Goal: Information Seeking & Learning: Learn about a topic

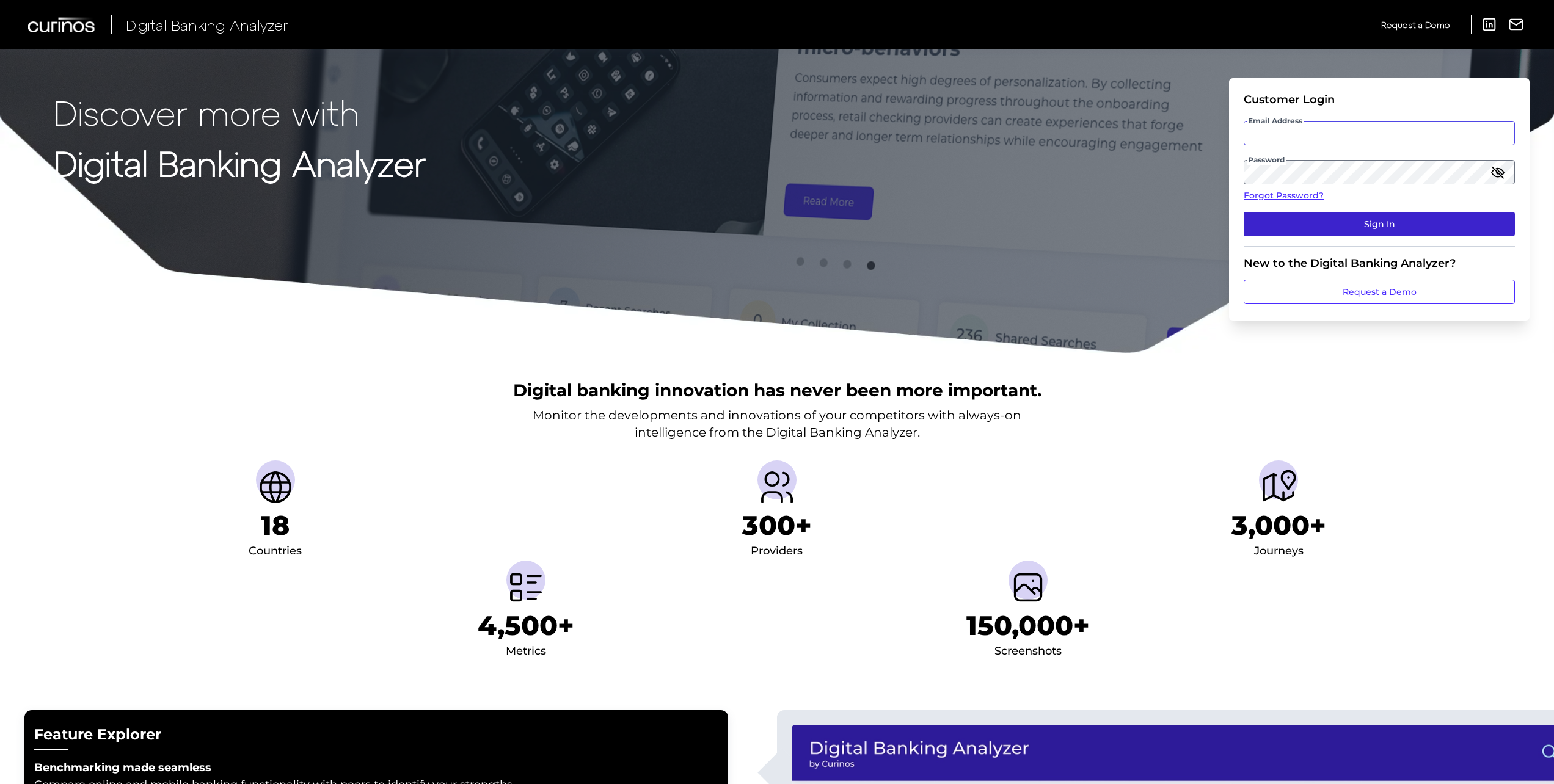
type input "[PERSON_NAME][EMAIL_ADDRESS][PERSON_NAME][DOMAIN_NAME]"
click at [1364, 220] on button "Sign In" at bounding box center [1379, 223] width 271 height 25
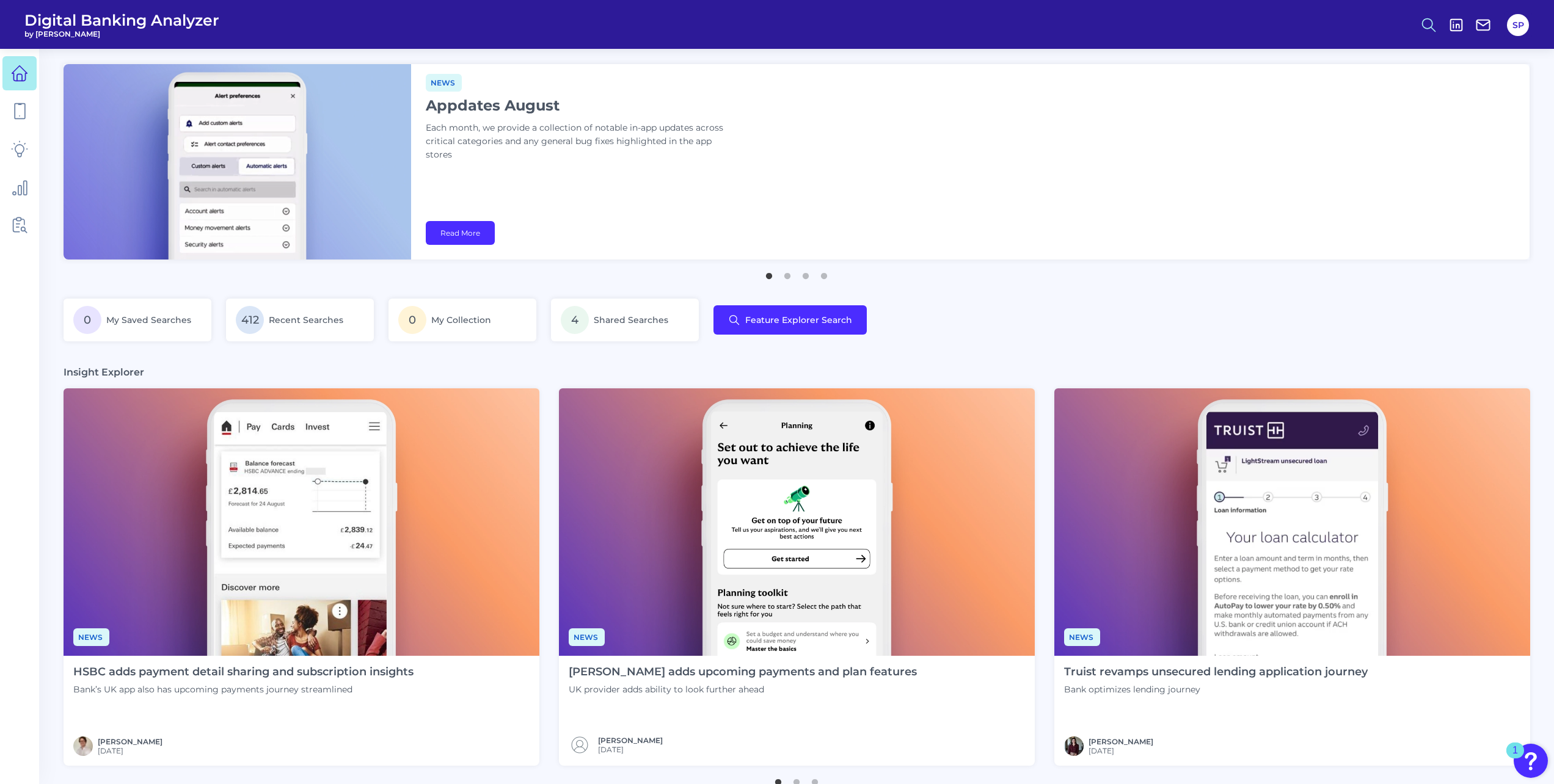
click at [1428, 29] on icon at bounding box center [1428, 25] width 17 height 17
click at [1391, 86] on button "Feature Explorer Search" at bounding box center [1369, 88] width 147 height 31
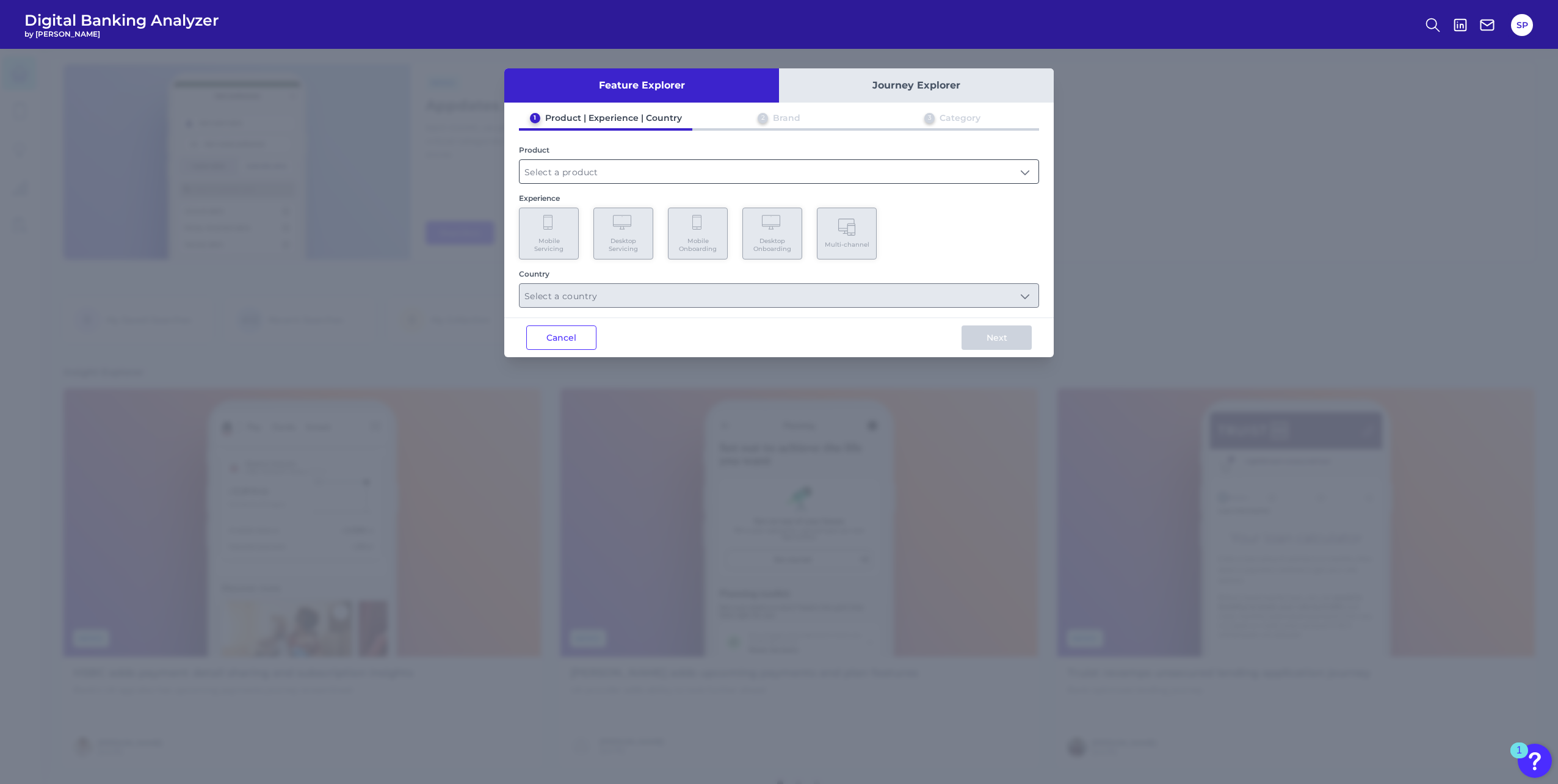
click at [689, 165] on input "text" at bounding box center [779, 171] width 519 height 23
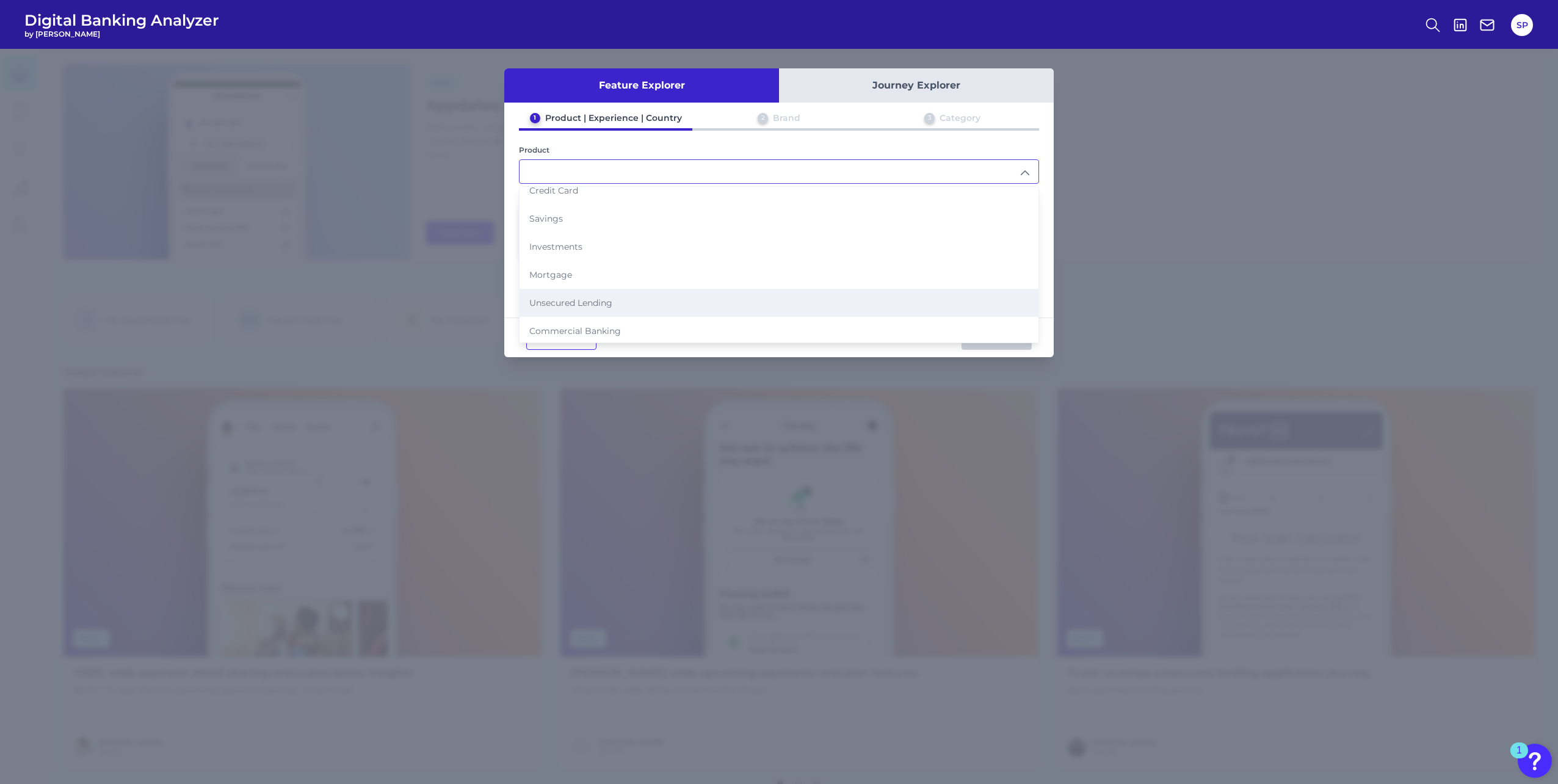
scroll to position [69, 0]
click at [629, 305] on li "Unsecured Lending" at bounding box center [779, 300] width 519 height 28
type input "Unsecured Lending"
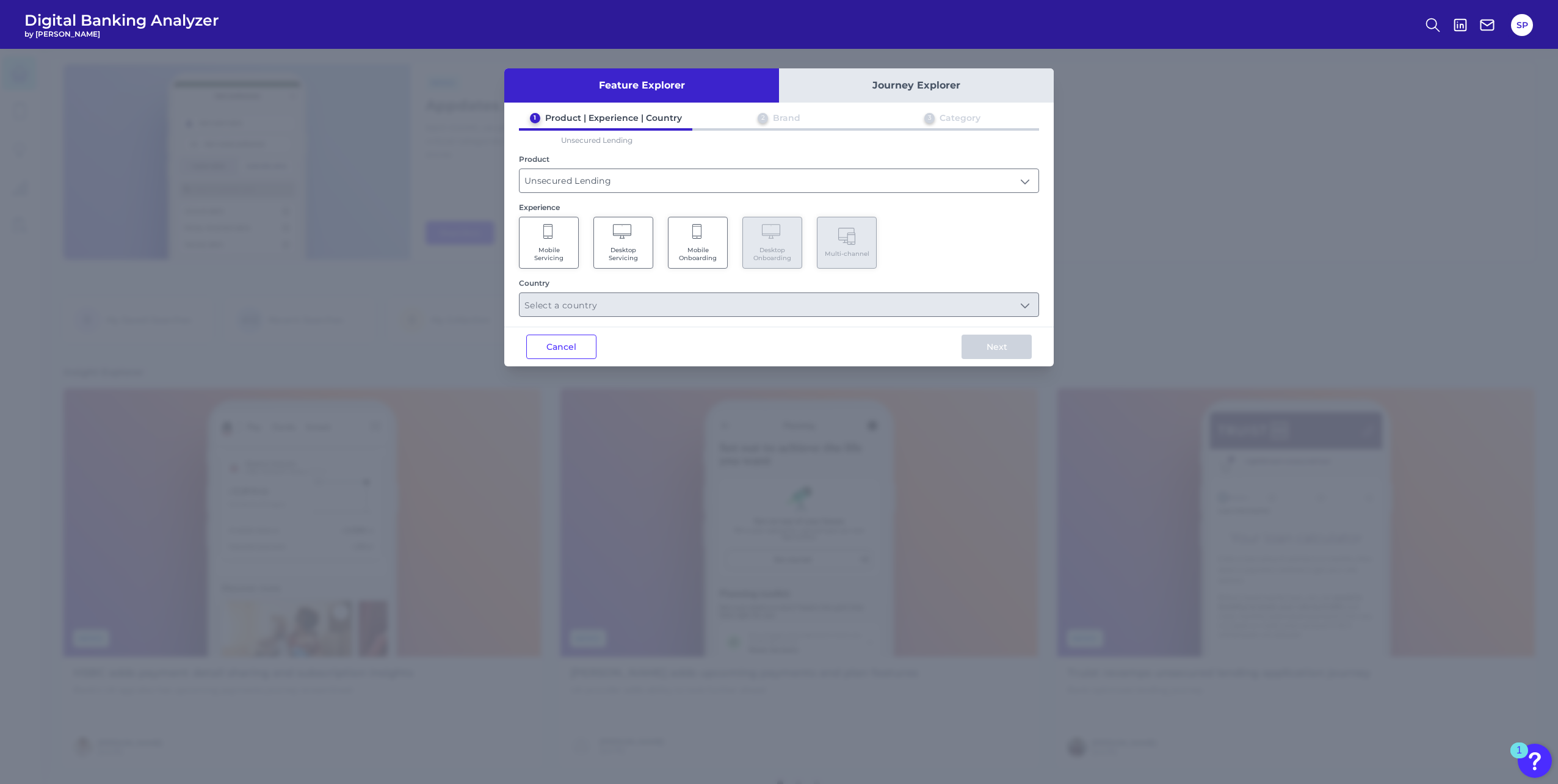
click at [703, 247] on span "Mobile Onboarding" at bounding box center [698, 253] width 46 height 16
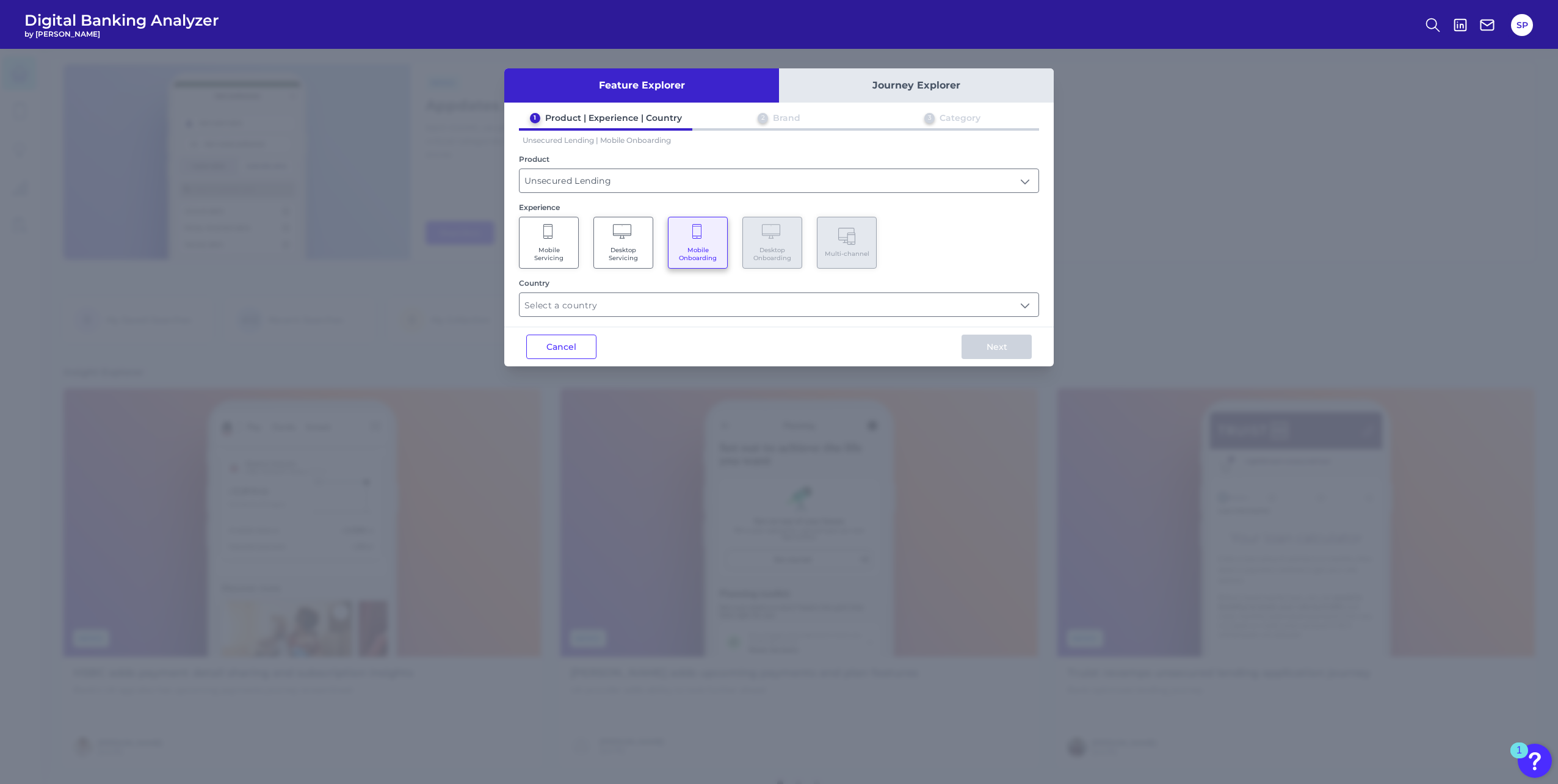
click at [569, 247] on span "Mobile Servicing" at bounding box center [549, 253] width 46 height 16
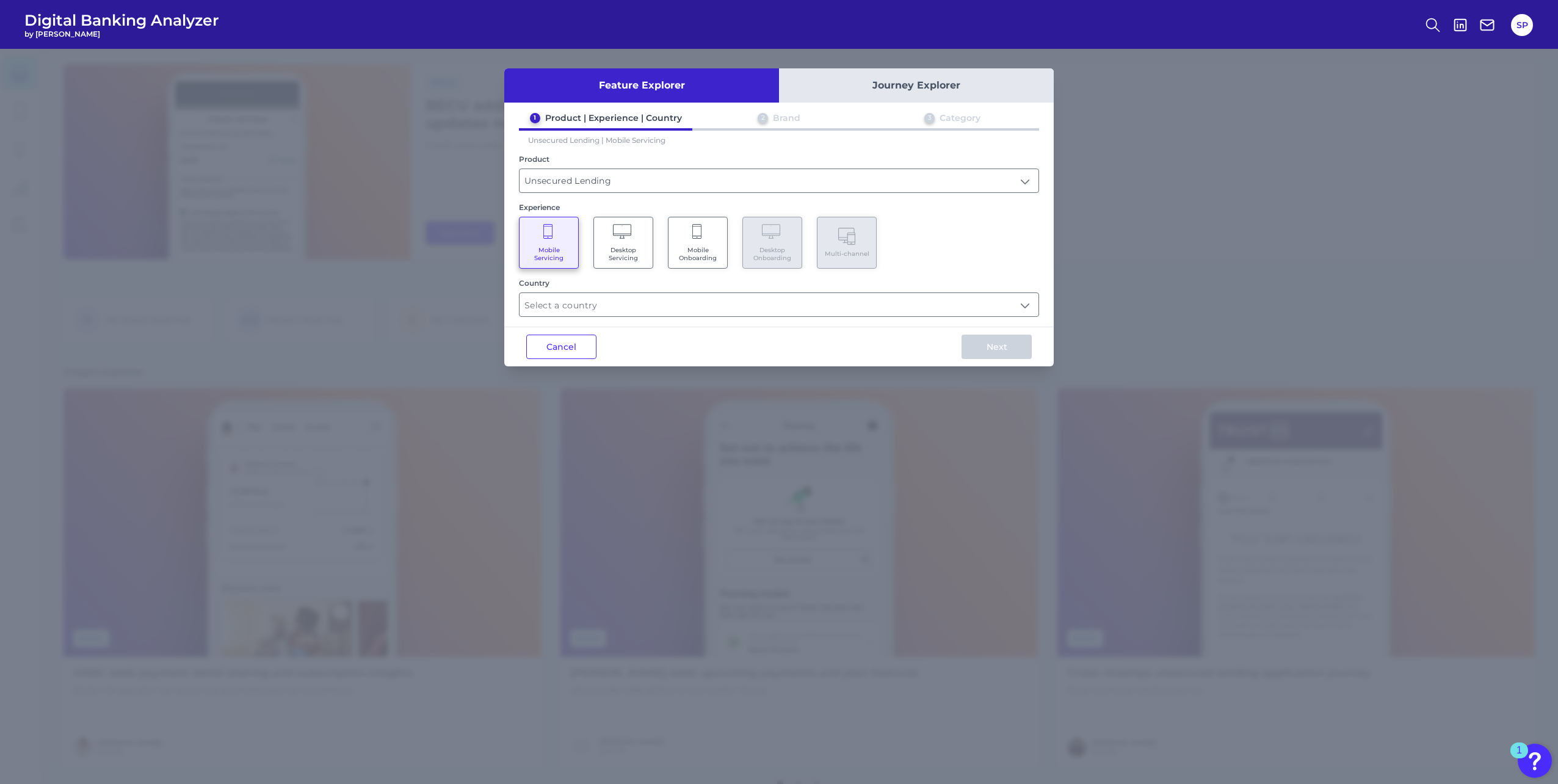
click at [713, 249] on span "Mobile Onboarding" at bounding box center [698, 253] width 46 height 16
click at [564, 259] on span "Mobile Servicing" at bounding box center [549, 253] width 46 height 16
click at [690, 223] on Onboarding "Mobile Onboarding" at bounding box center [698, 243] width 60 height 52
click at [655, 312] on input "text" at bounding box center [779, 304] width 519 height 23
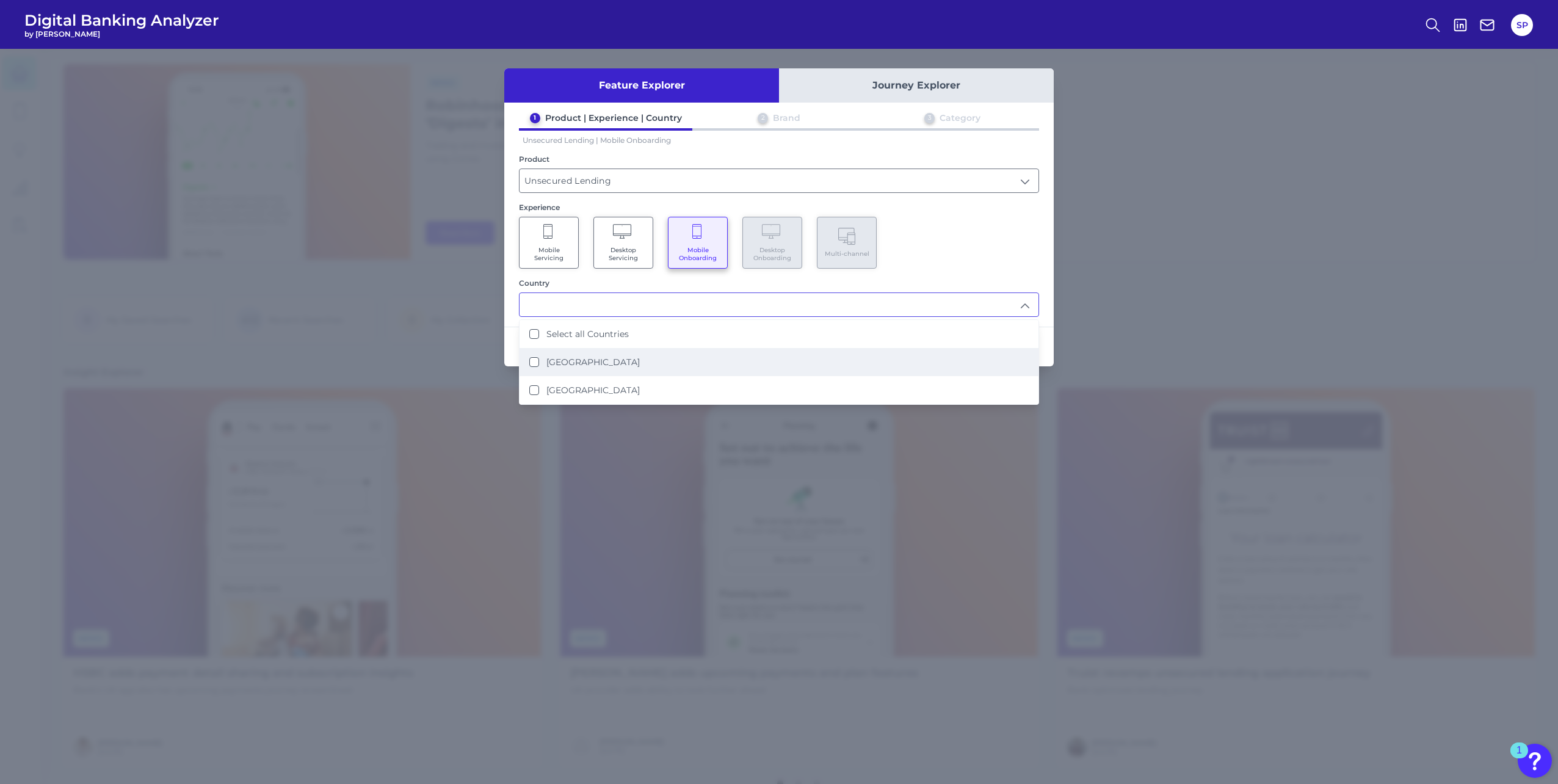
click at [635, 357] on li "[GEOGRAPHIC_DATA]" at bounding box center [779, 362] width 519 height 28
type input "[GEOGRAPHIC_DATA]"
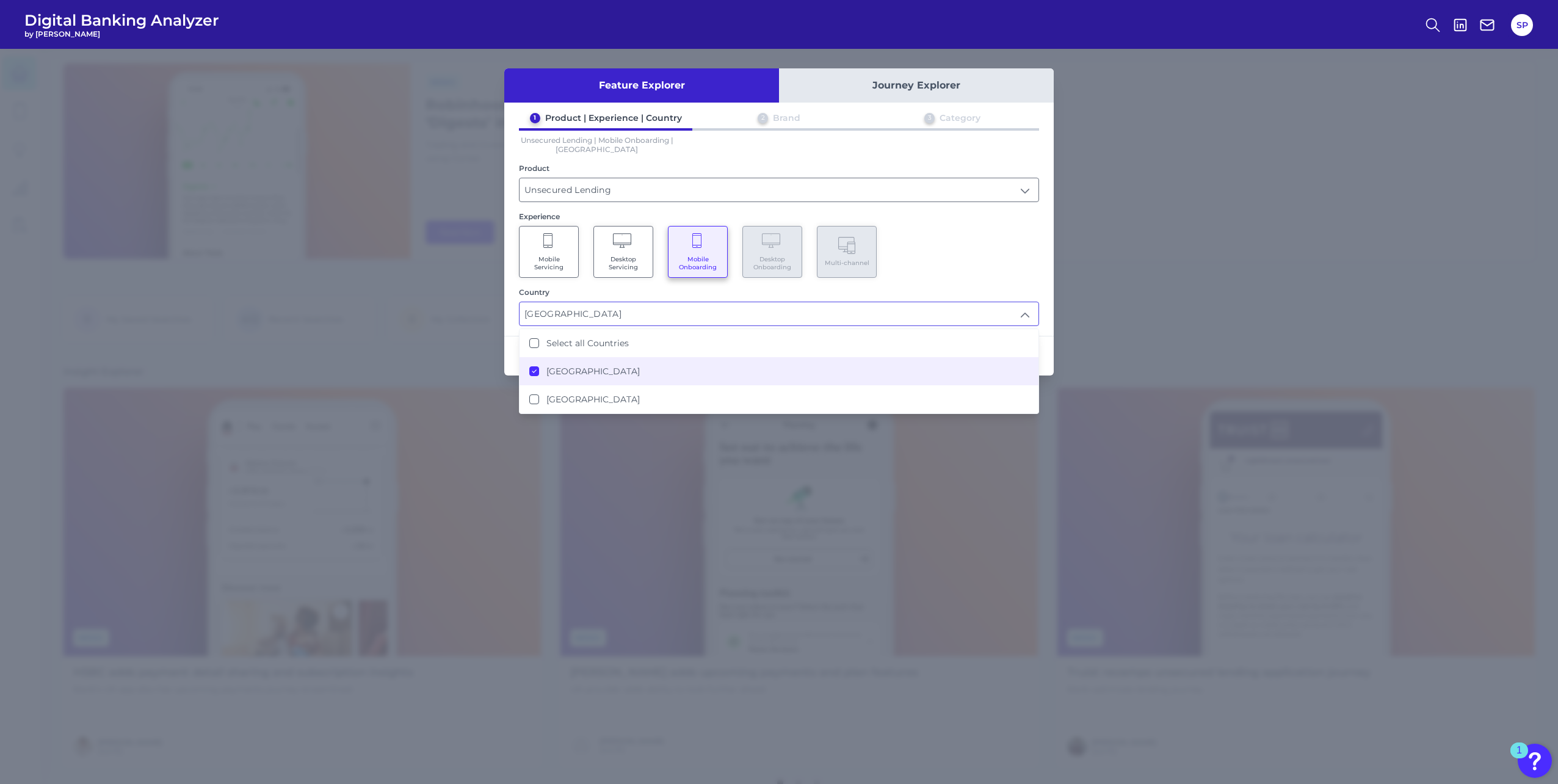
click at [1018, 268] on div "Mobile Servicing Desktop Servicing Mobile Onboarding Desktop Onboarding Multi-c…" at bounding box center [779, 252] width 520 height 52
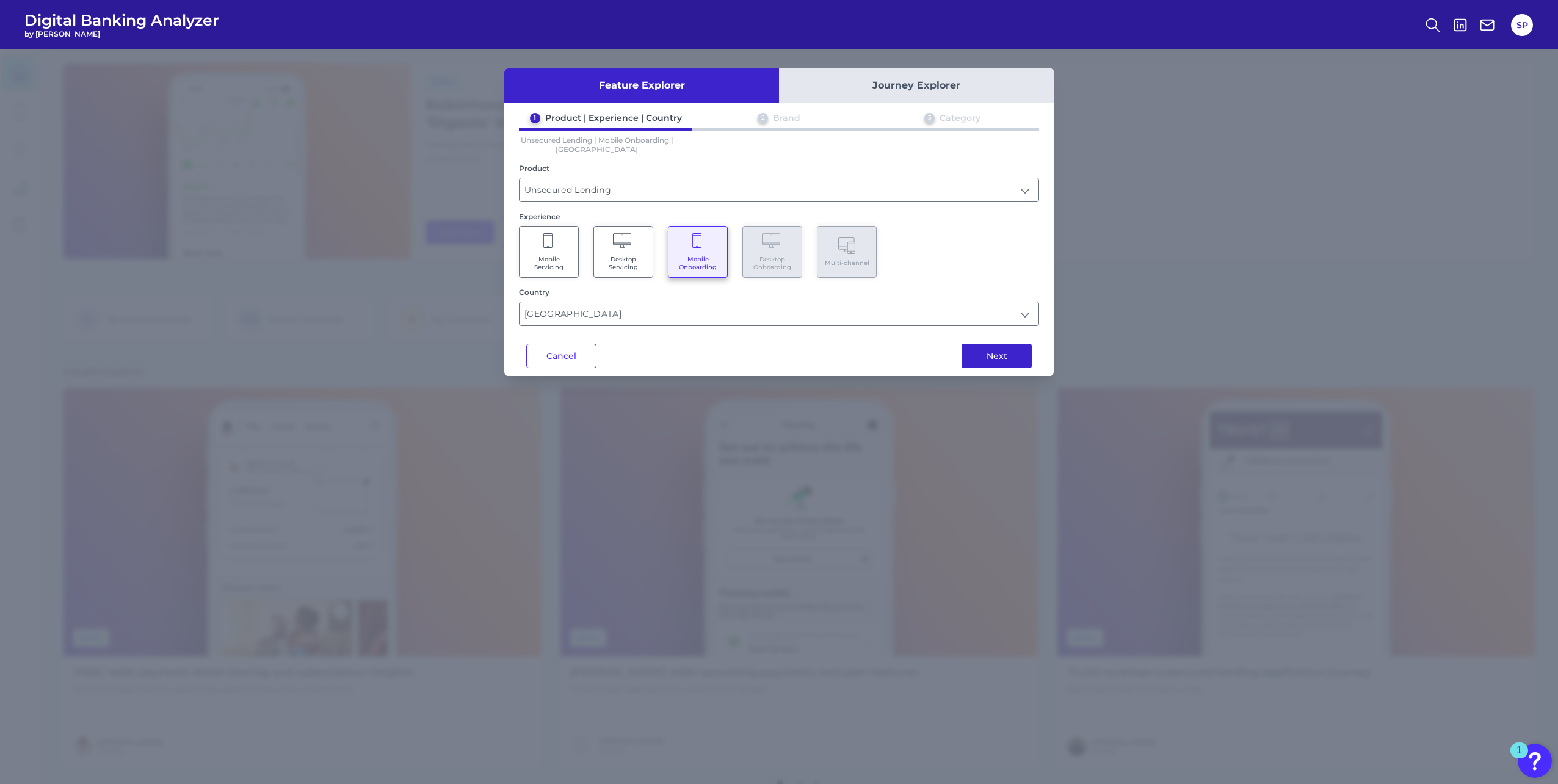
click at [1011, 366] on button "Next" at bounding box center [996, 356] width 70 height 25
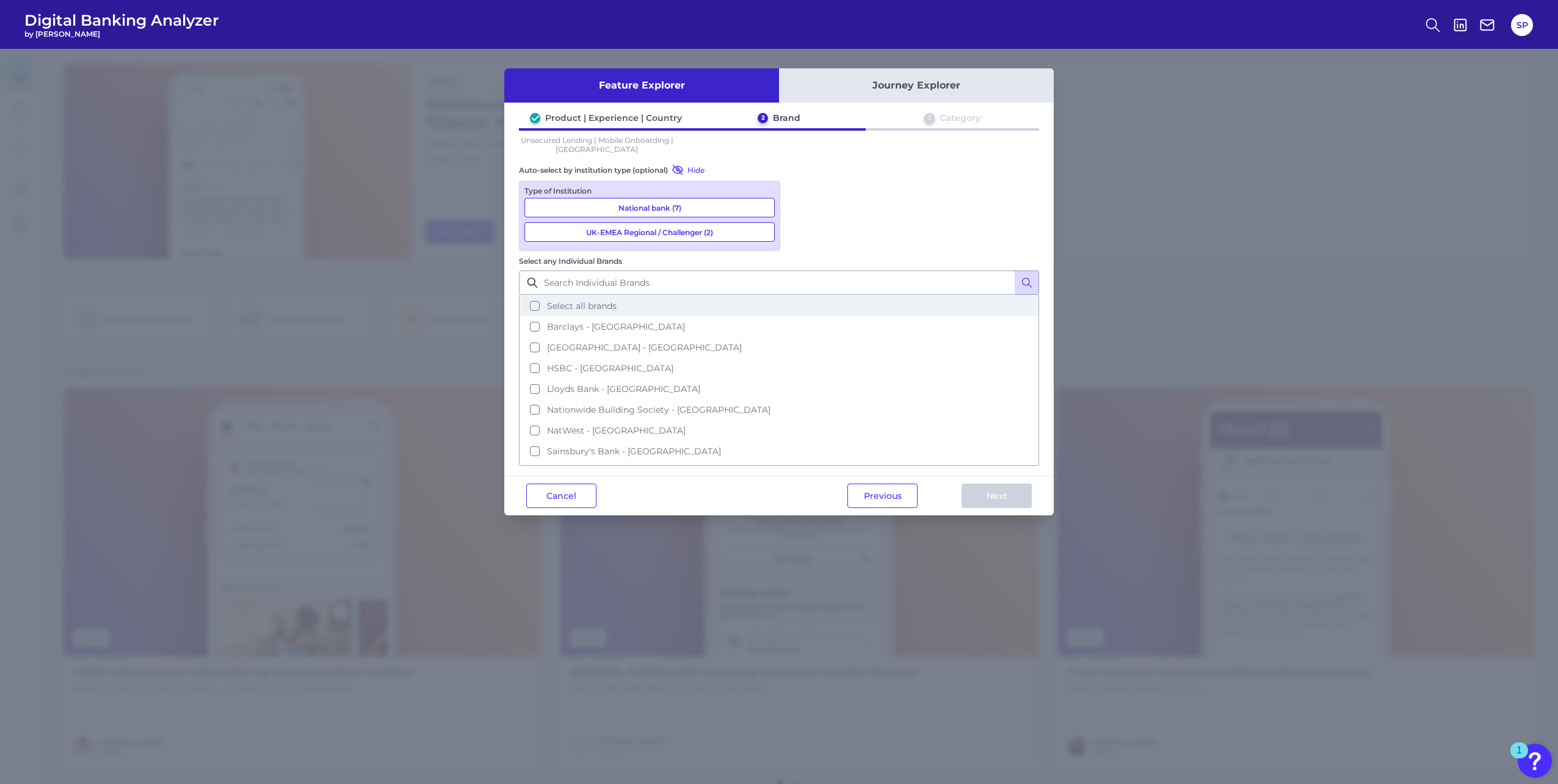
click at [617, 300] on span "Select all brands" at bounding box center [582, 305] width 69 height 11
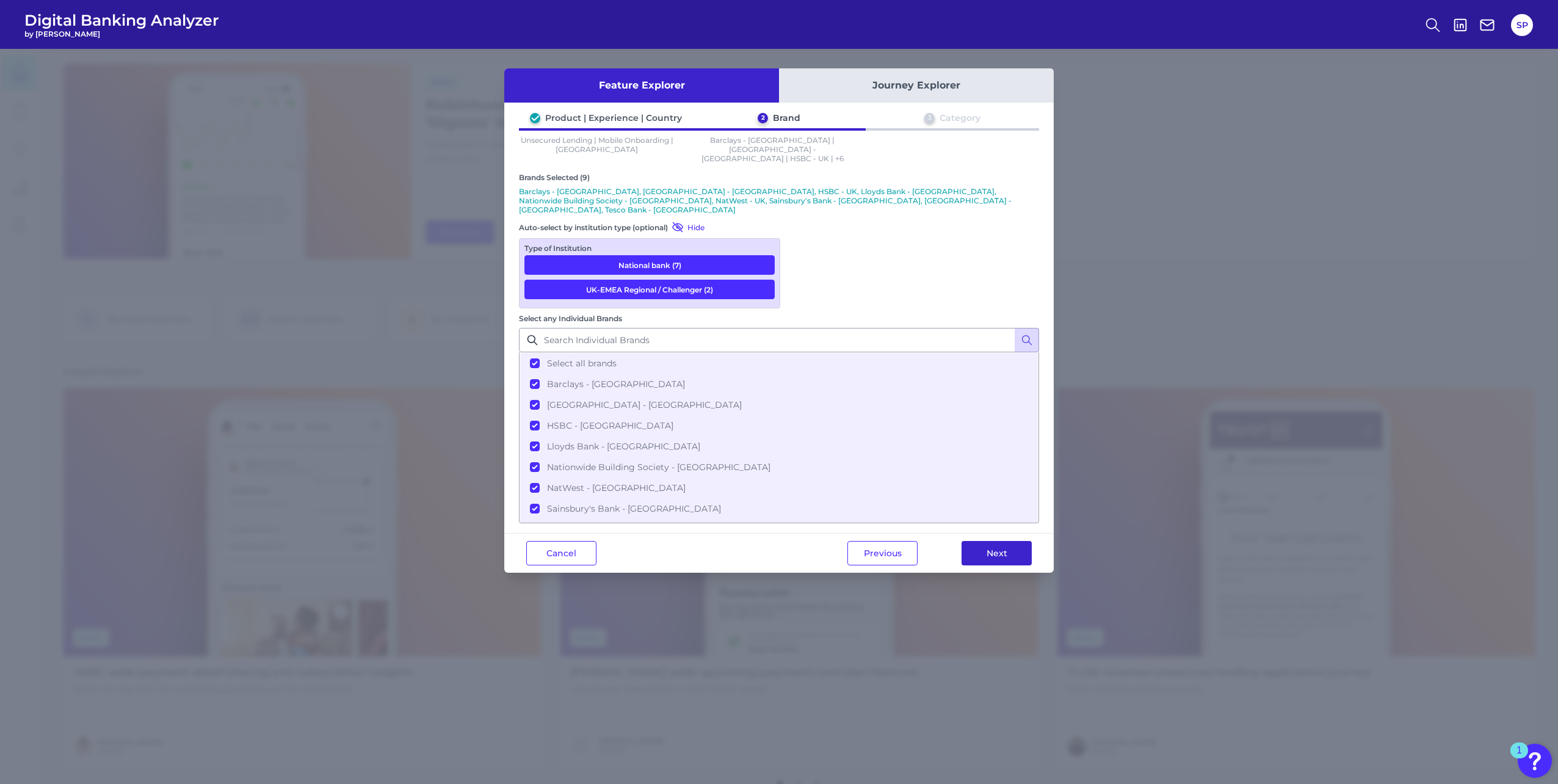
click at [1007, 541] on button "Next" at bounding box center [996, 552] width 70 height 25
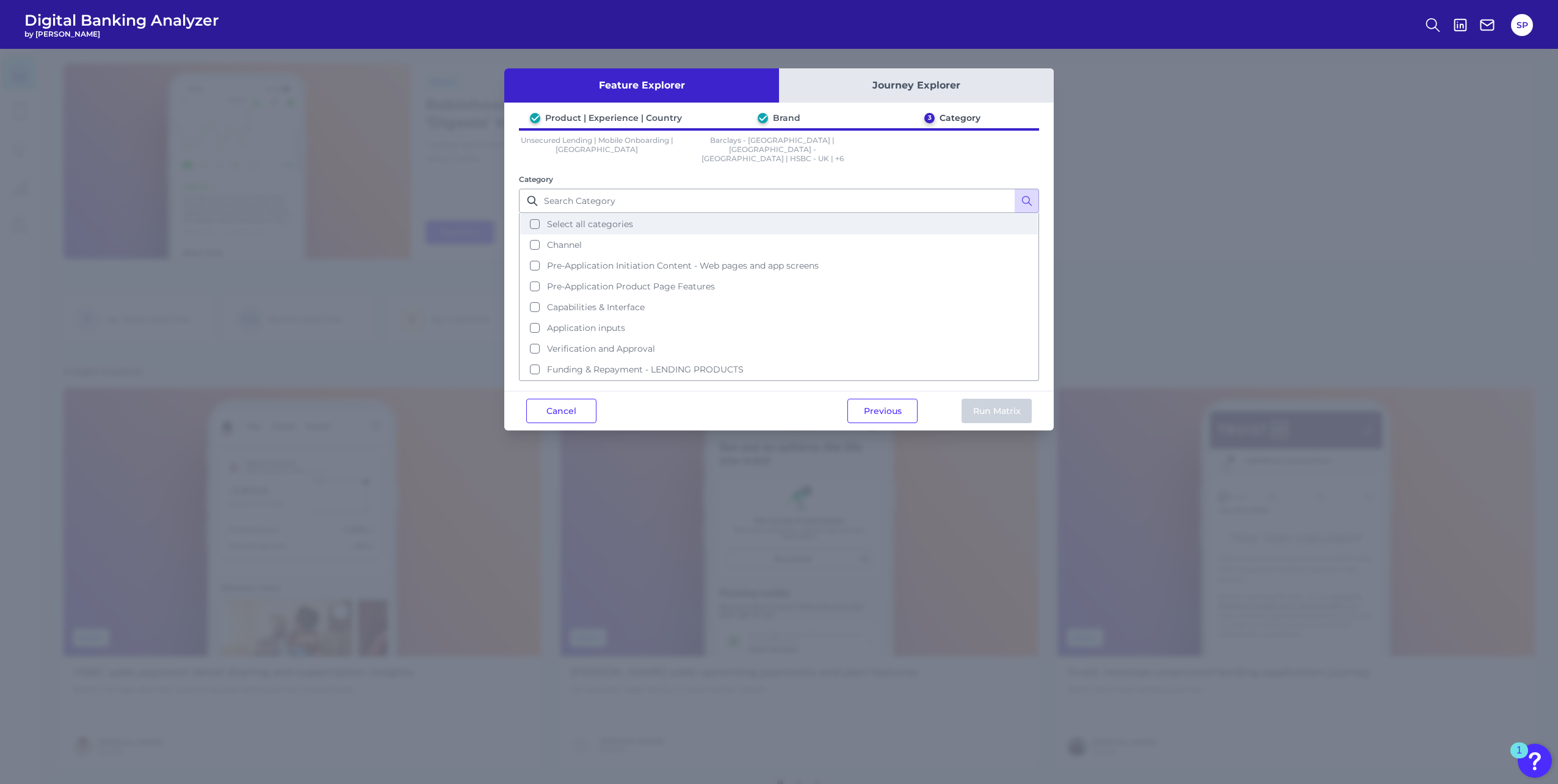
click at [628, 219] on span "Select all categories" at bounding box center [591, 223] width 86 height 11
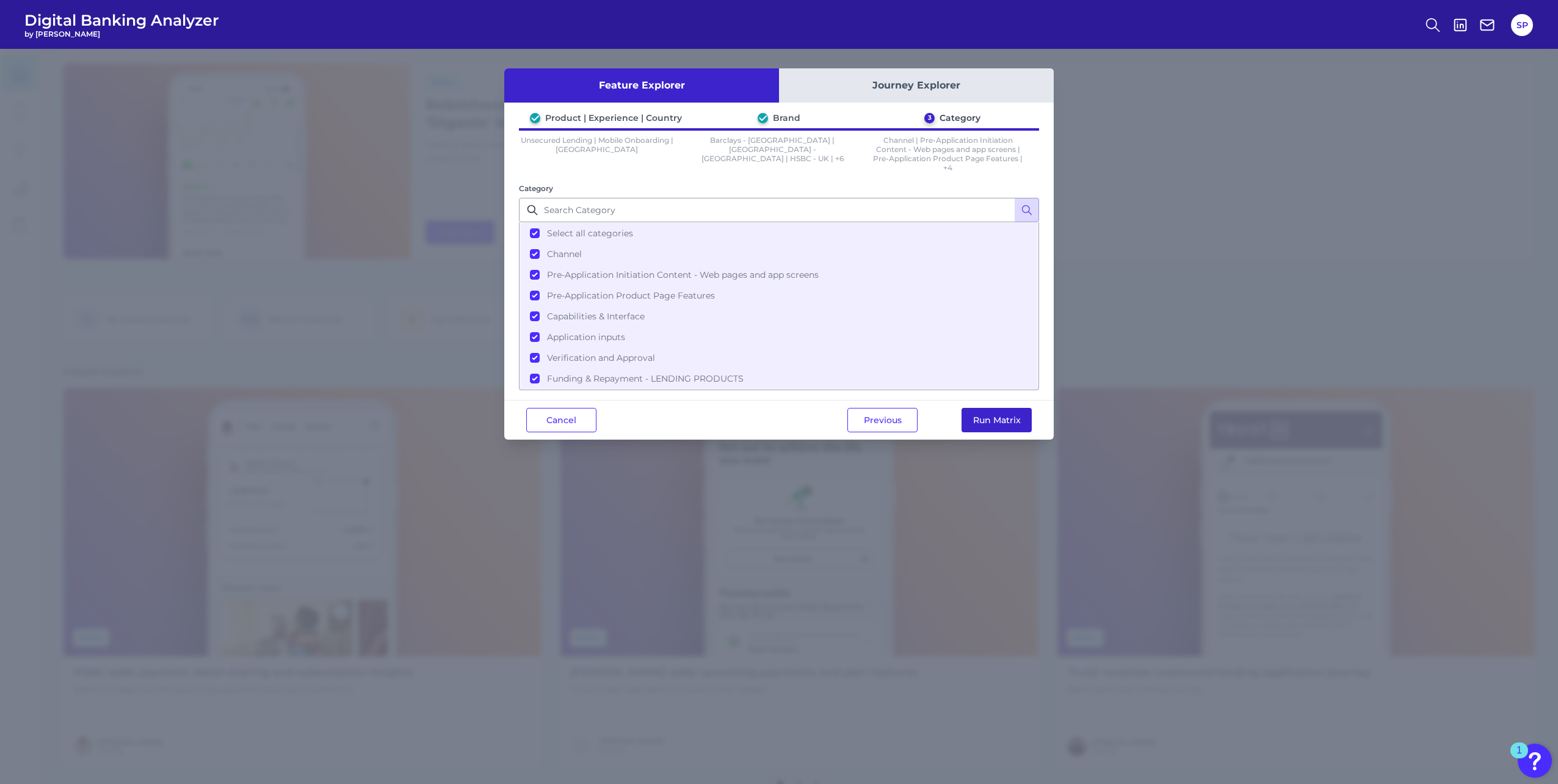
click at [1014, 421] on button "Run Matrix" at bounding box center [996, 420] width 70 height 25
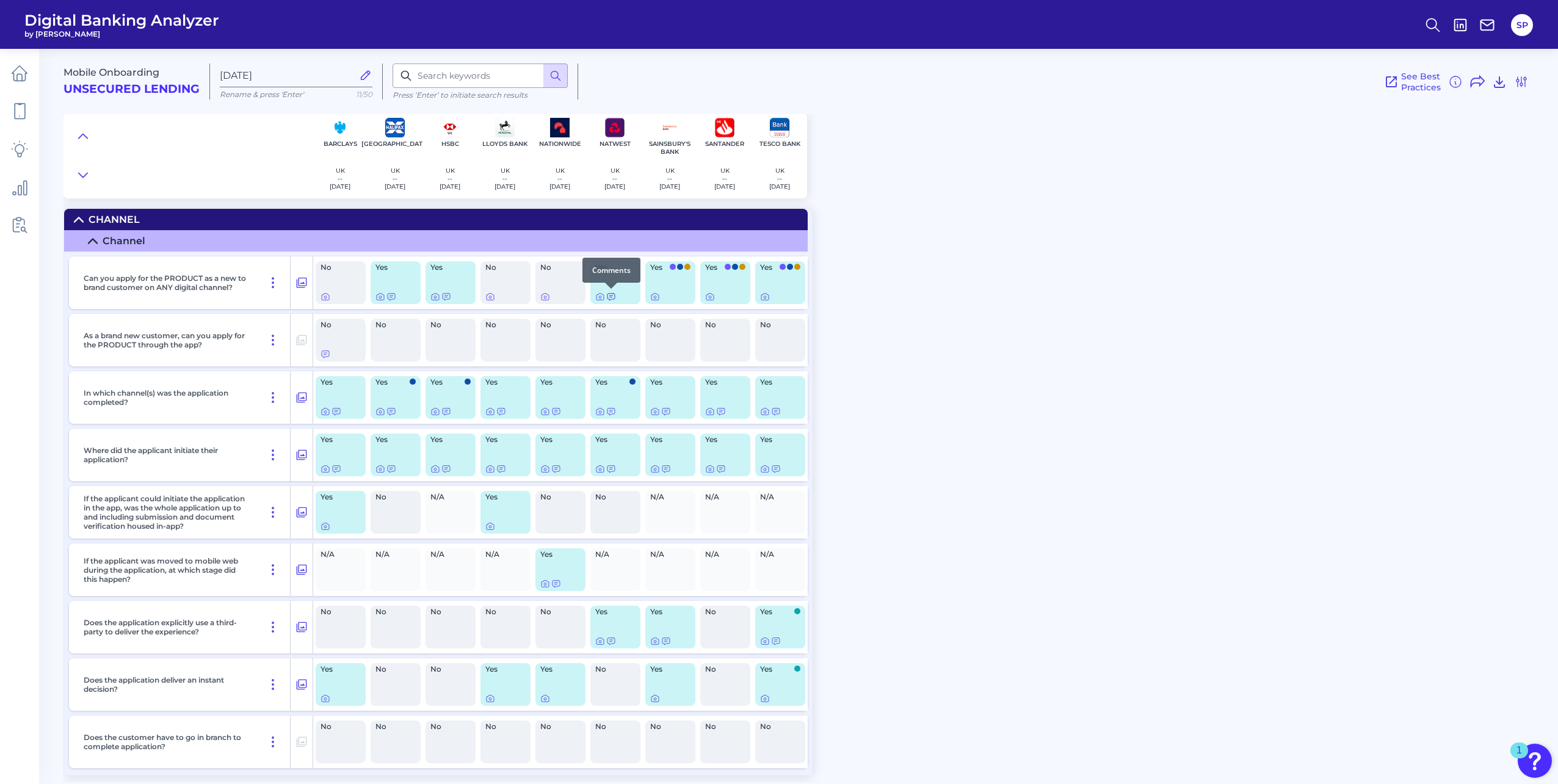
click at [613, 295] on icon at bounding box center [611, 296] width 10 height 10
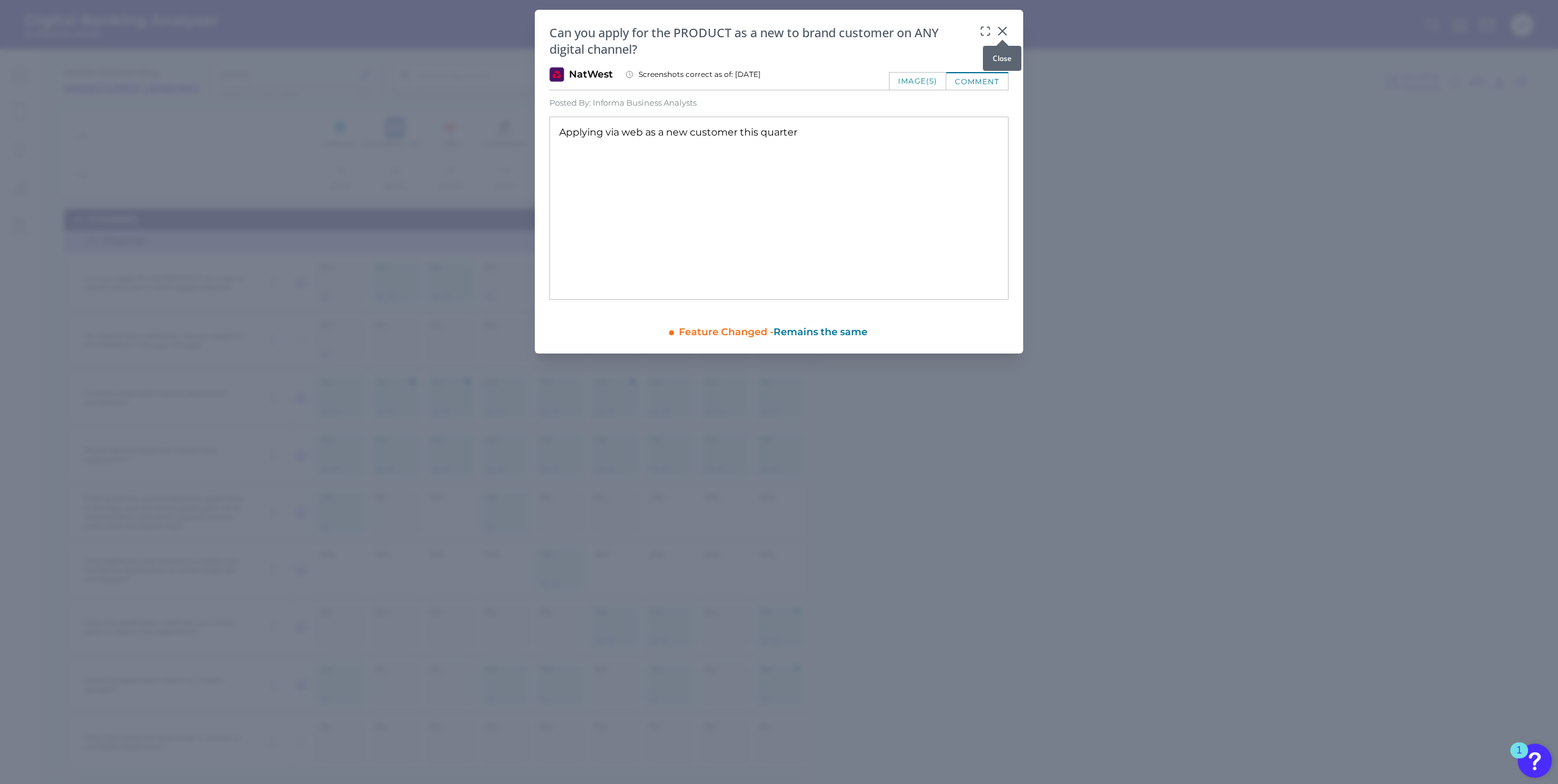
click at [1008, 30] on icon at bounding box center [1002, 31] width 12 height 12
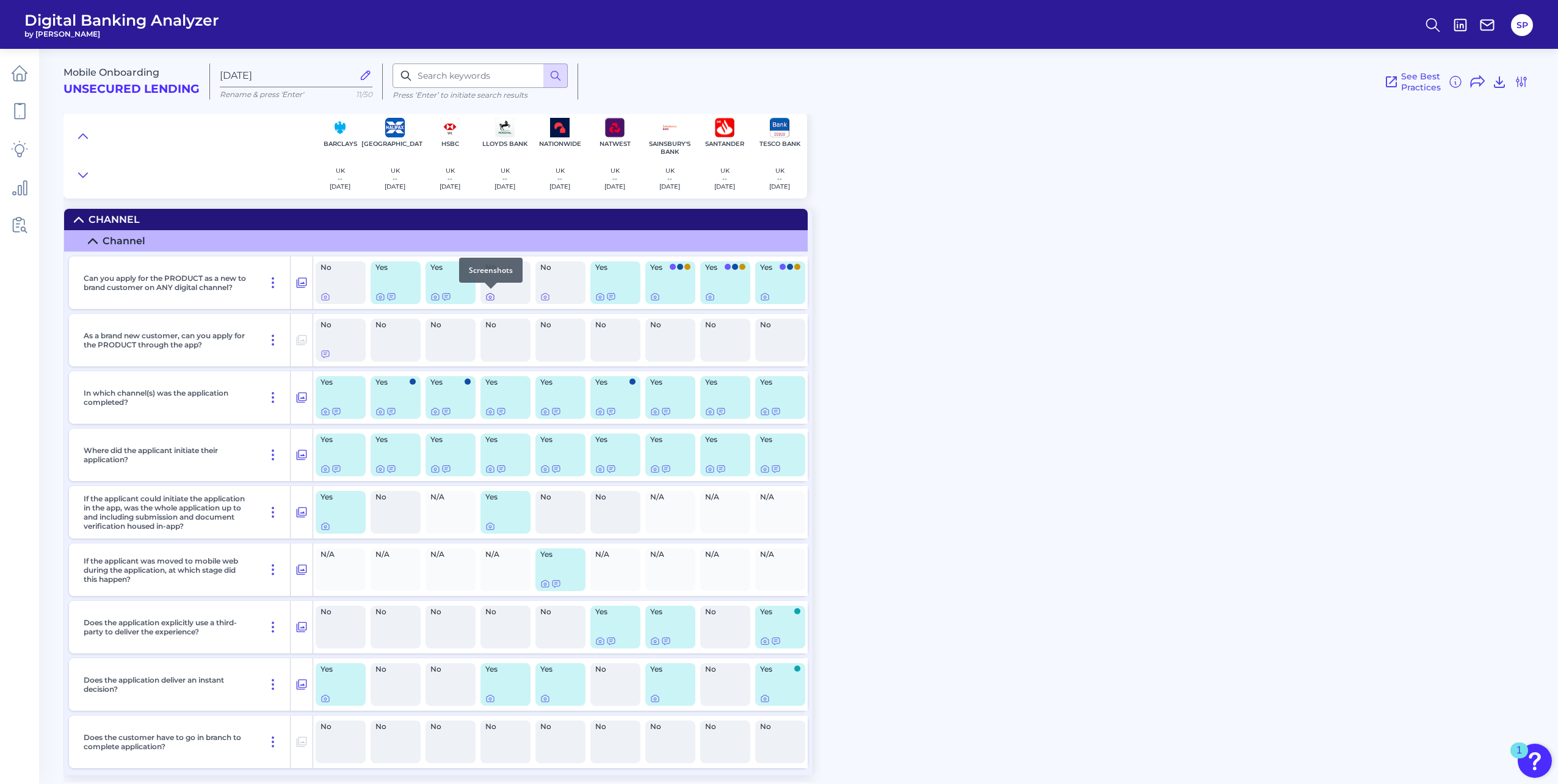
click at [490, 299] on icon at bounding box center [490, 297] width 2 height 2
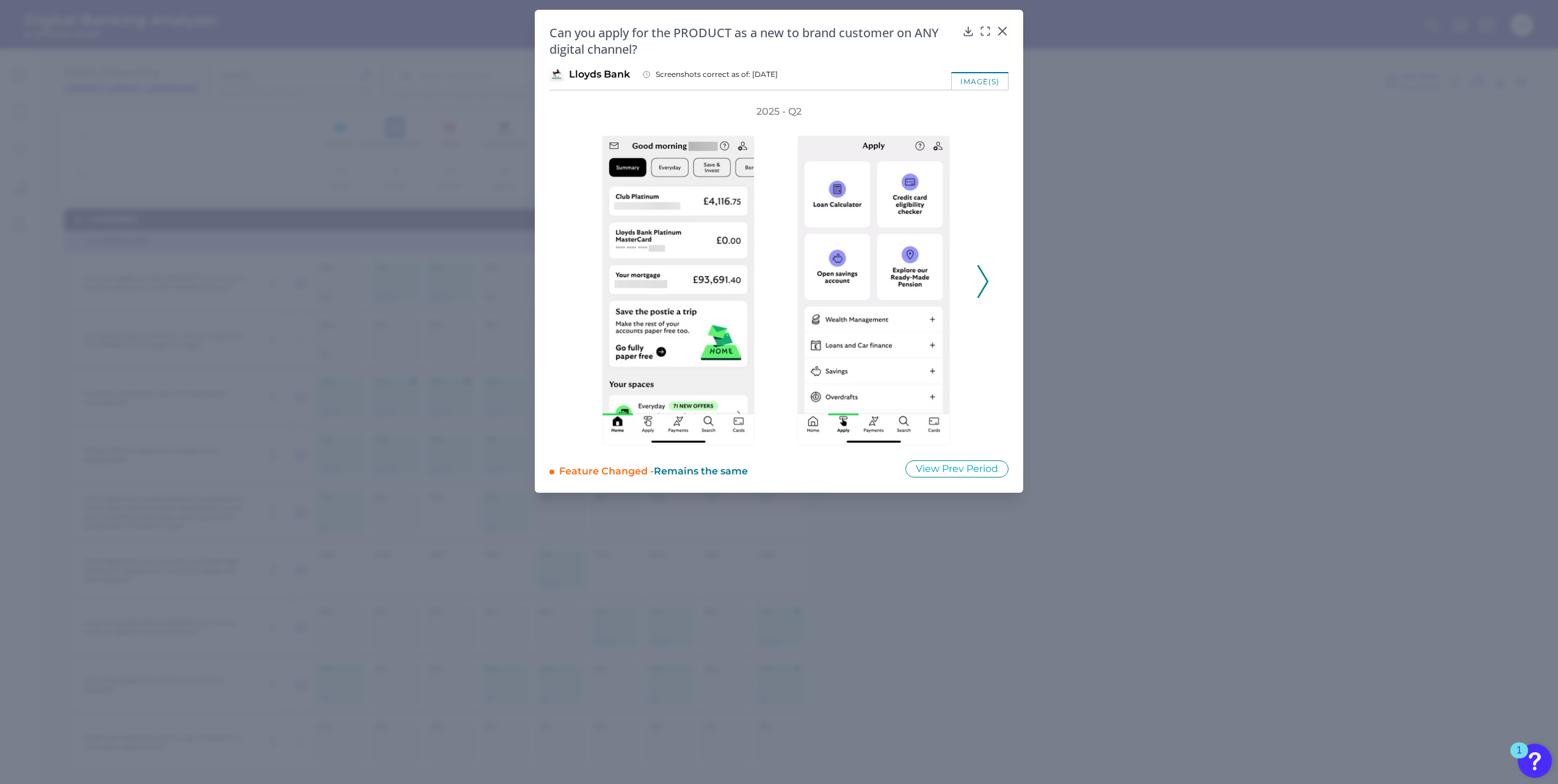
click at [980, 288] on icon at bounding box center [982, 281] width 11 height 33
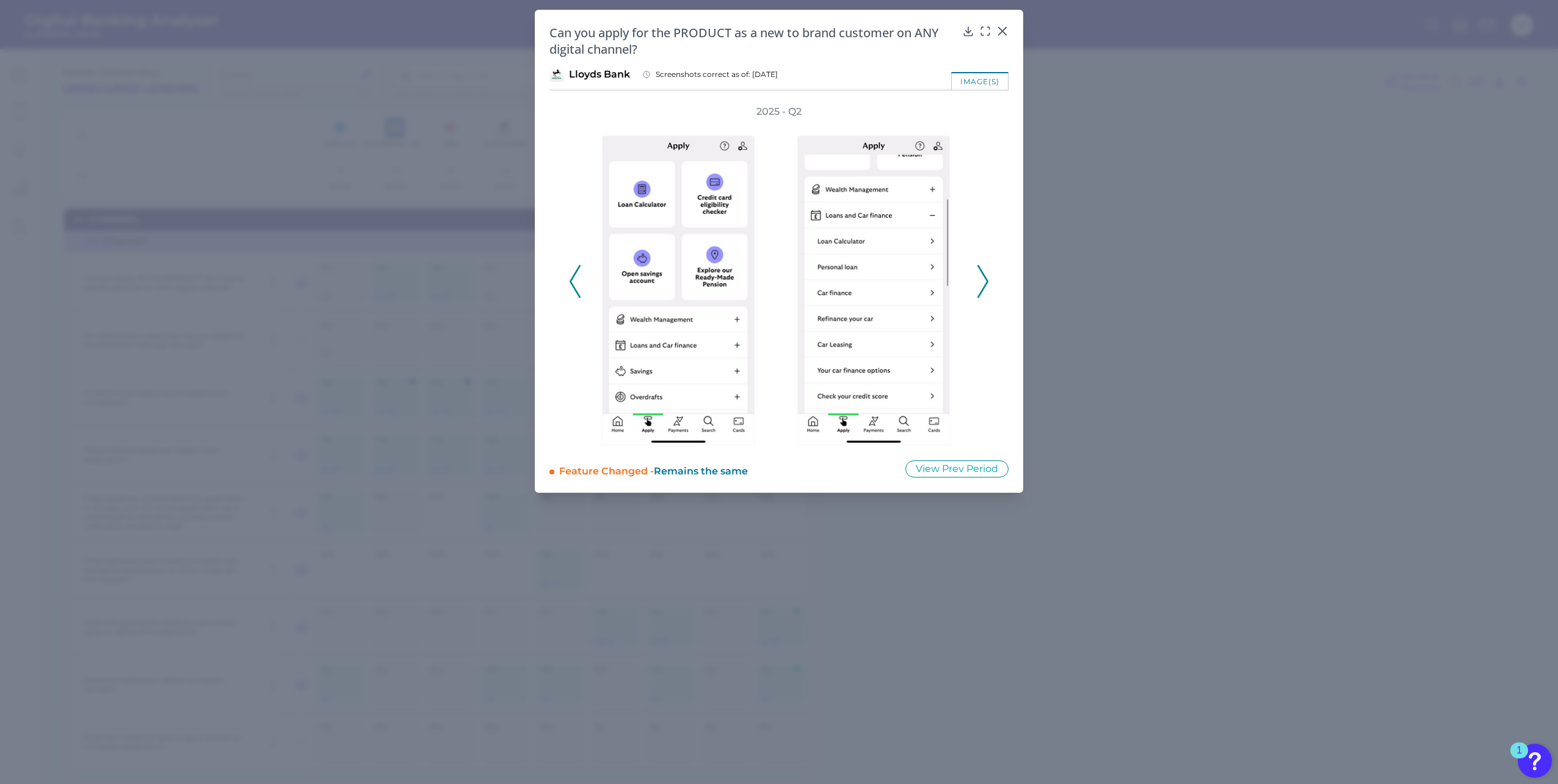
click at [981, 278] on icon at bounding box center [982, 281] width 11 height 33
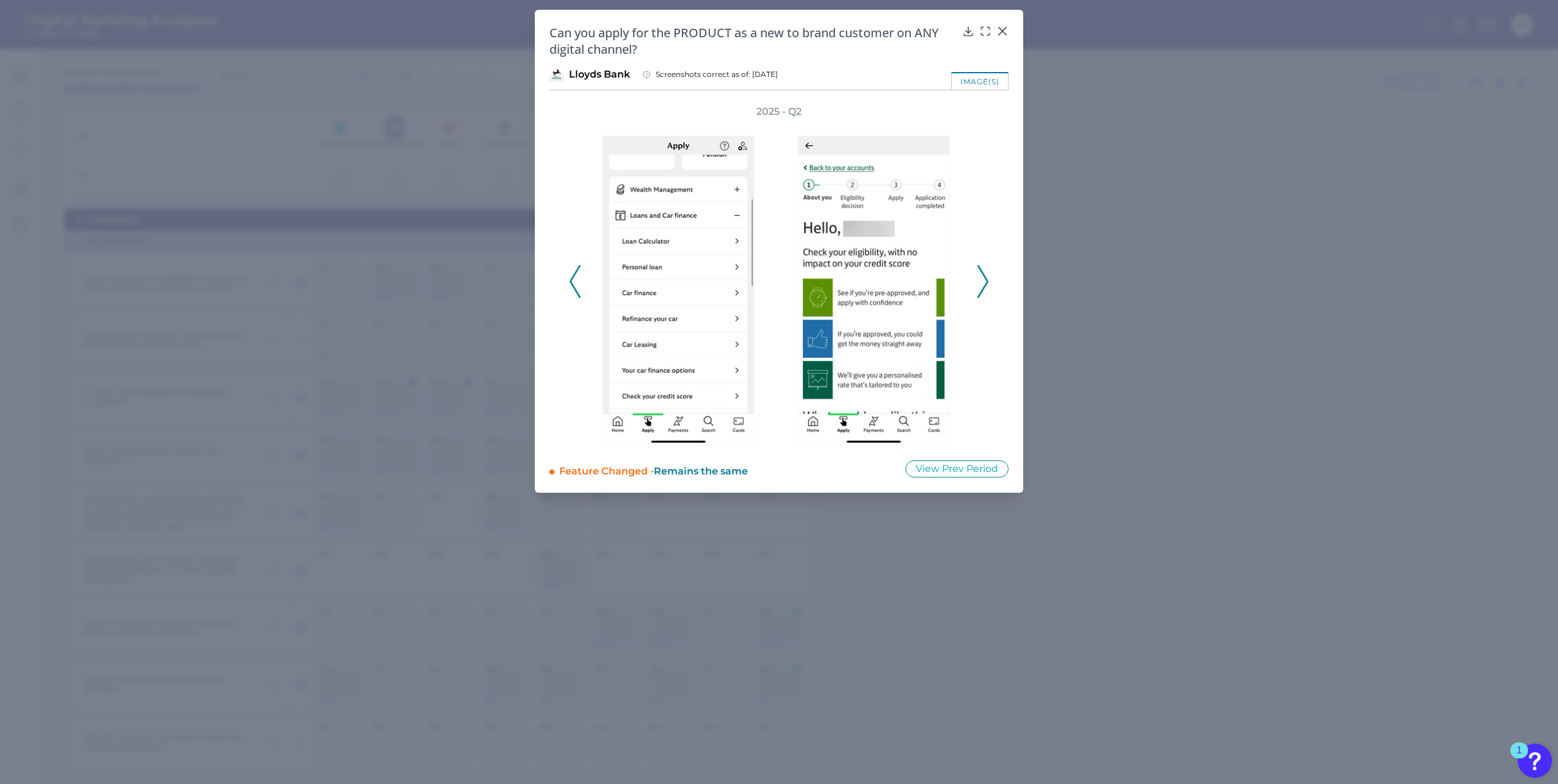
click at [981, 278] on icon at bounding box center [982, 281] width 11 height 33
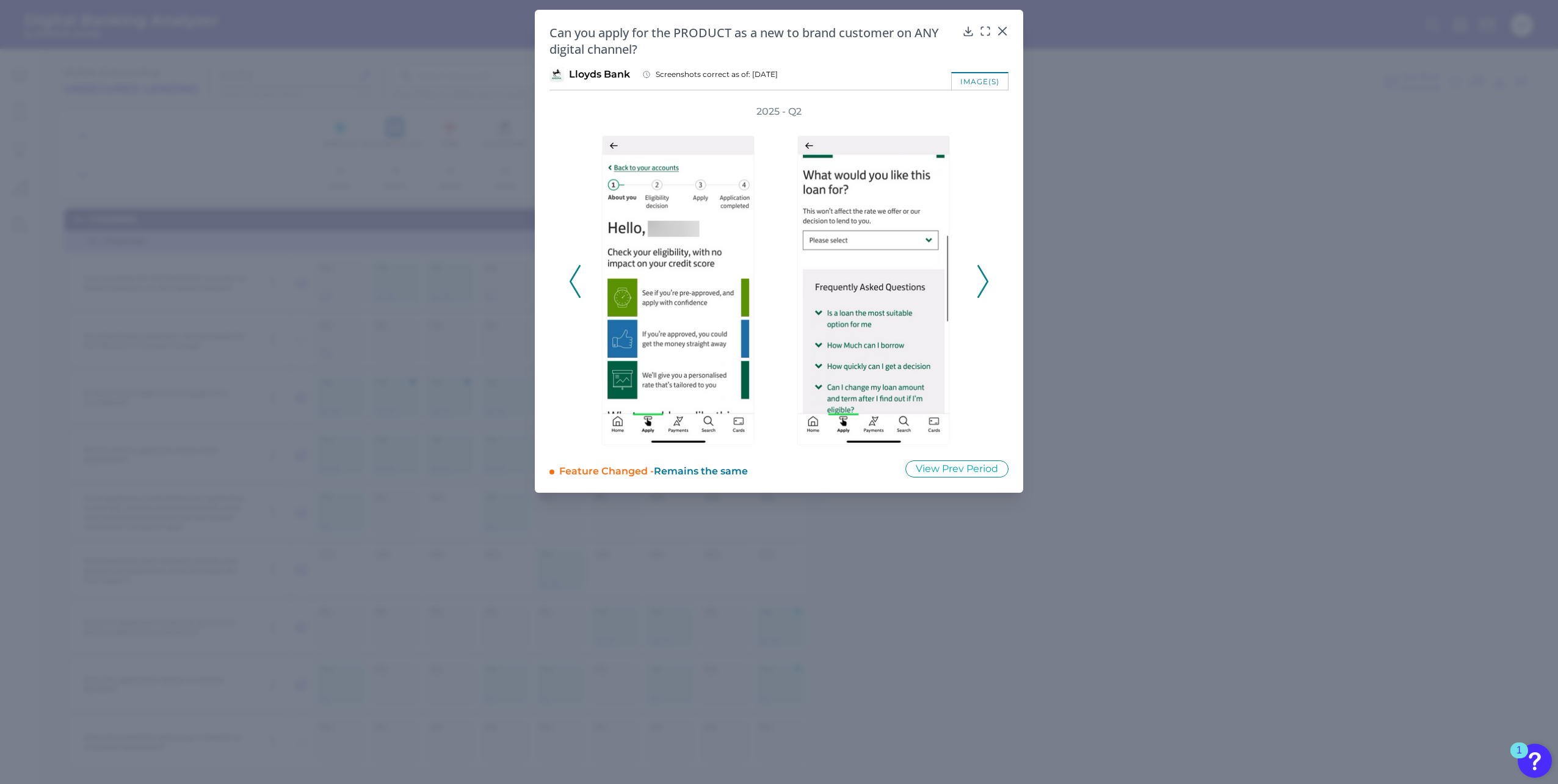
click at [981, 278] on icon at bounding box center [982, 281] width 11 height 33
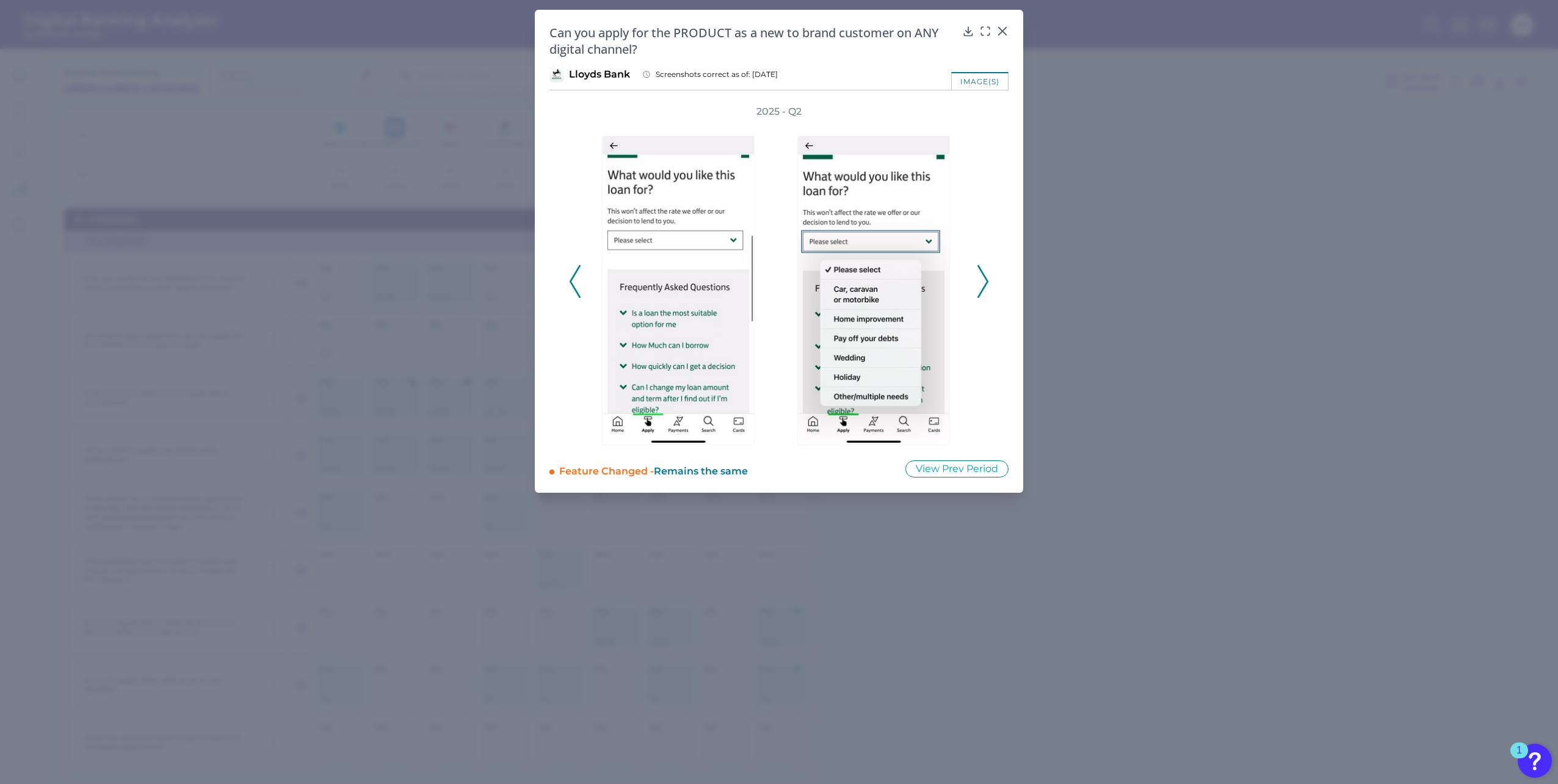
click at [981, 278] on icon at bounding box center [982, 281] width 11 height 33
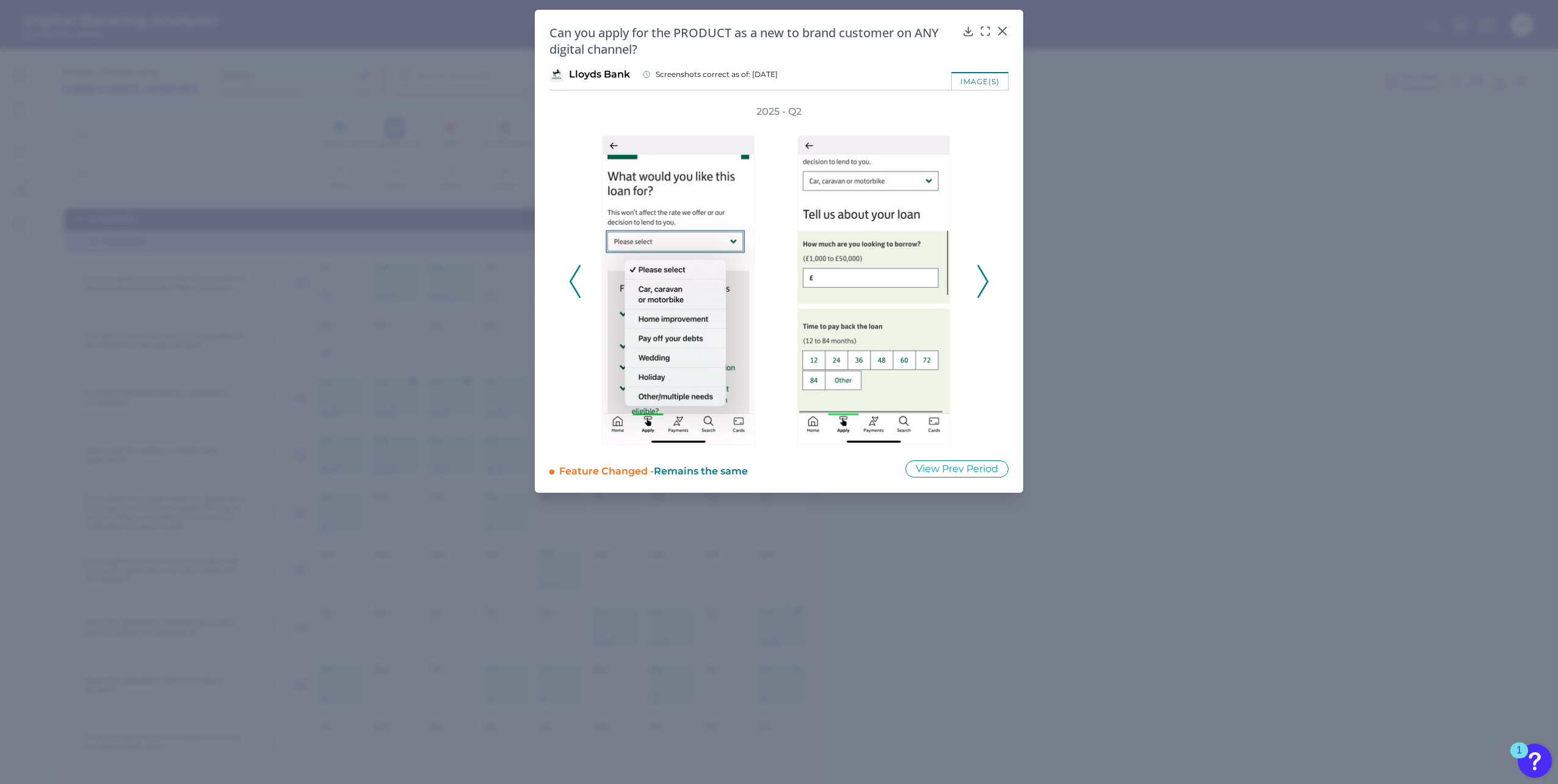
click at [981, 278] on icon at bounding box center [982, 281] width 11 height 33
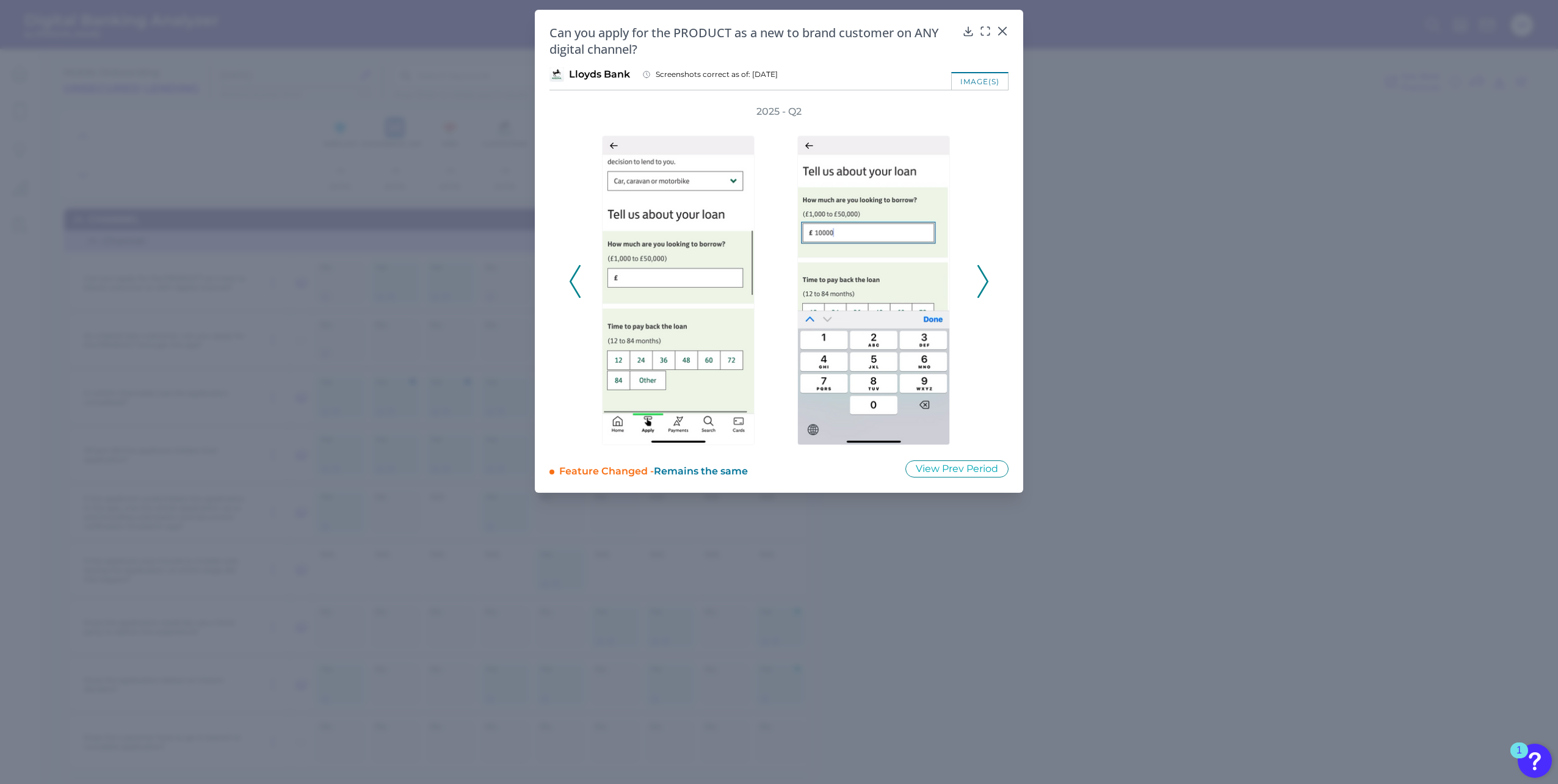
click at [980, 277] on icon at bounding box center [982, 281] width 11 height 33
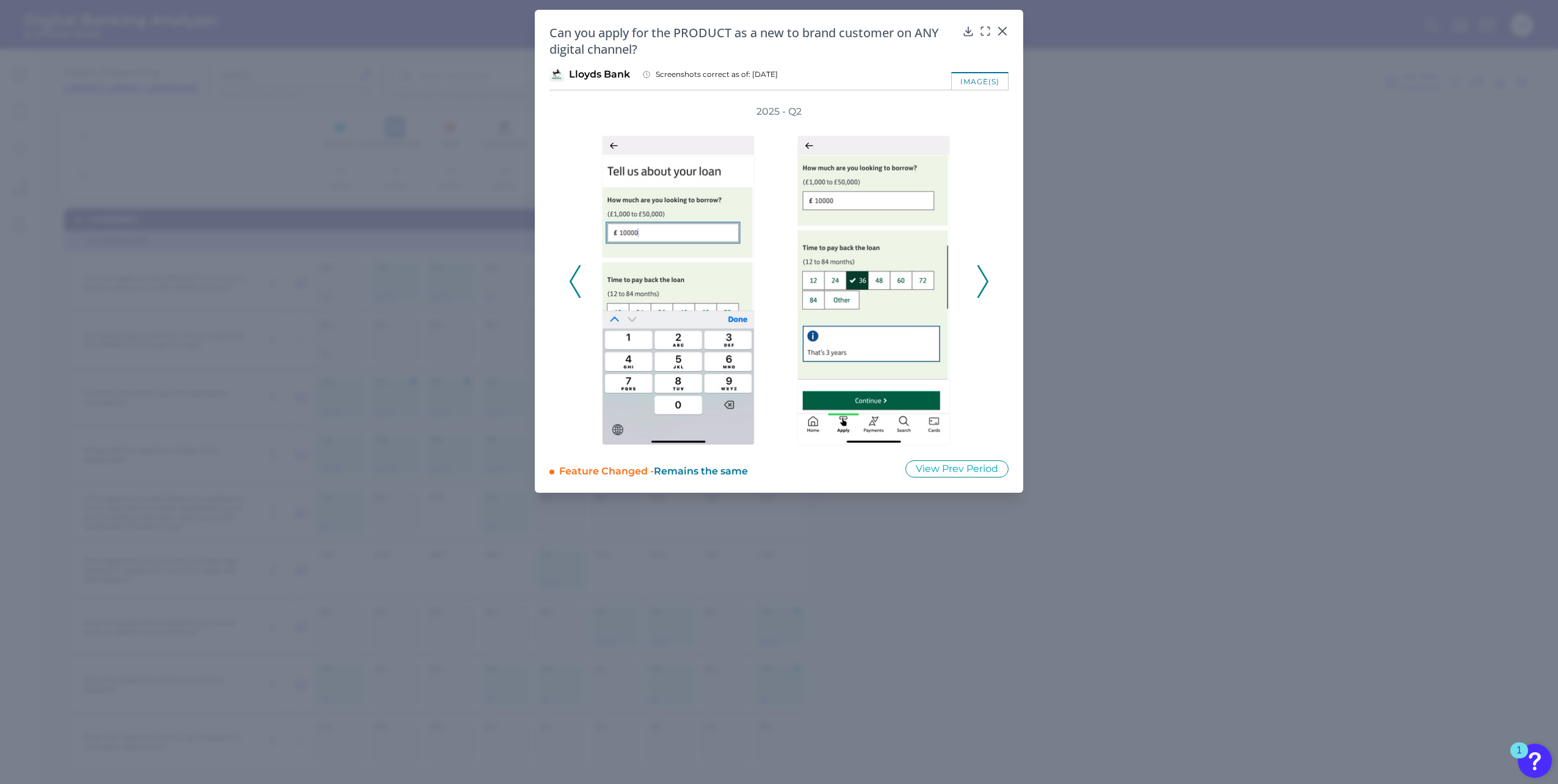
click at [980, 276] on icon at bounding box center [982, 281] width 11 height 33
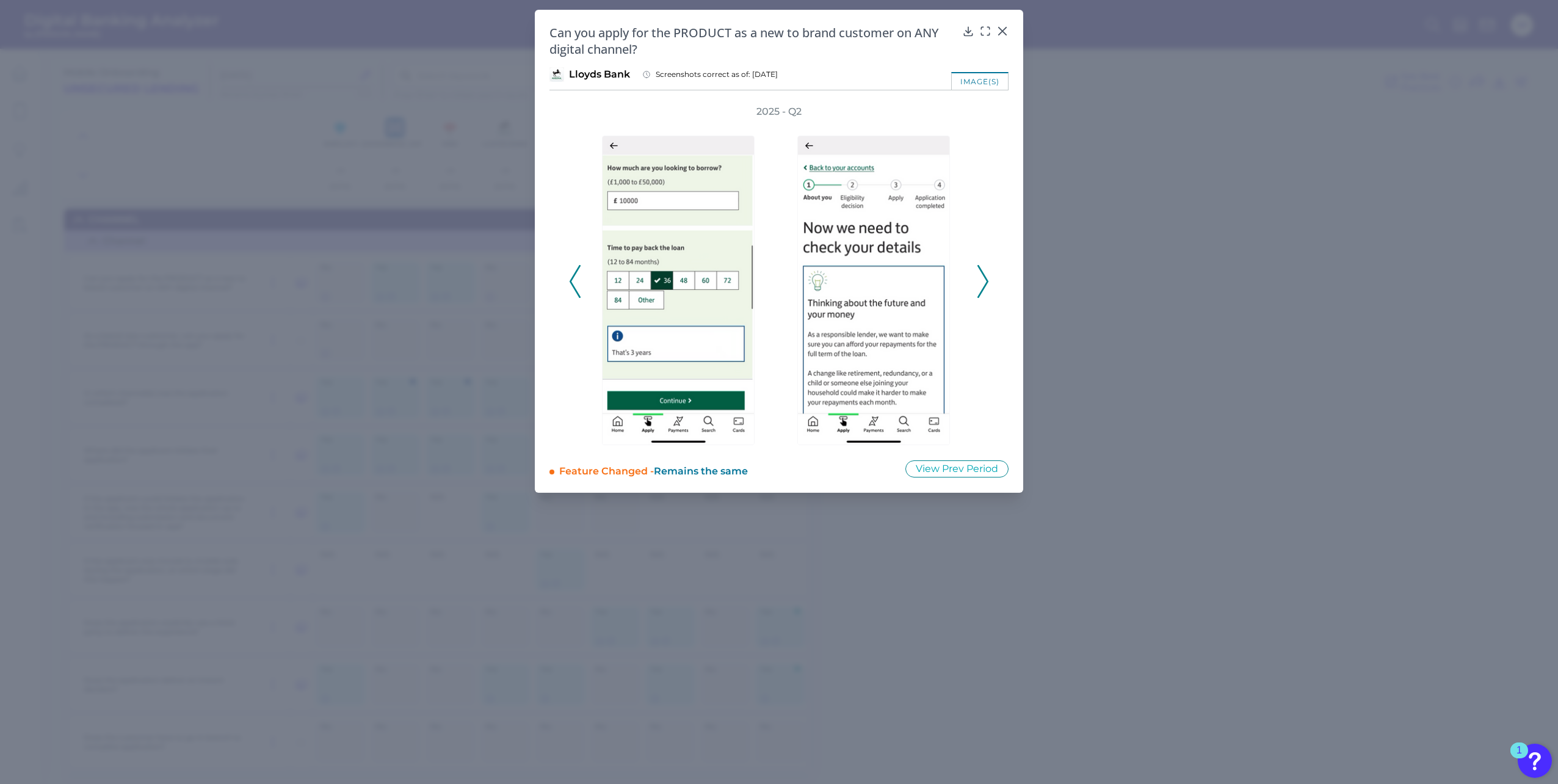
click at [983, 277] on icon at bounding box center [982, 281] width 11 height 33
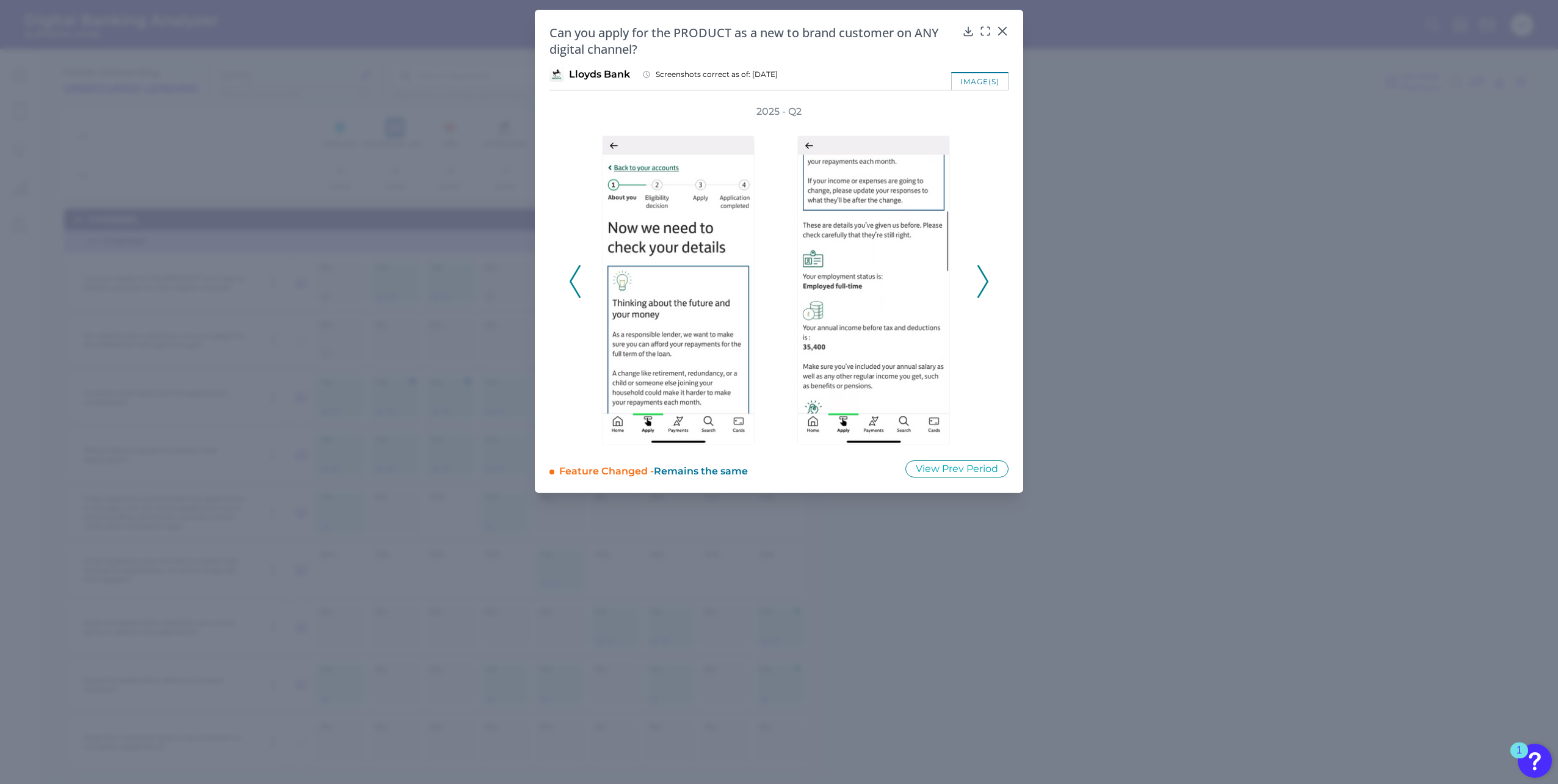
click at [983, 277] on icon at bounding box center [982, 281] width 11 height 33
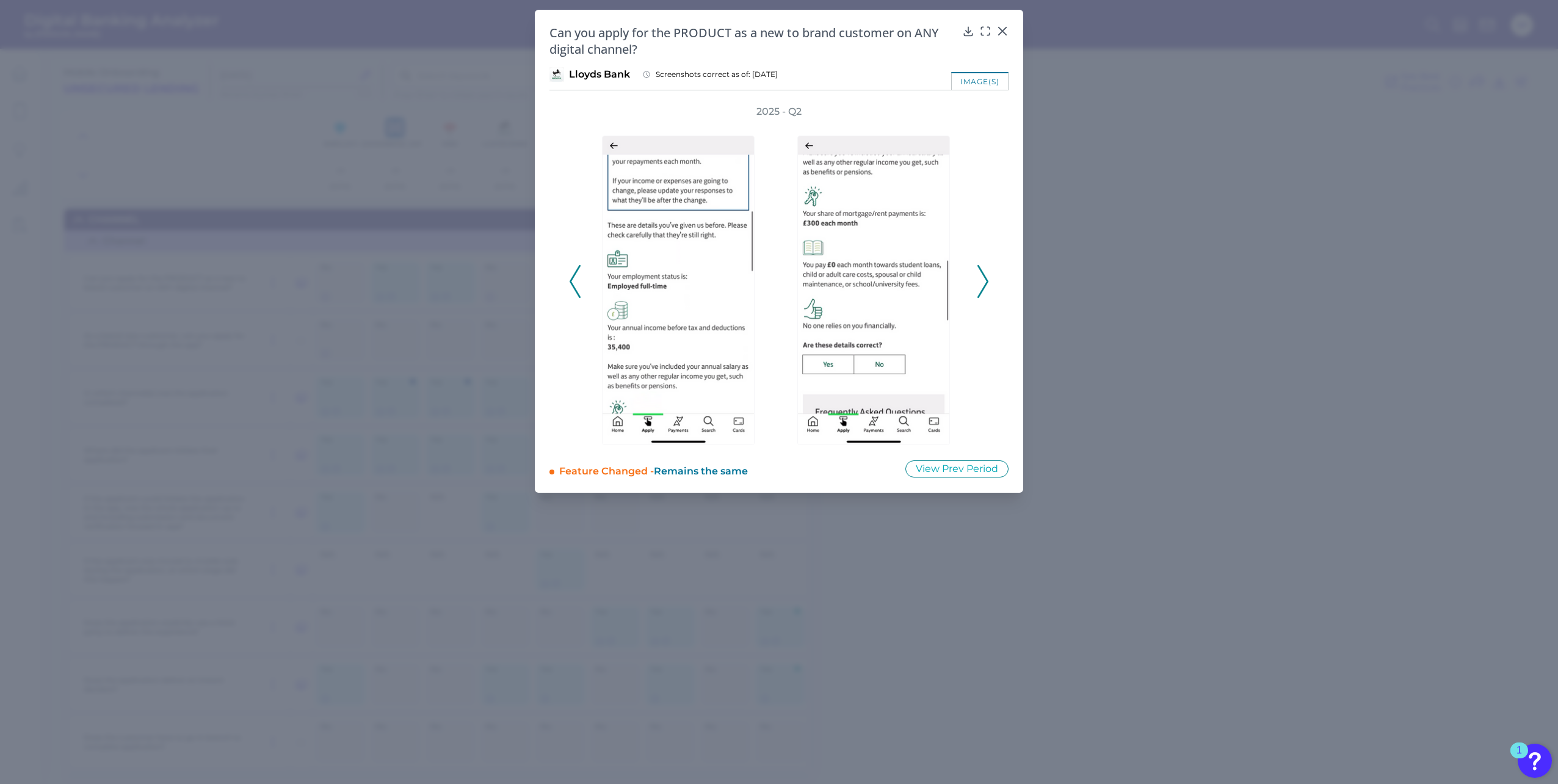
click at [983, 277] on icon at bounding box center [982, 281] width 11 height 33
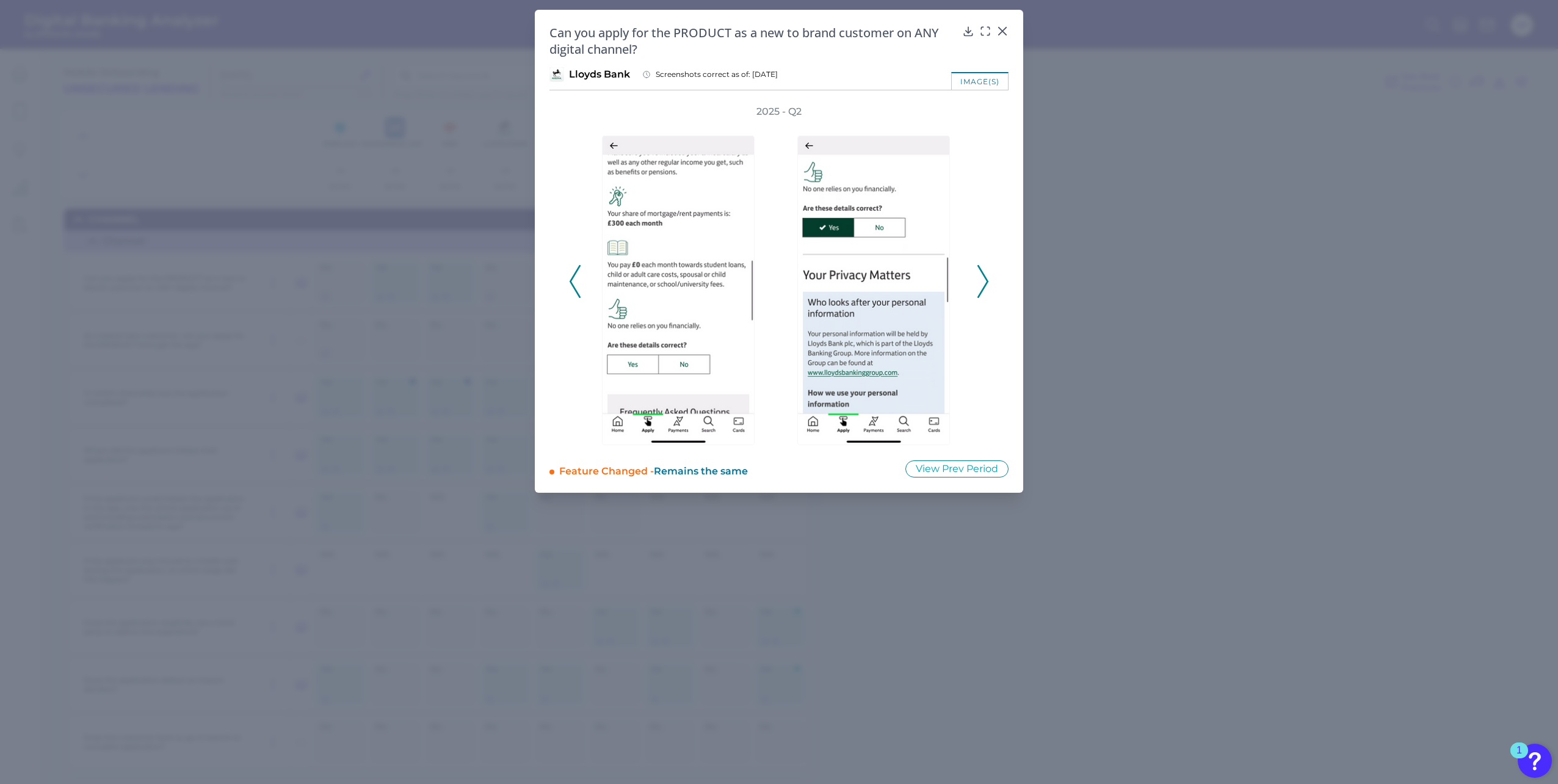
click at [983, 277] on icon at bounding box center [982, 281] width 11 height 33
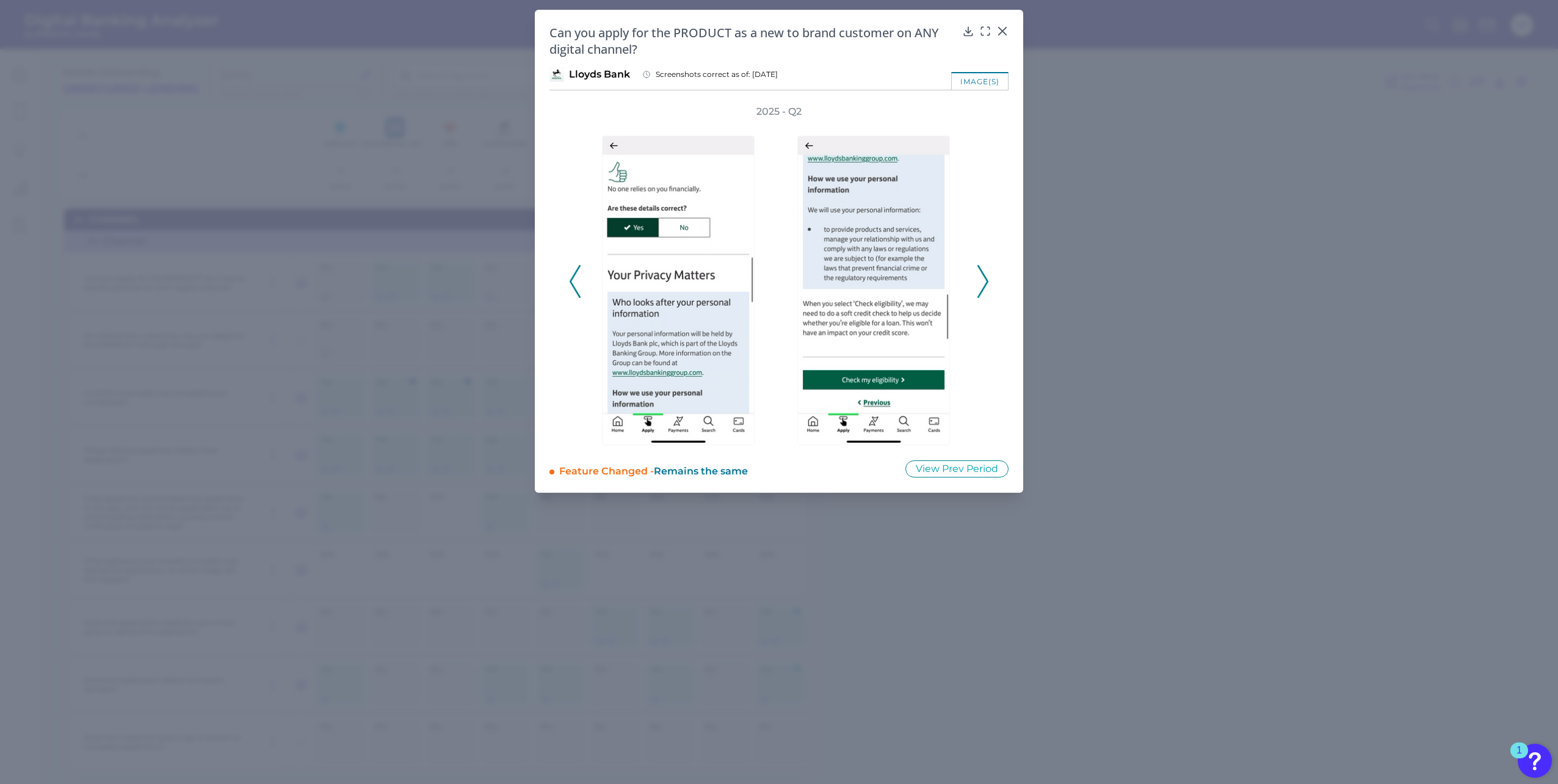
click at [983, 277] on icon at bounding box center [982, 281] width 11 height 33
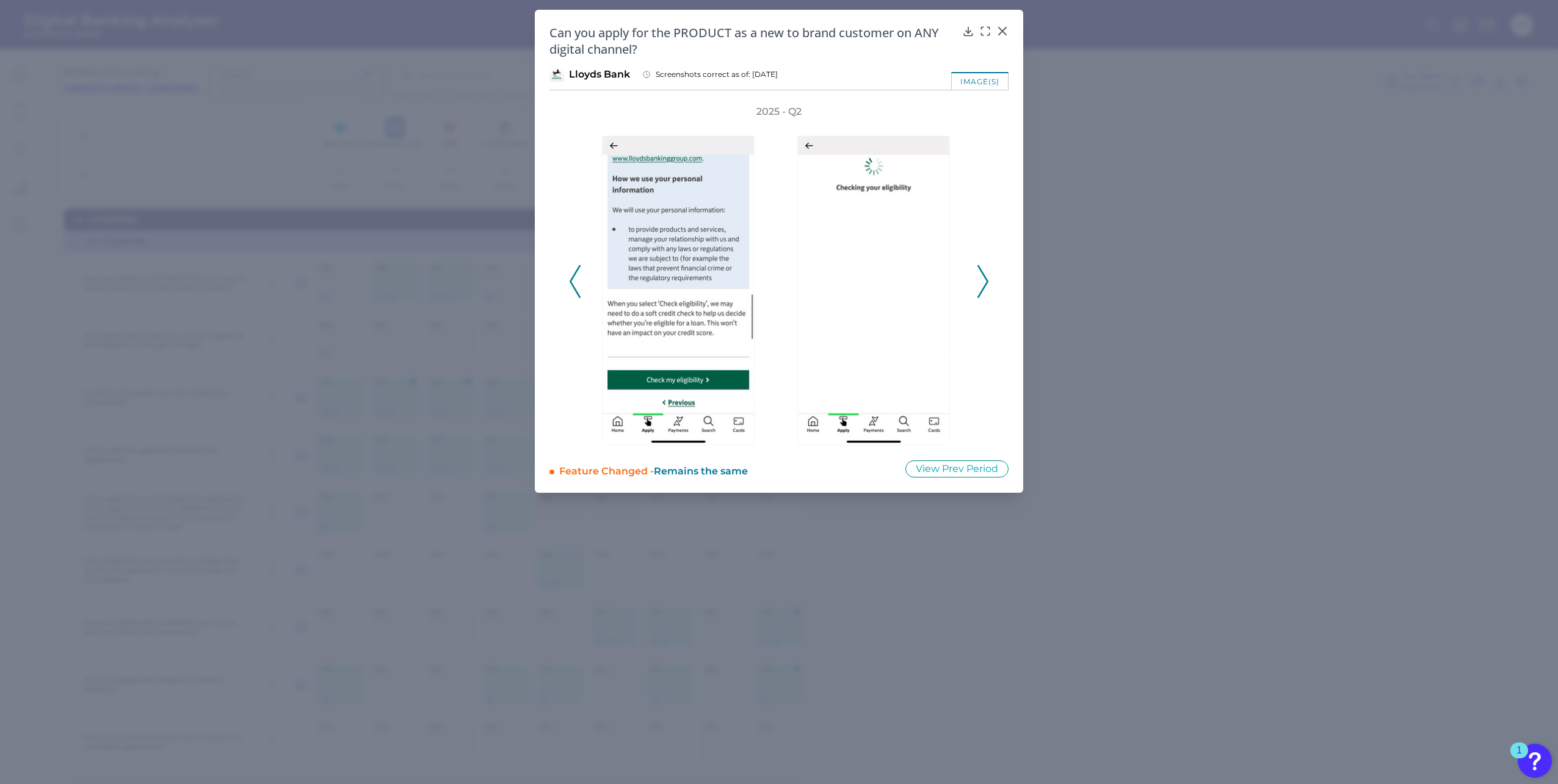
click at [983, 277] on icon at bounding box center [982, 281] width 11 height 33
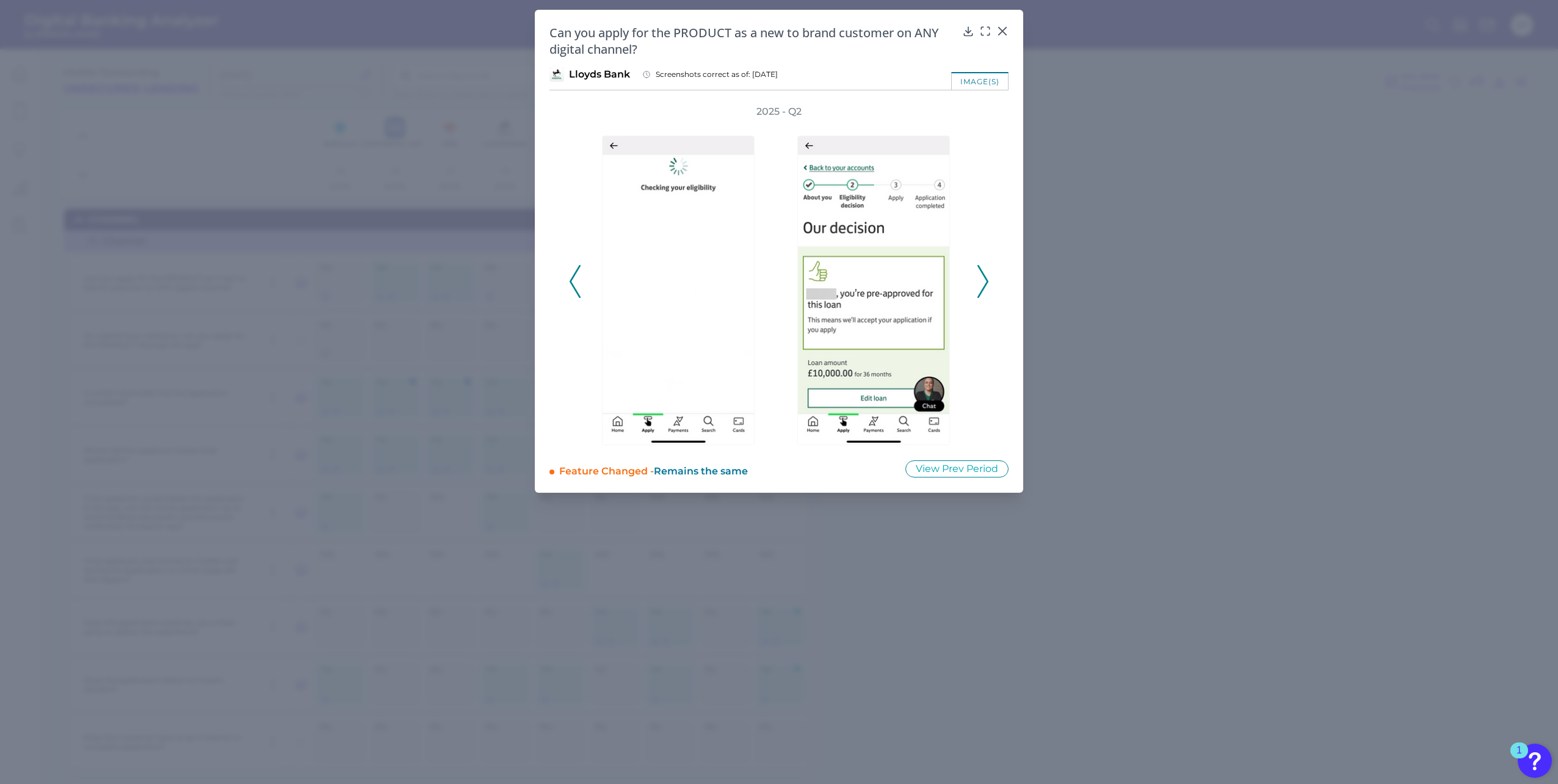
click at [983, 277] on icon at bounding box center [982, 281] width 11 height 33
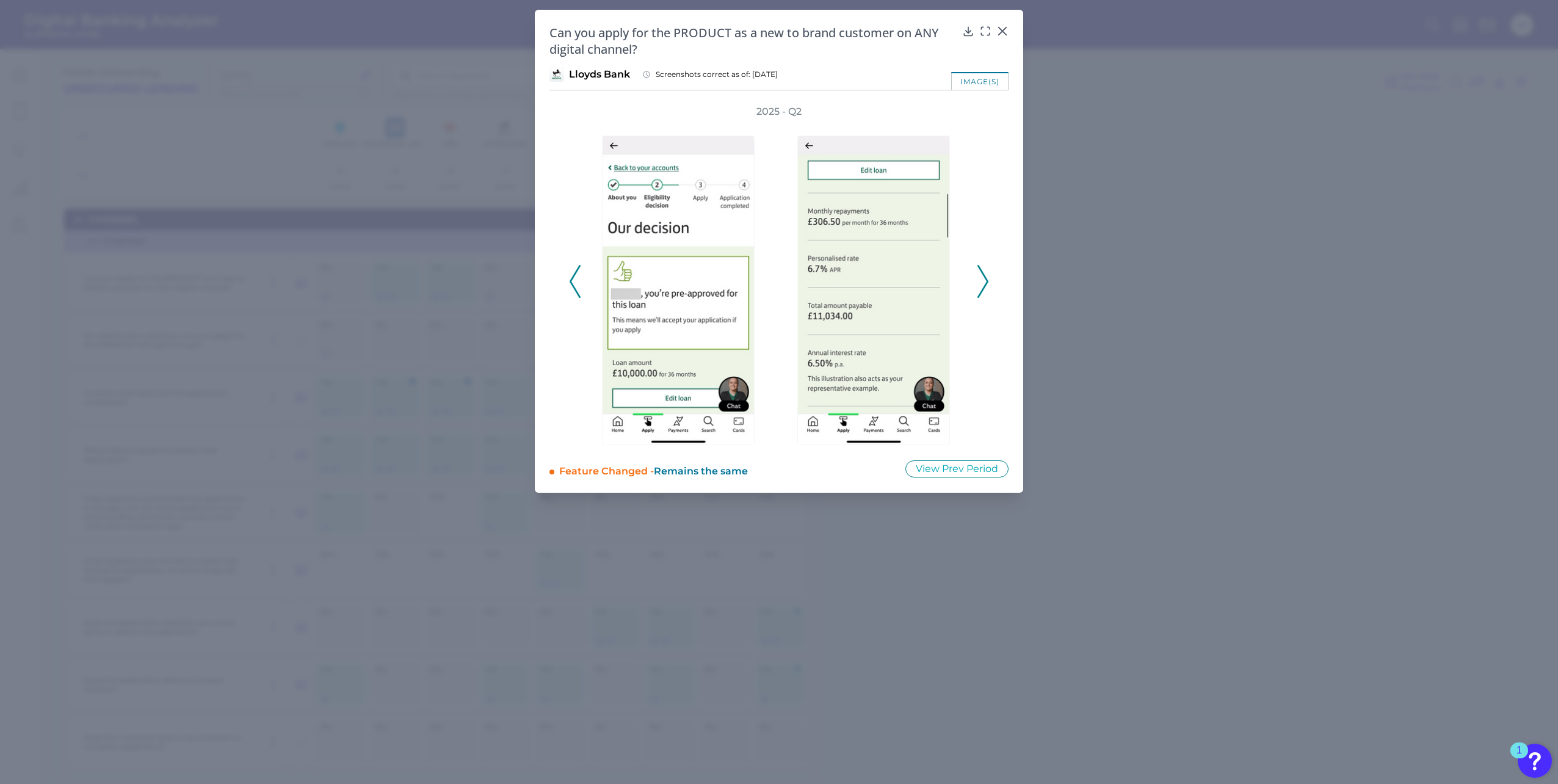
click at [983, 277] on icon at bounding box center [982, 281] width 11 height 33
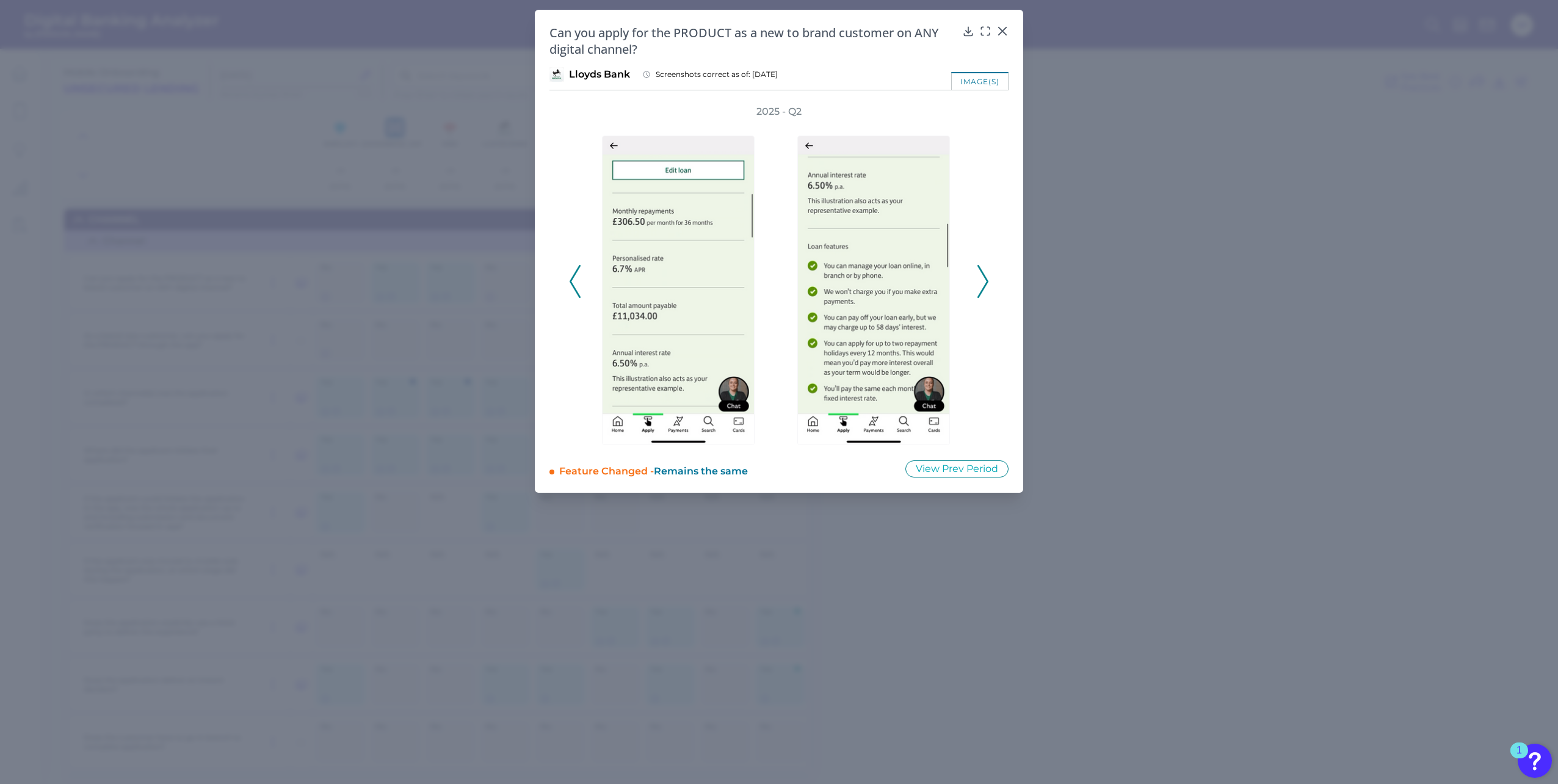
drag, startPoint x: 983, startPoint y: 277, endPoint x: 985, endPoint y: 263, distance: 14.1
click at [985, 263] on div "2025 - Q2" at bounding box center [779, 275] width 420 height 340
click at [984, 276] on polyline at bounding box center [982, 281] width 9 height 31
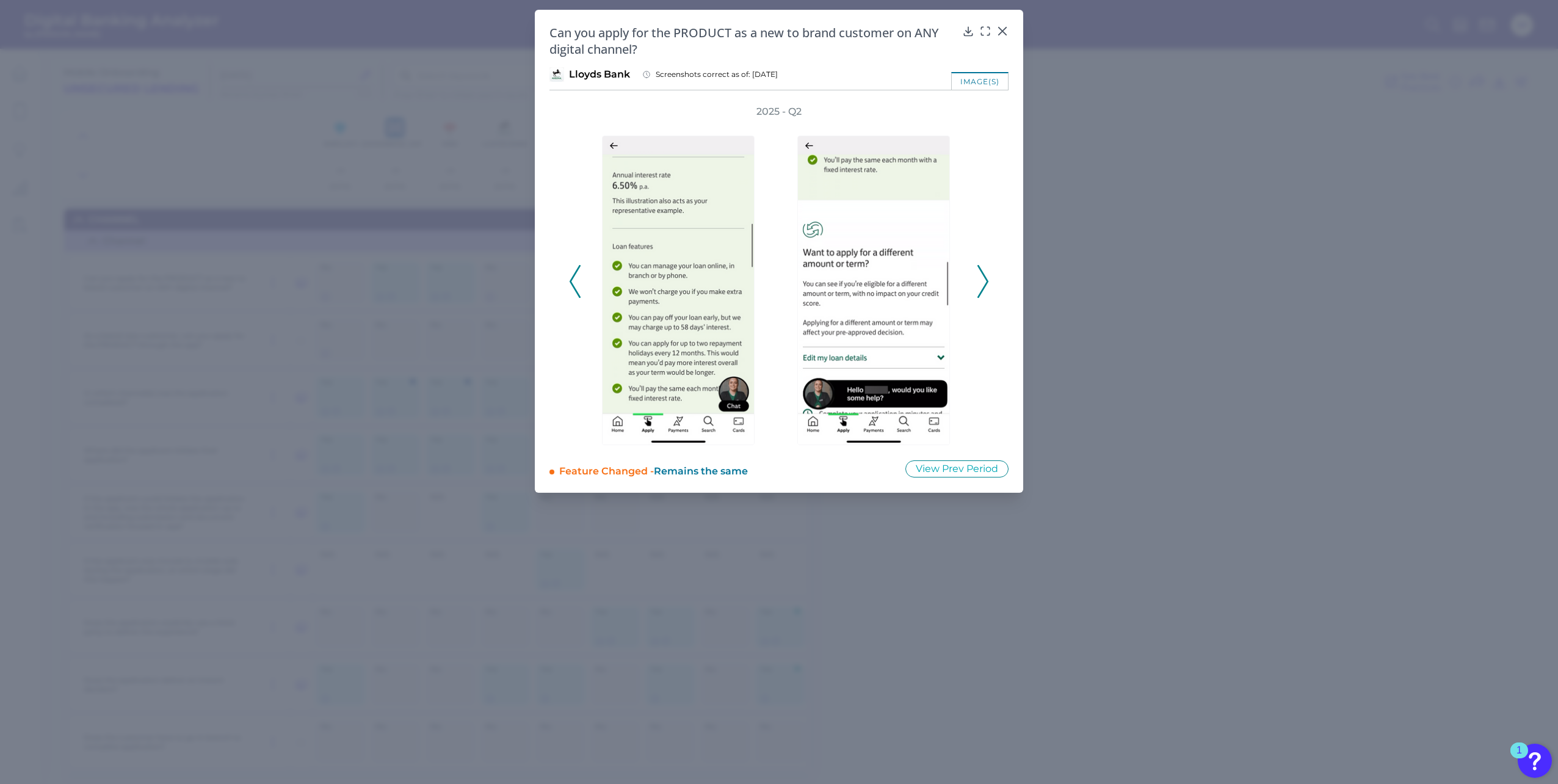
click at [982, 276] on icon at bounding box center [982, 281] width 11 height 33
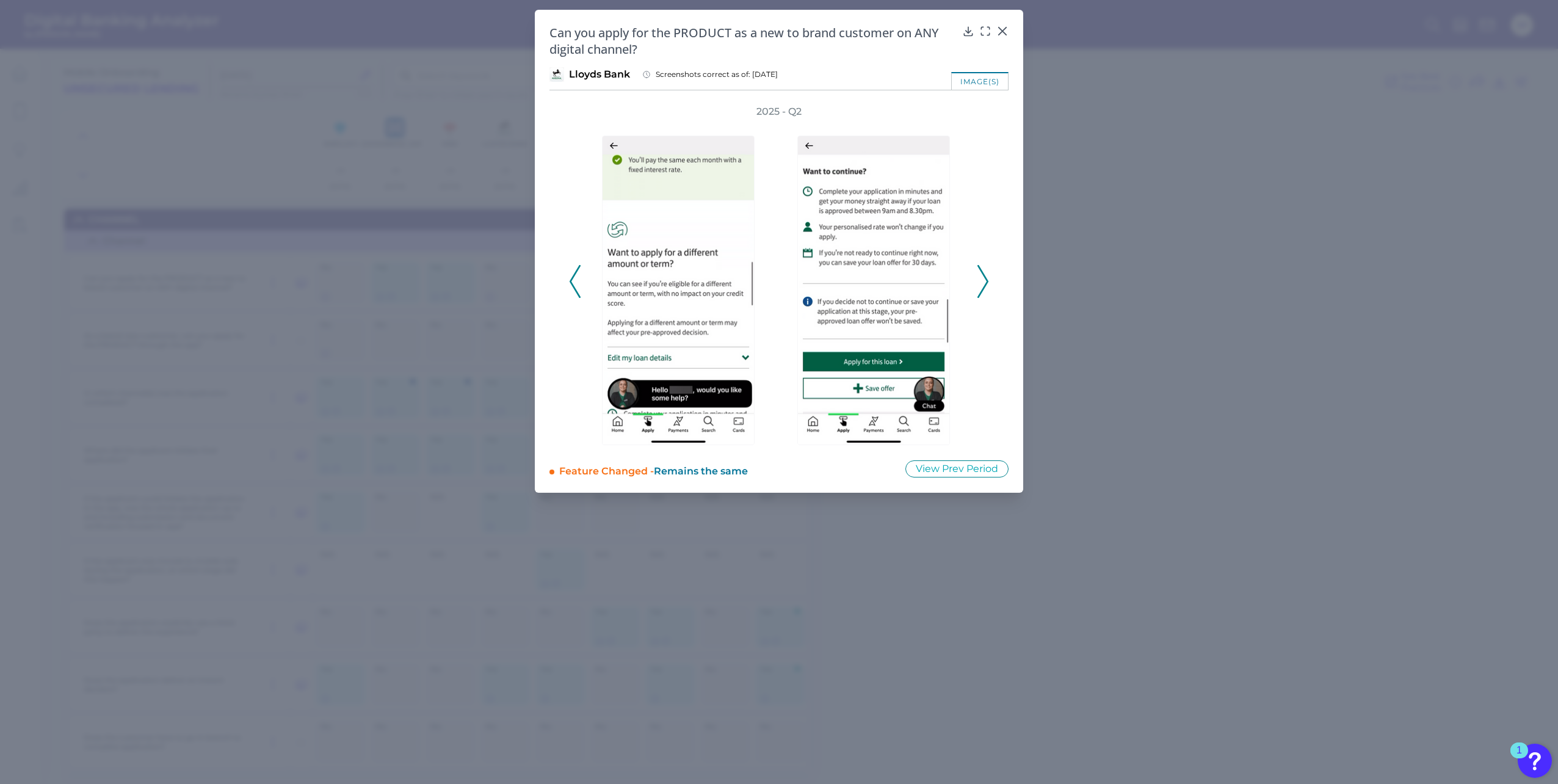
click at [982, 276] on icon at bounding box center [982, 281] width 11 height 33
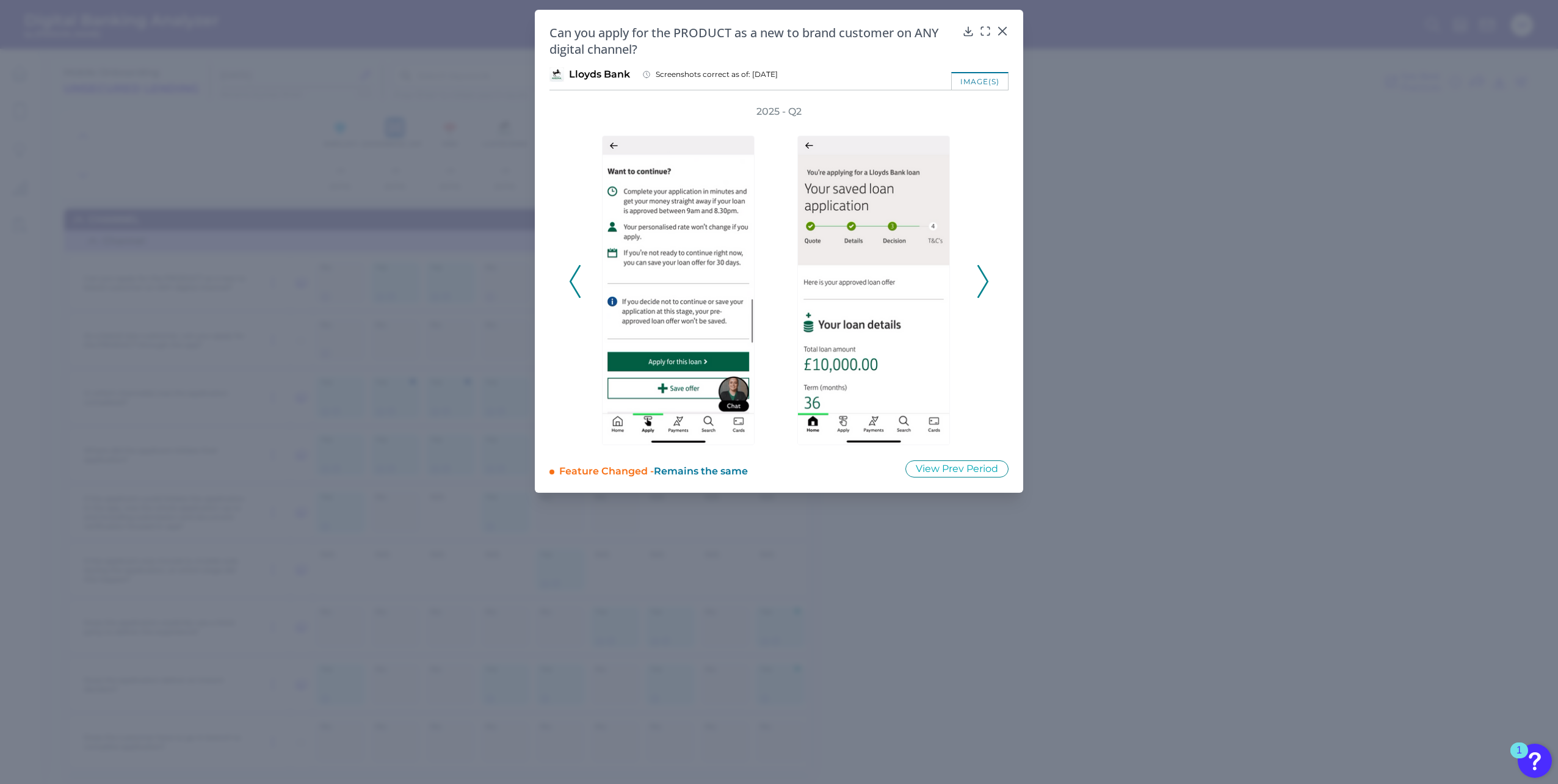
click at [982, 276] on icon at bounding box center [982, 281] width 11 height 33
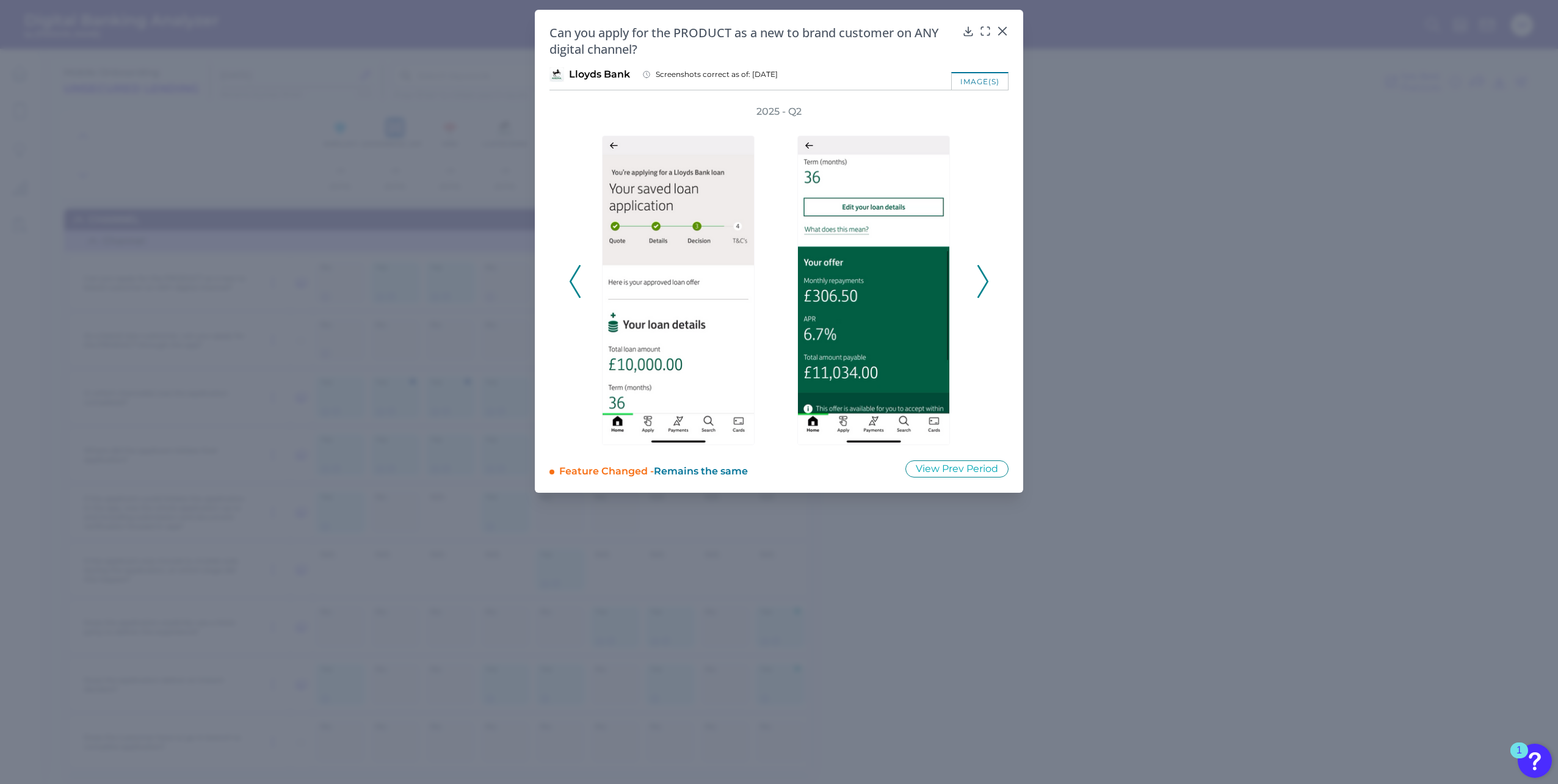
click at [982, 276] on icon at bounding box center [982, 281] width 11 height 33
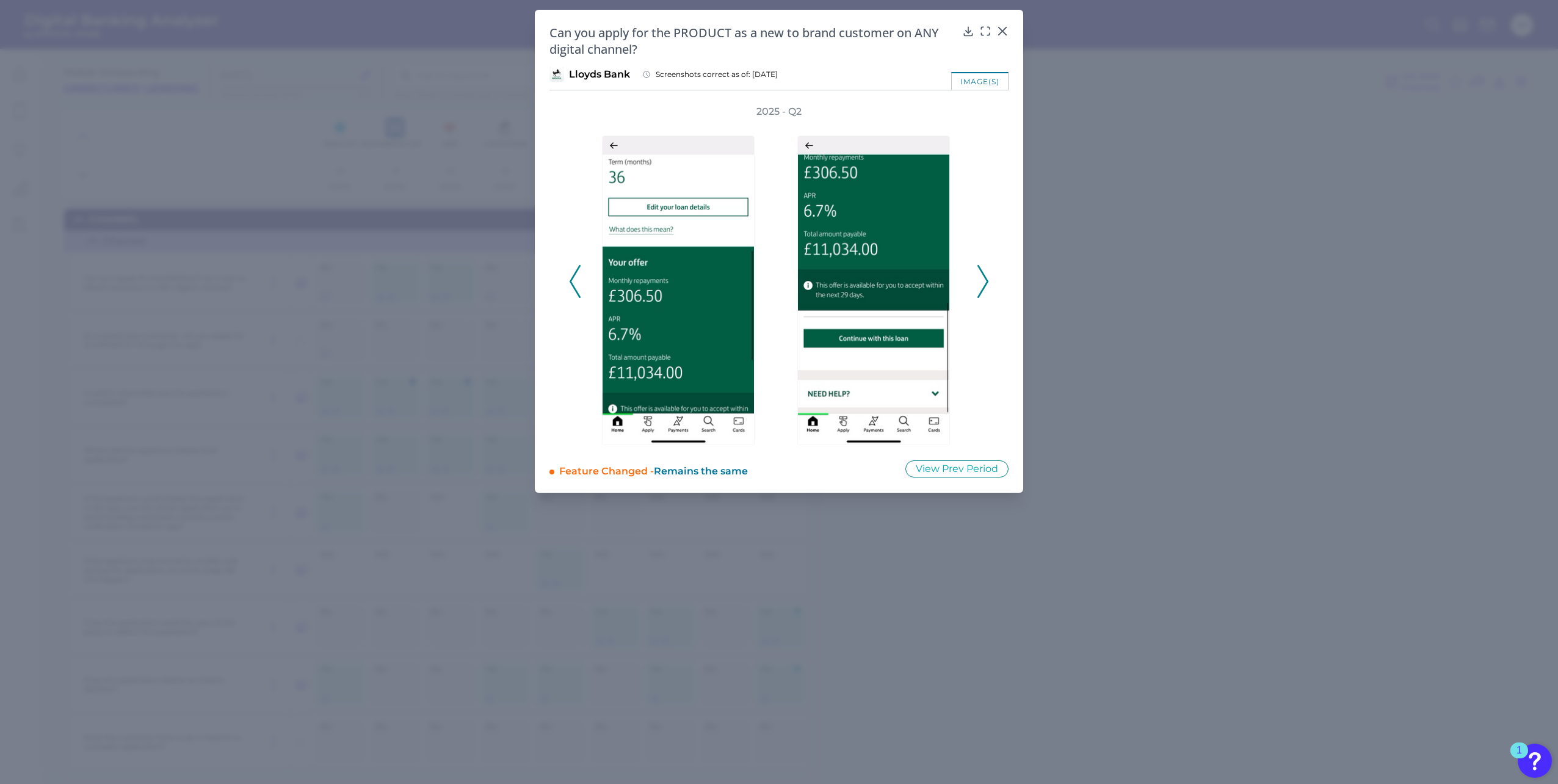
click at [982, 276] on icon at bounding box center [982, 281] width 11 height 33
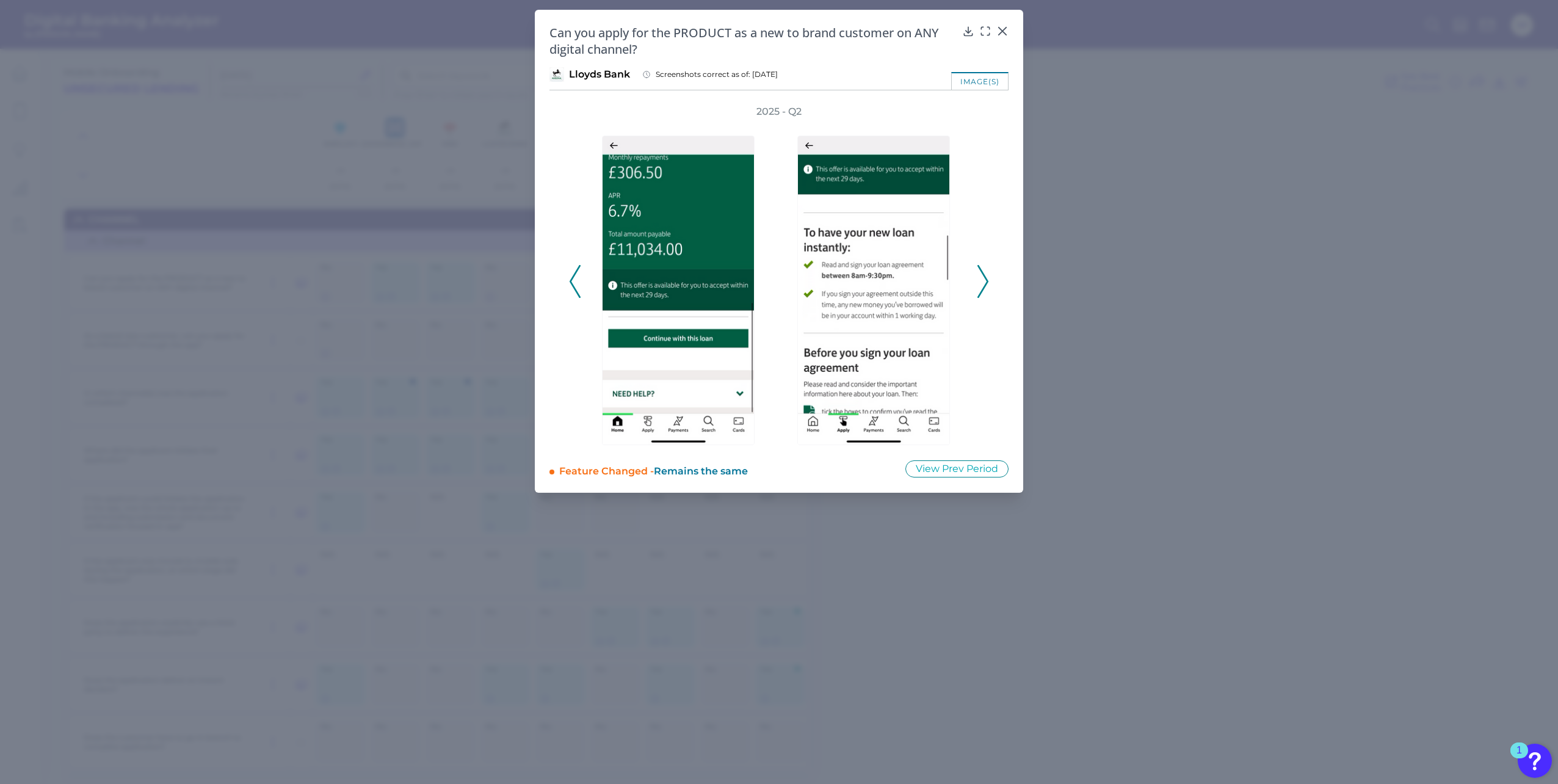
click at [982, 276] on icon at bounding box center [982, 281] width 11 height 33
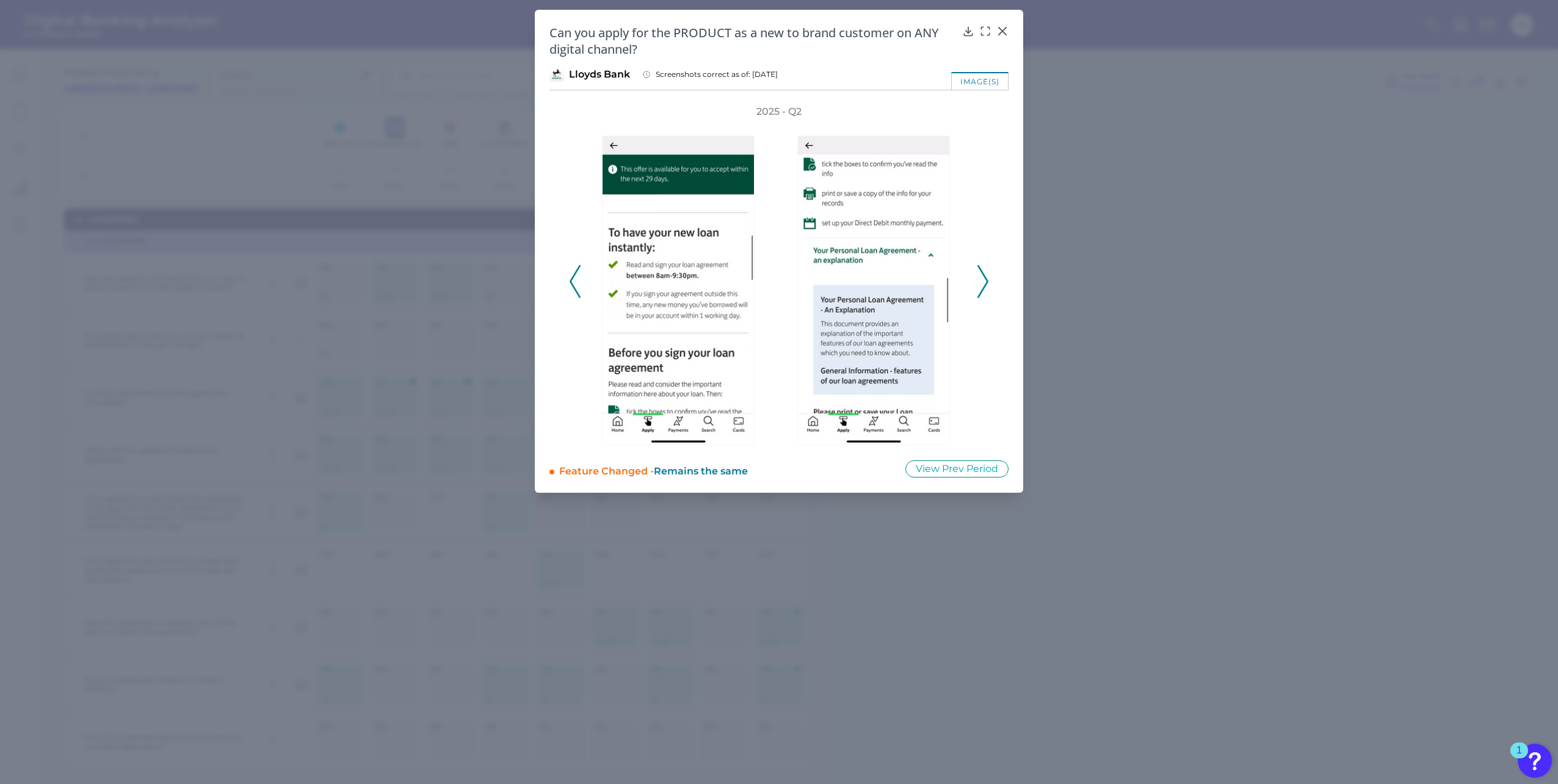
click at [982, 276] on icon at bounding box center [982, 281] width 11 height 33
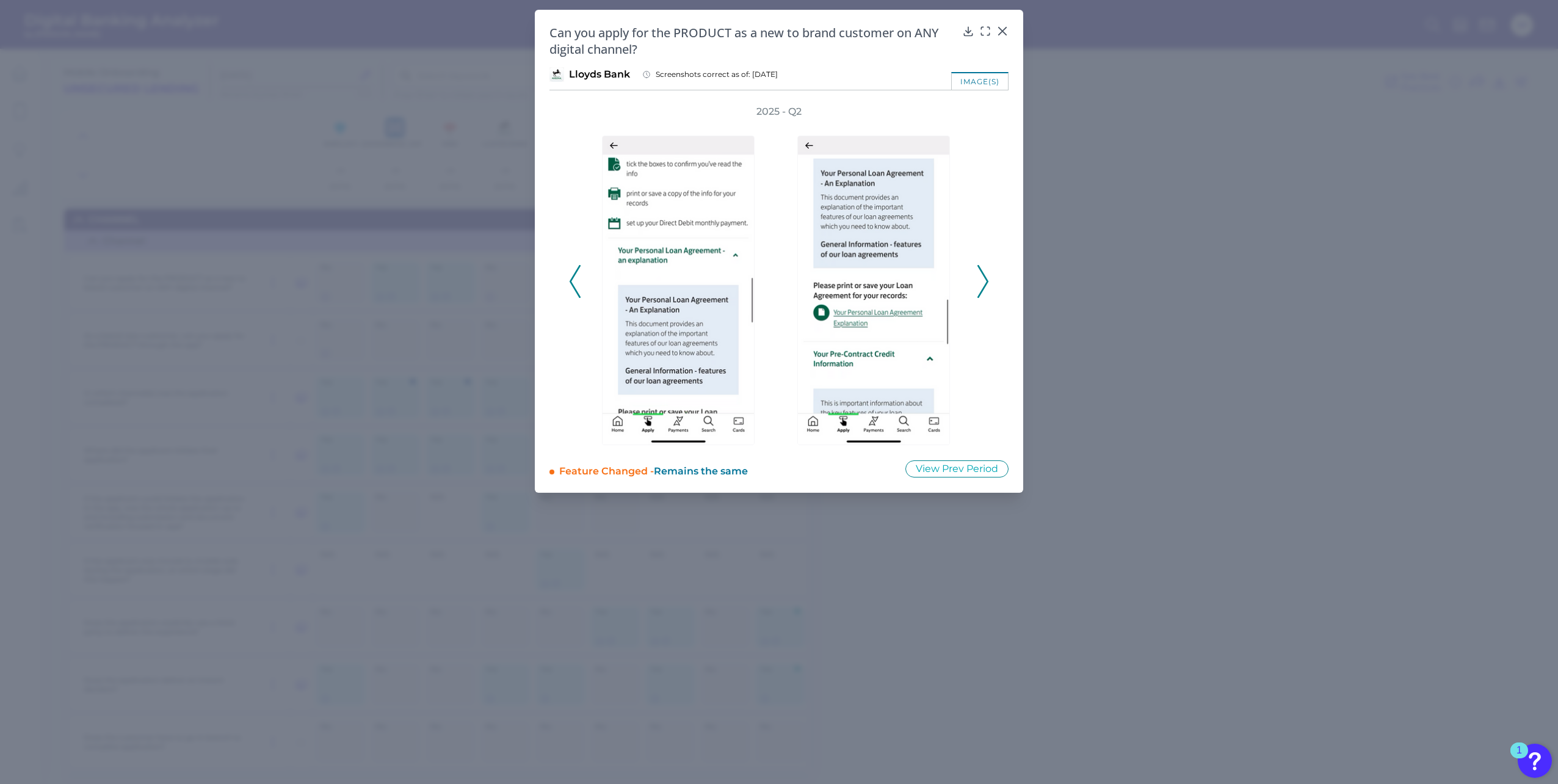
click at [982, 276] on icon at bounding box center [982, 281] width 11 height 33
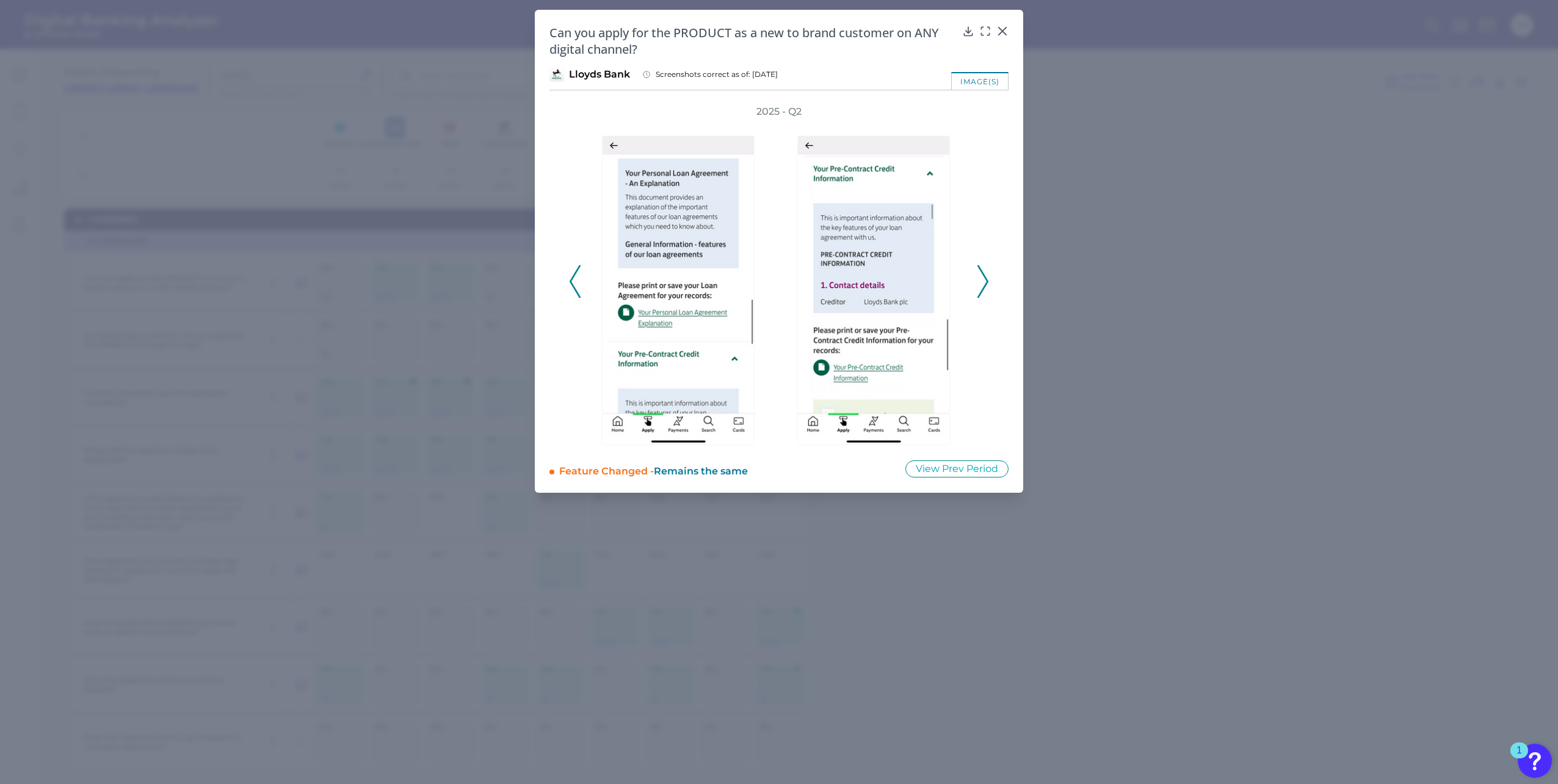
click at [982, 276] on icon at bounding box center [982, 281] width 11 height 33
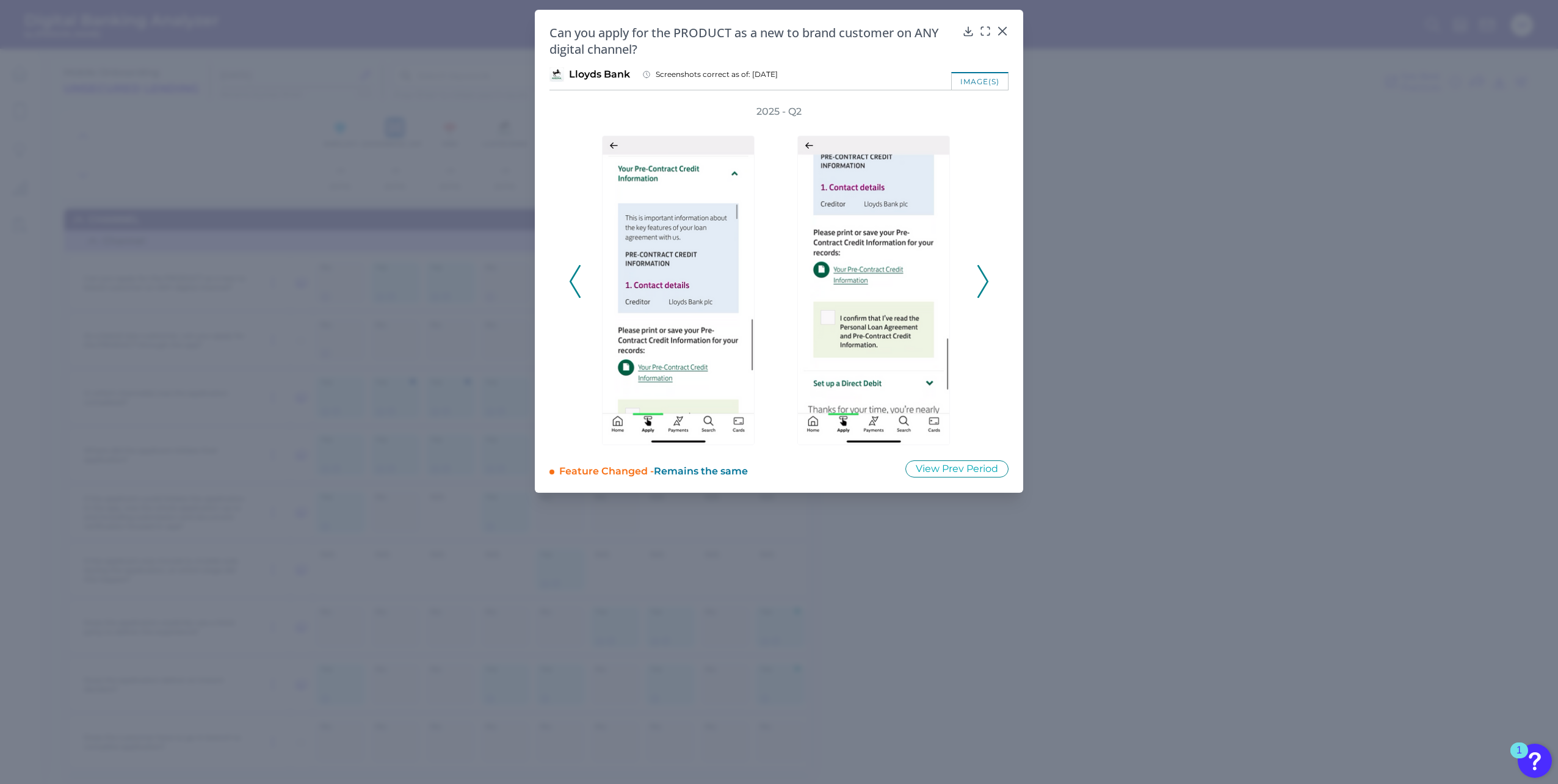
click at [982, 276] on icon at bounding box center [982, 281] width 11 height 33
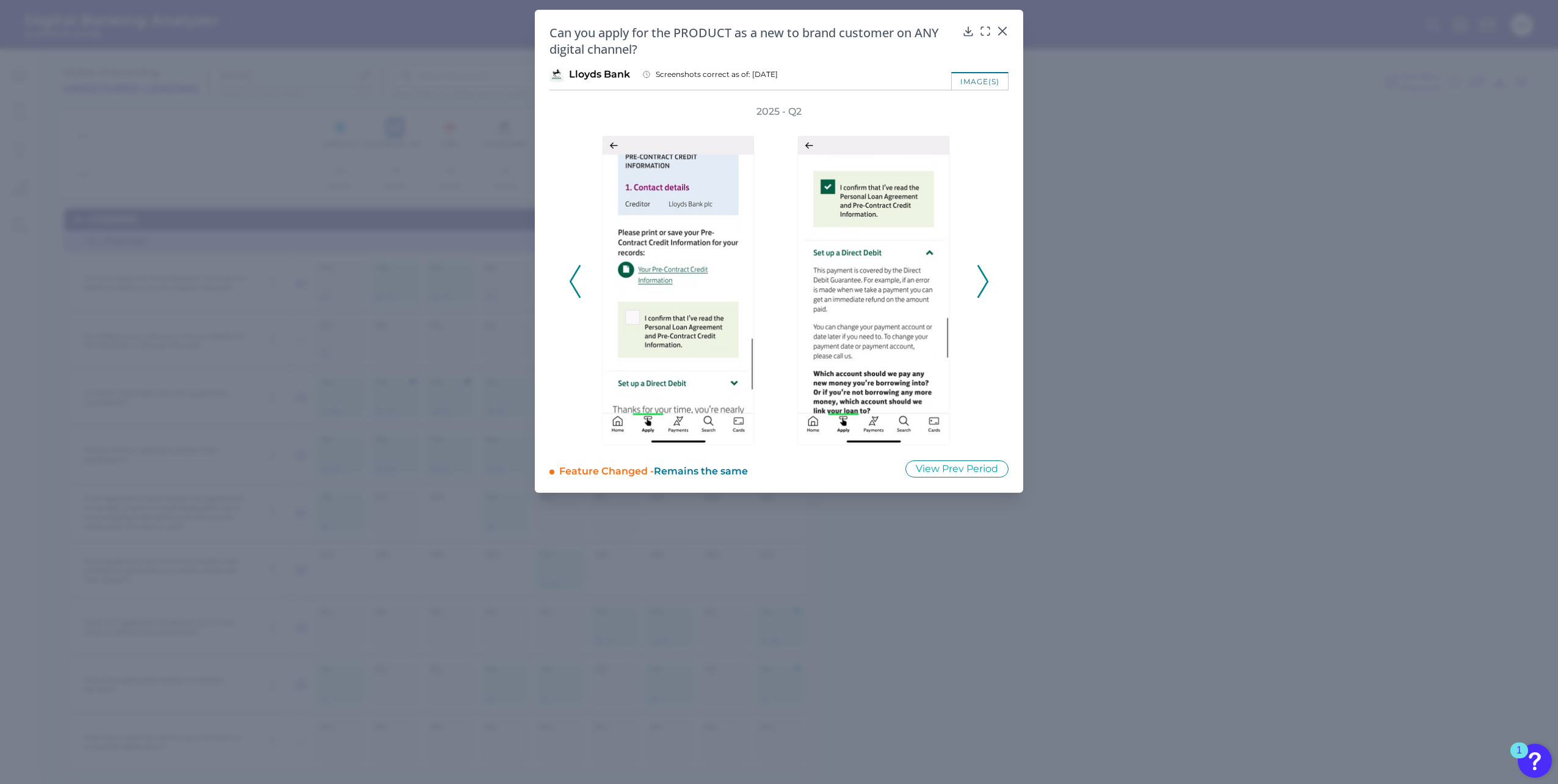
click at [981, 276] on icon at bounding box center [982, 281] width 11 height 33
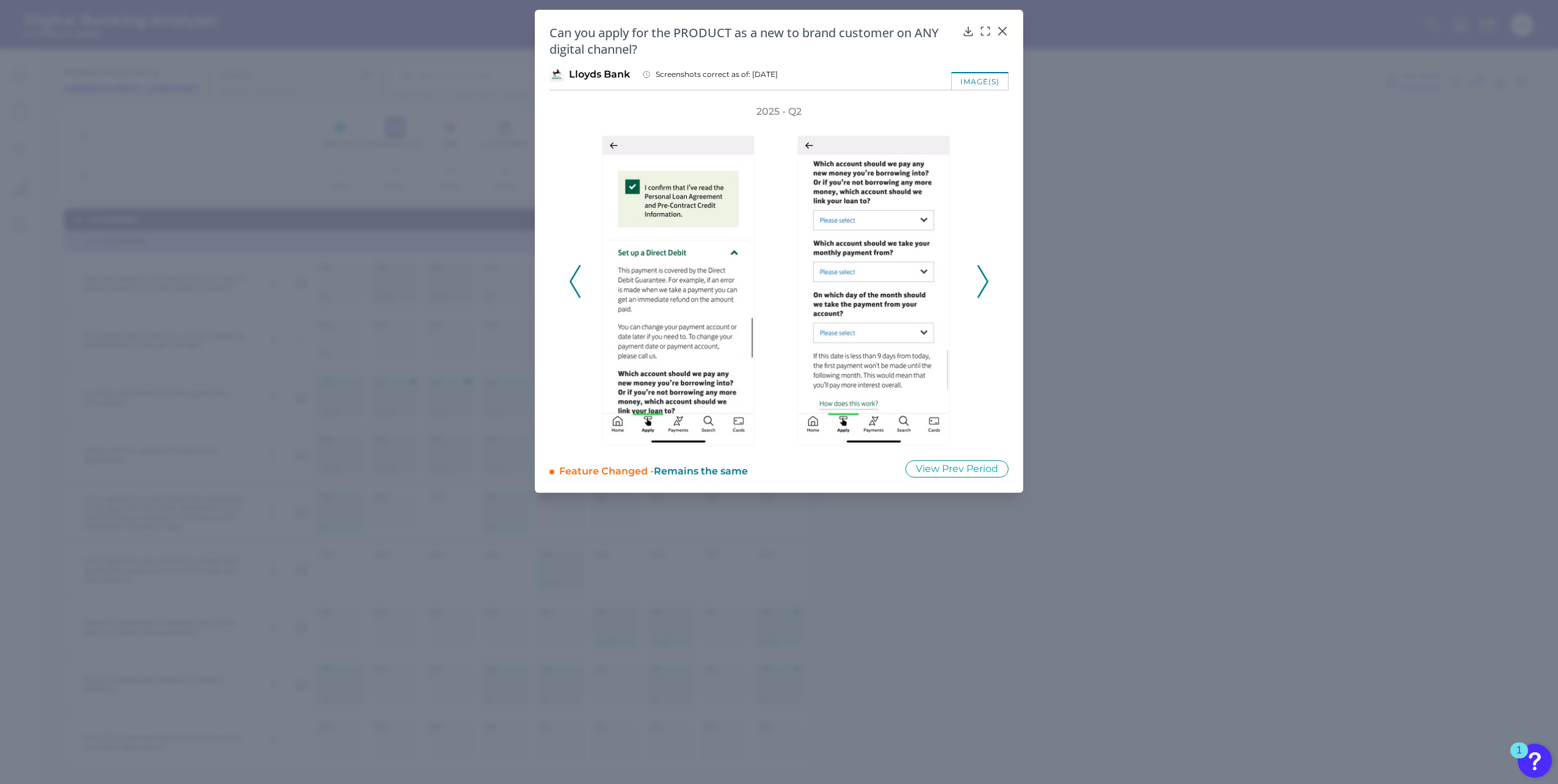
click at [981, 276] on icon at bounding box center [982, 281] width 11 height 33
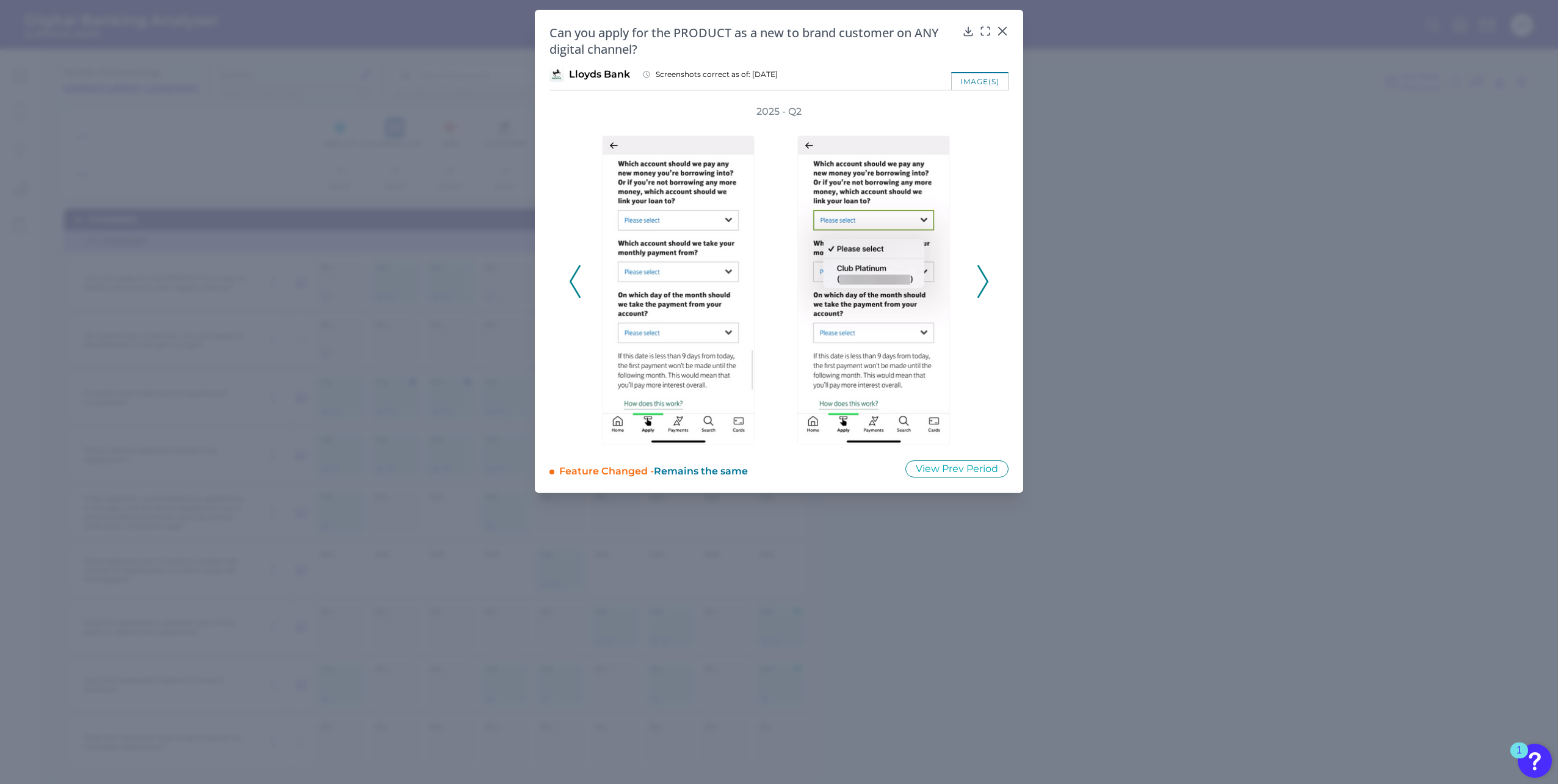
click at [981, 276] on icon at bounding box center [982, 281] width 11 height 33
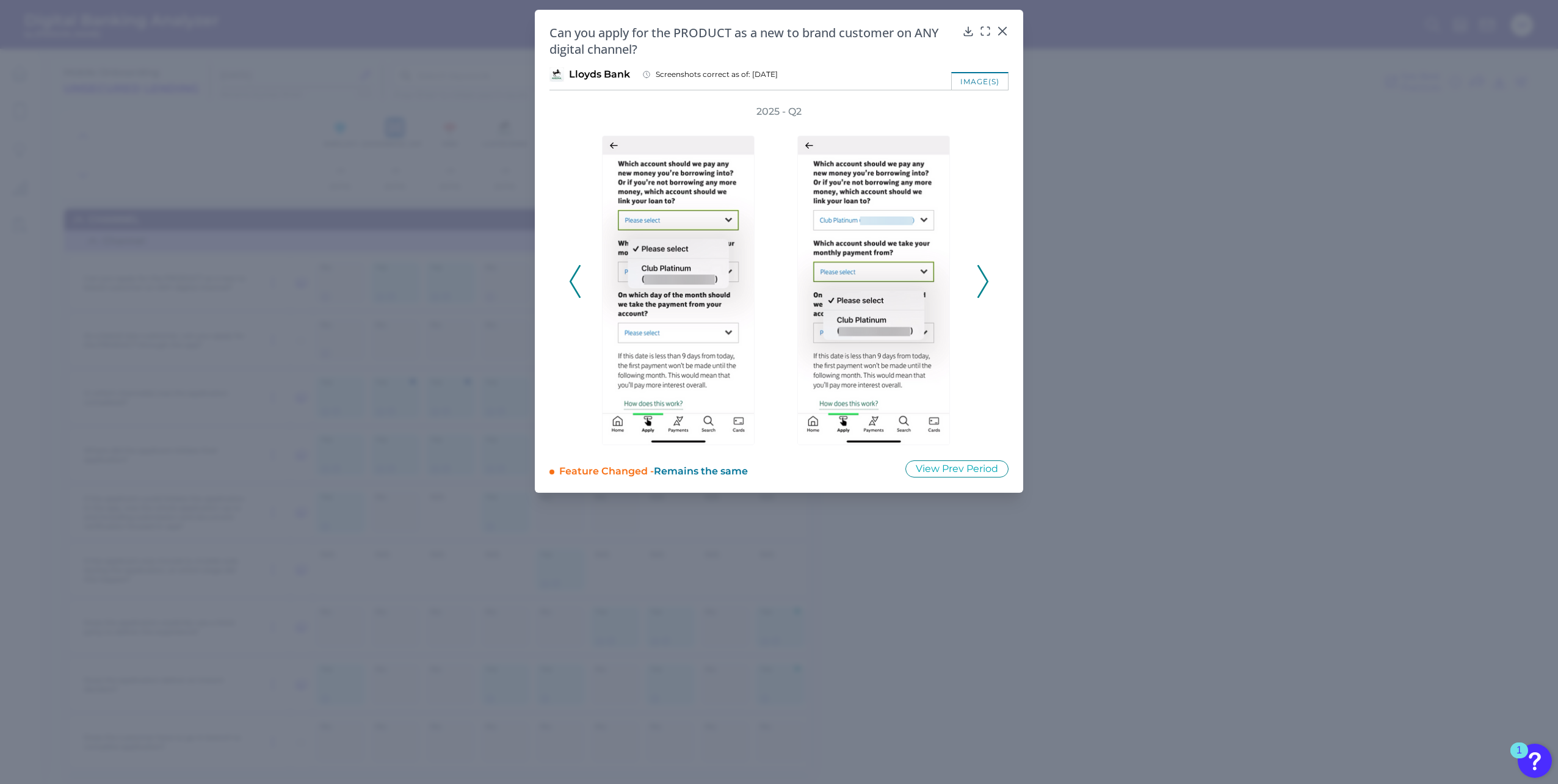
click at [981, 276] on icon at bounding box center [982, 281] width 11 height 33
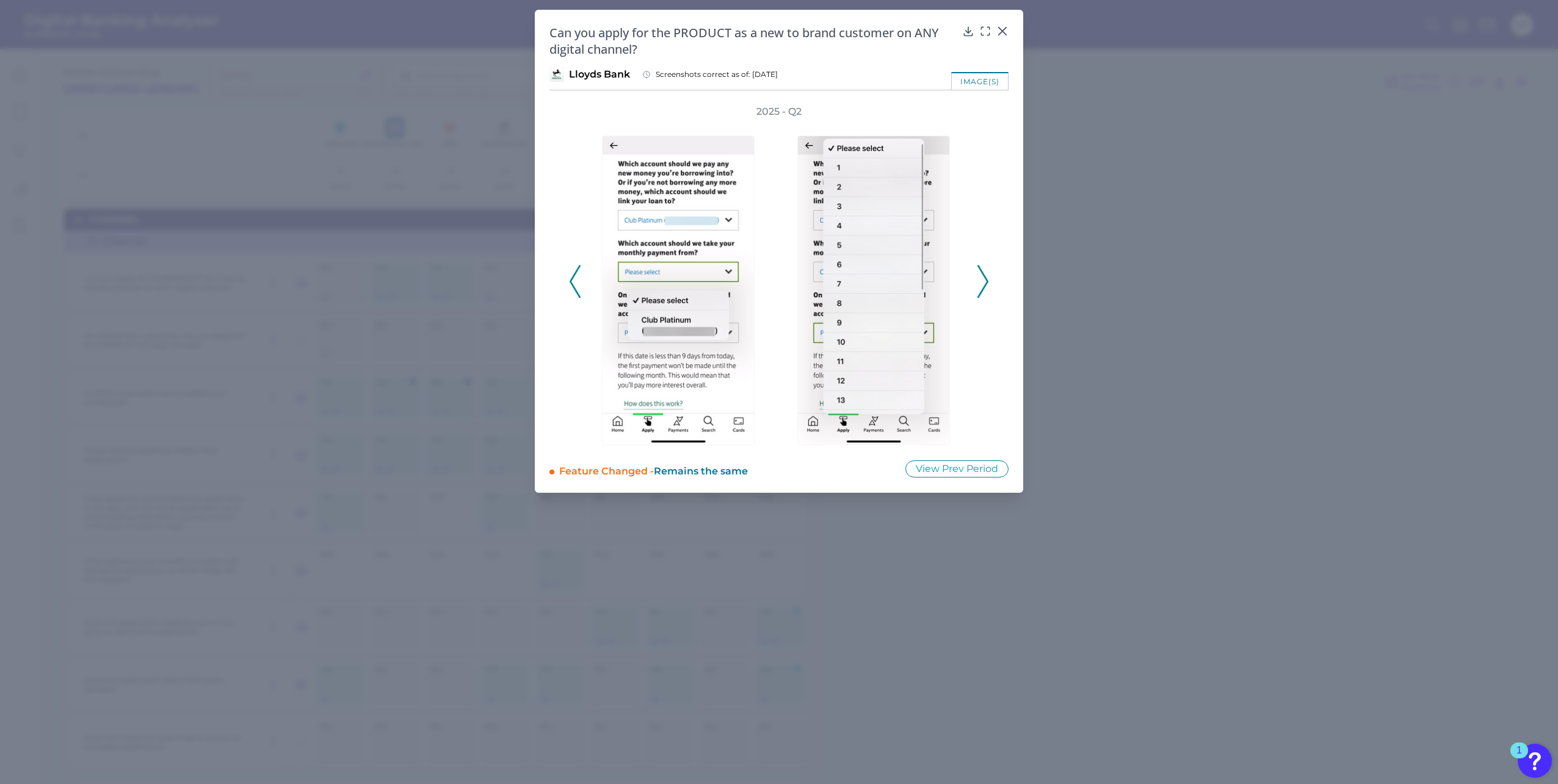
click at [979, 275] on icon at bounding box center [982, 281] width 11 height 33
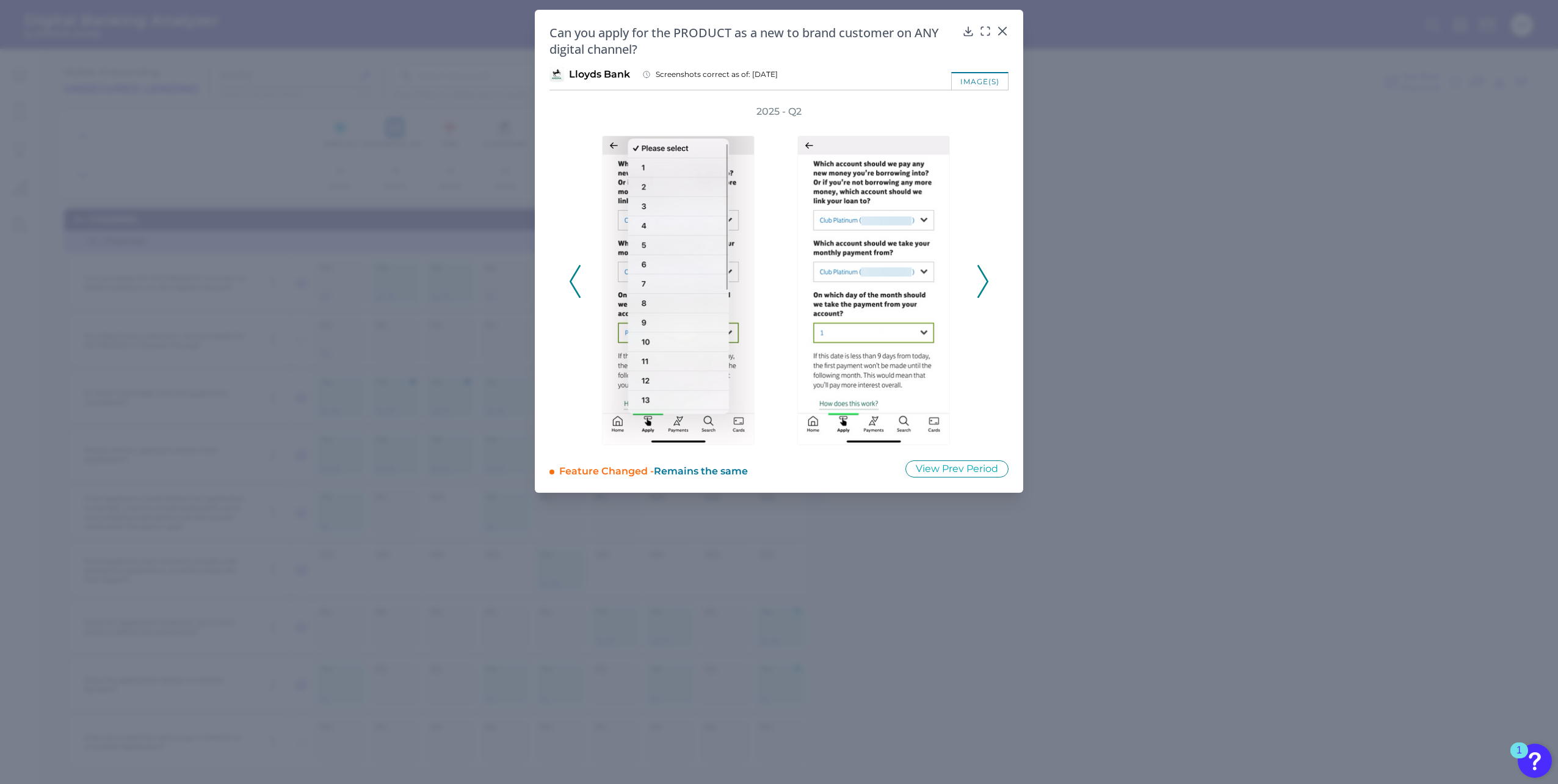
click at [979, 275] on icon at bounding box center [982, 281] width 11 height 33
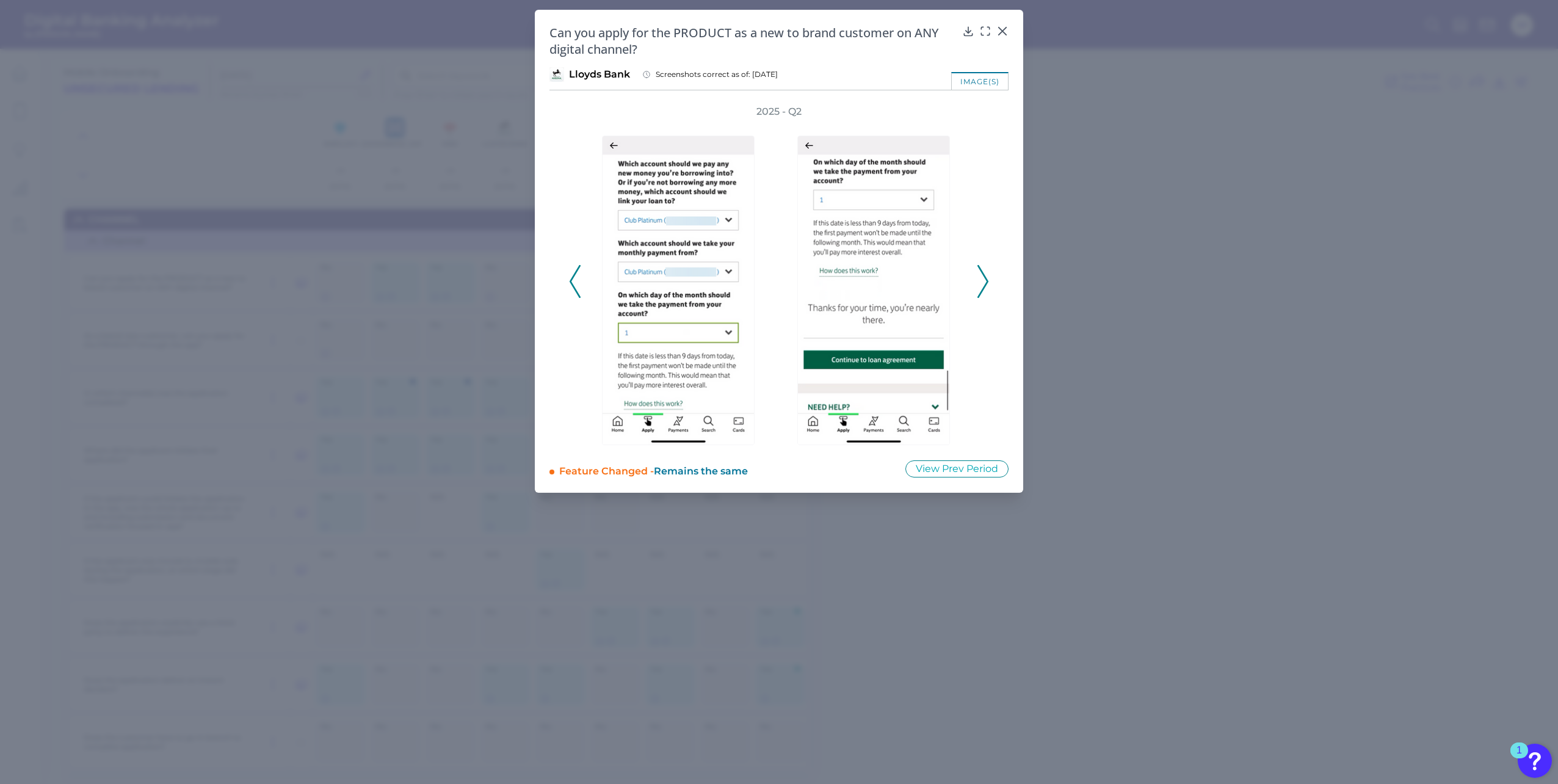
click at [979, 275] on icon at bounding box center [982, 281] width 11 height 33
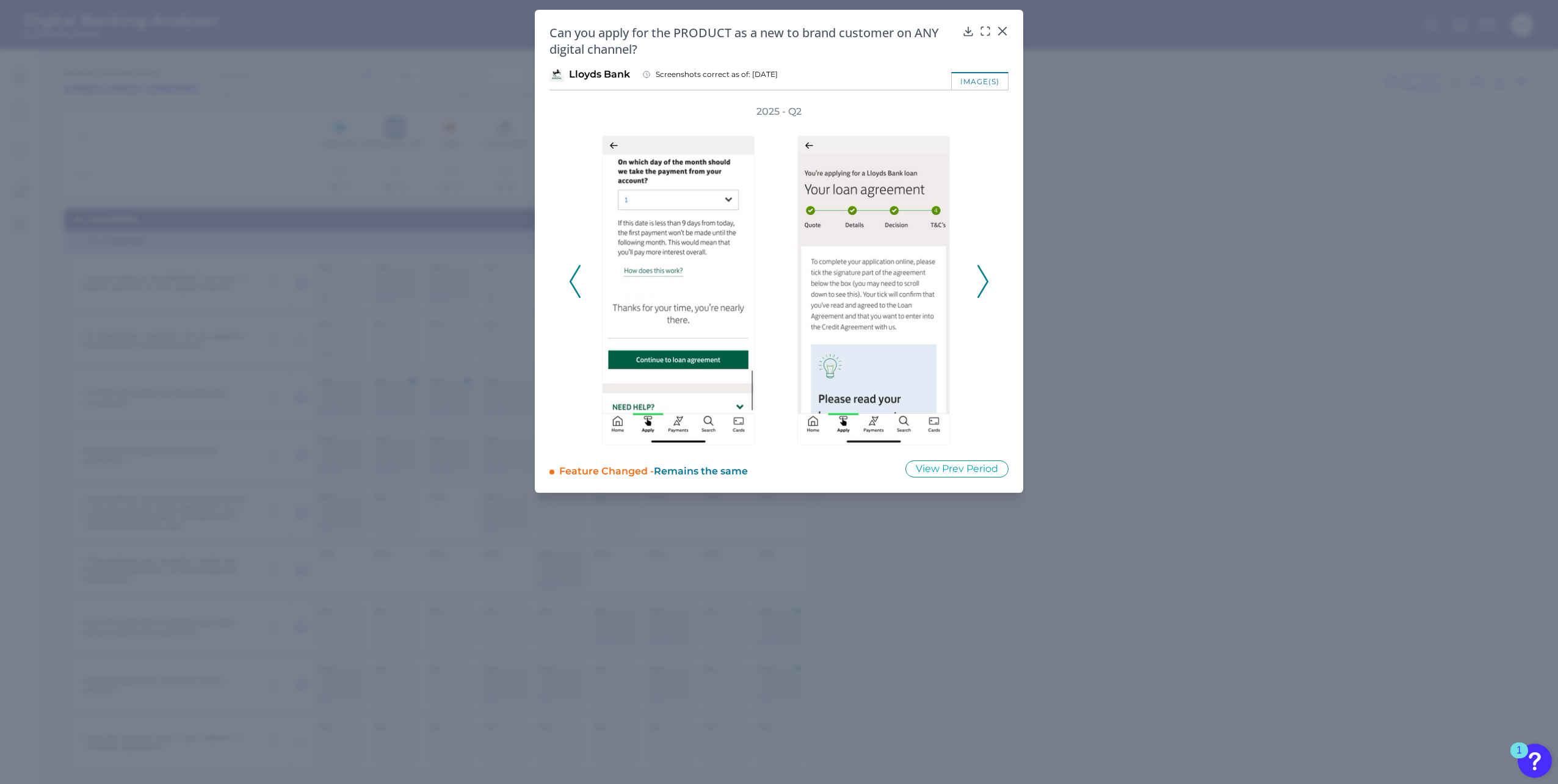
click at [979, 275] on icon at bounding box center [982, 281] width 11 height 33
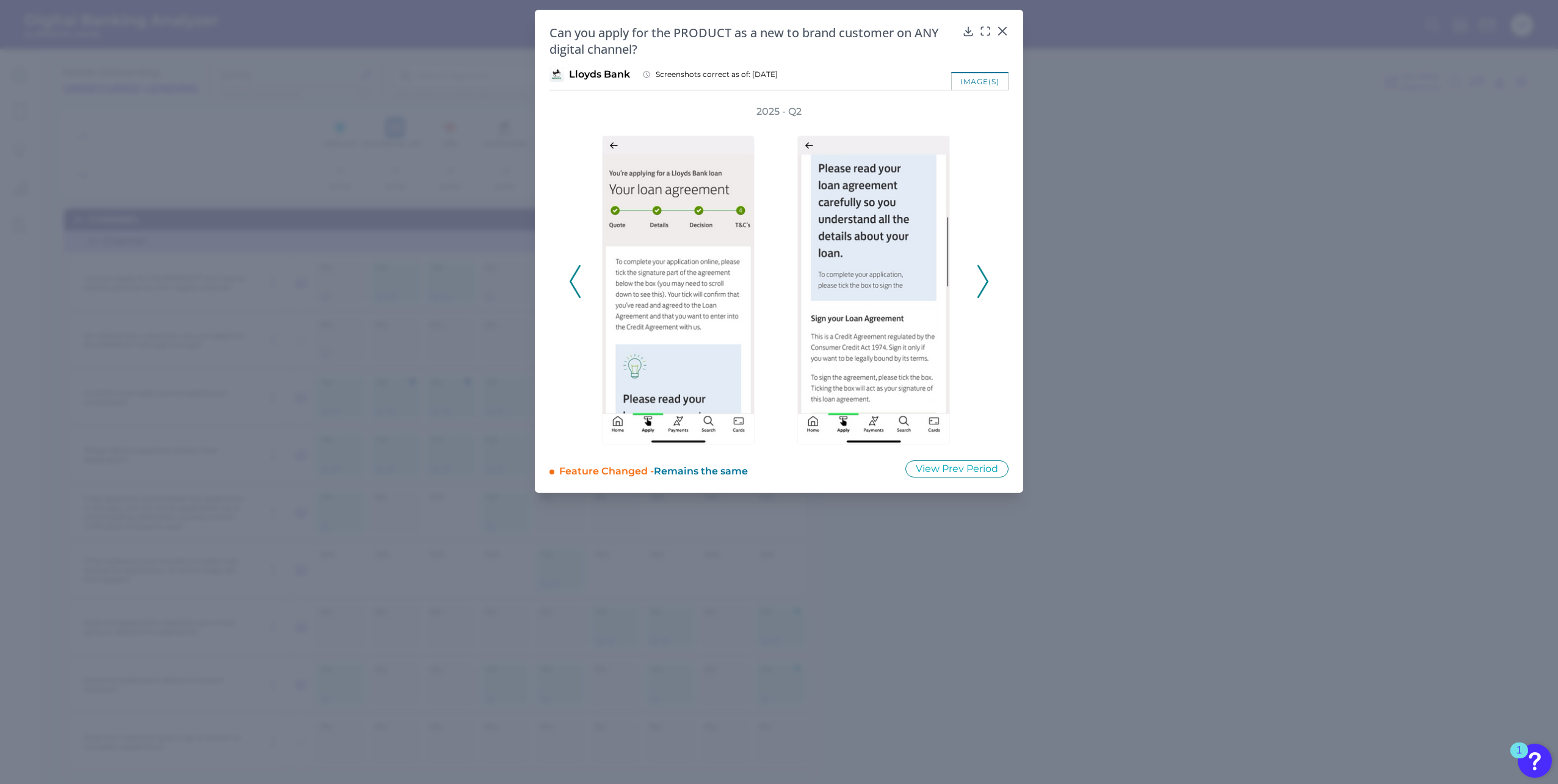
click at [975, 273] on div "2025 - Q2" at bounding box center [779, 275] width 420 height 340
click at [977, 271] on icon at bounding box center [982, 281] width 11 height 33
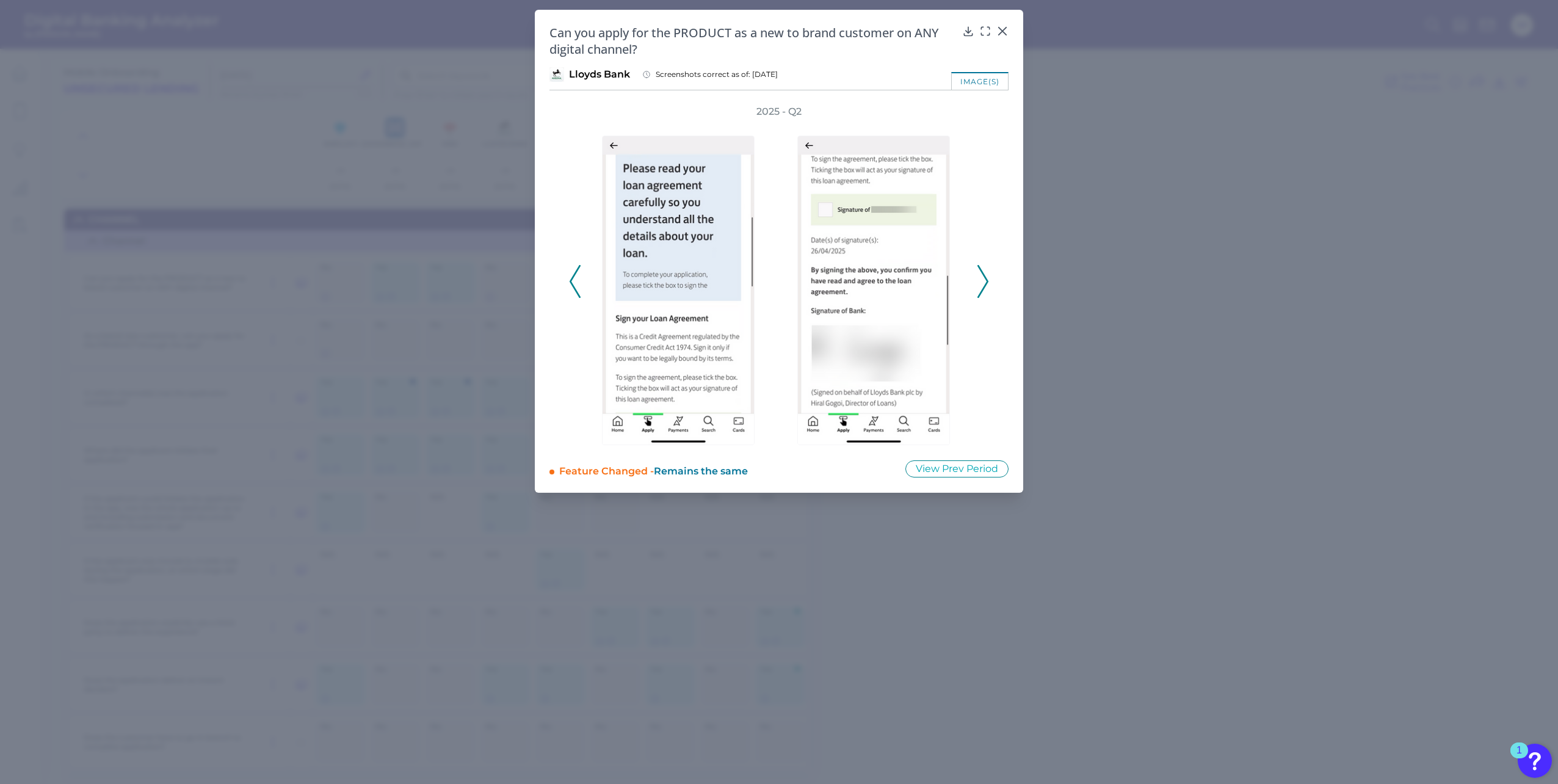
click at [984, 273] on icon at bounding box center [982, 281] width 11 height 33
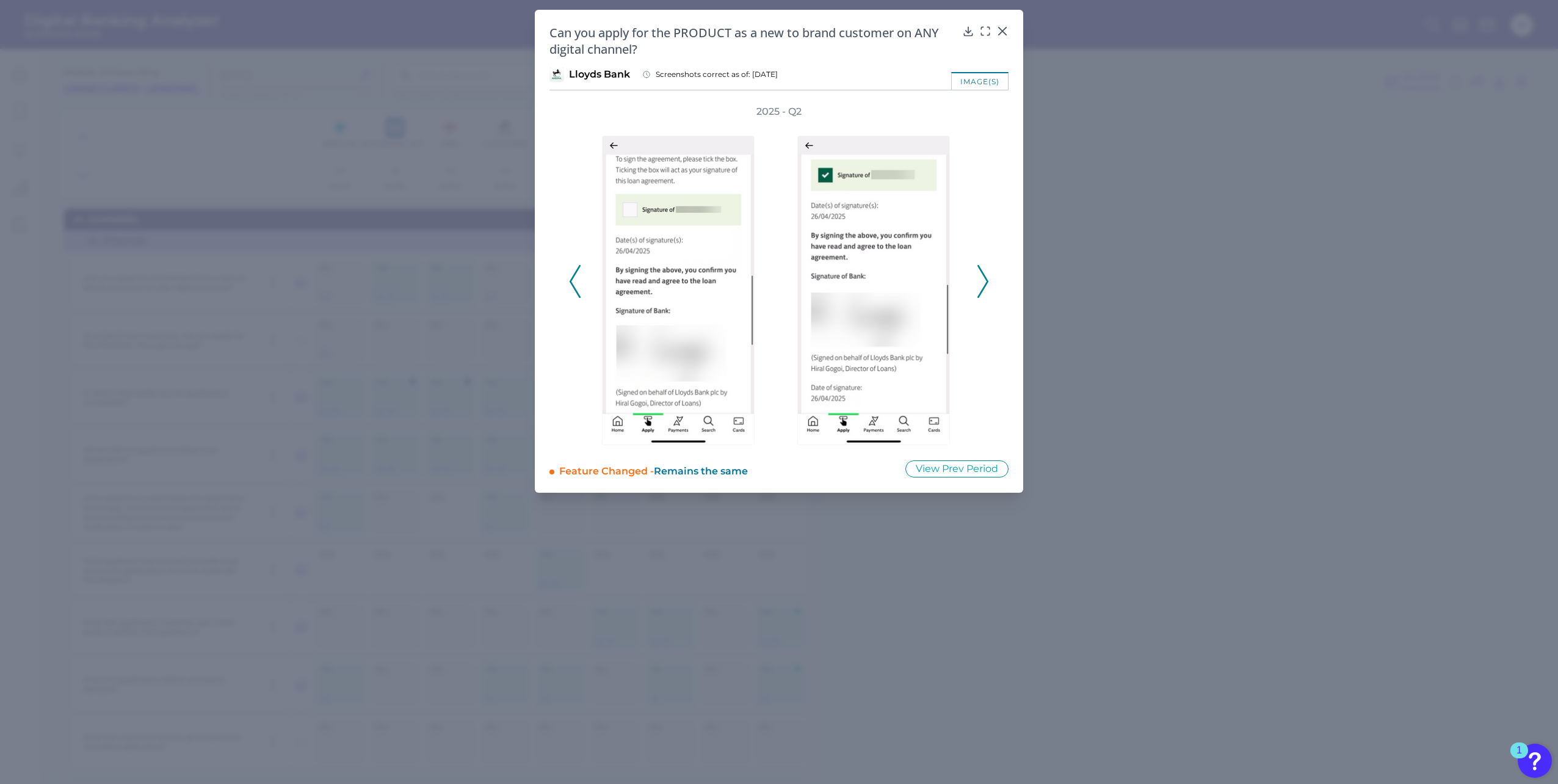
click at [984, 273] on icon at bounding box center [982, 281] width 11 height 33
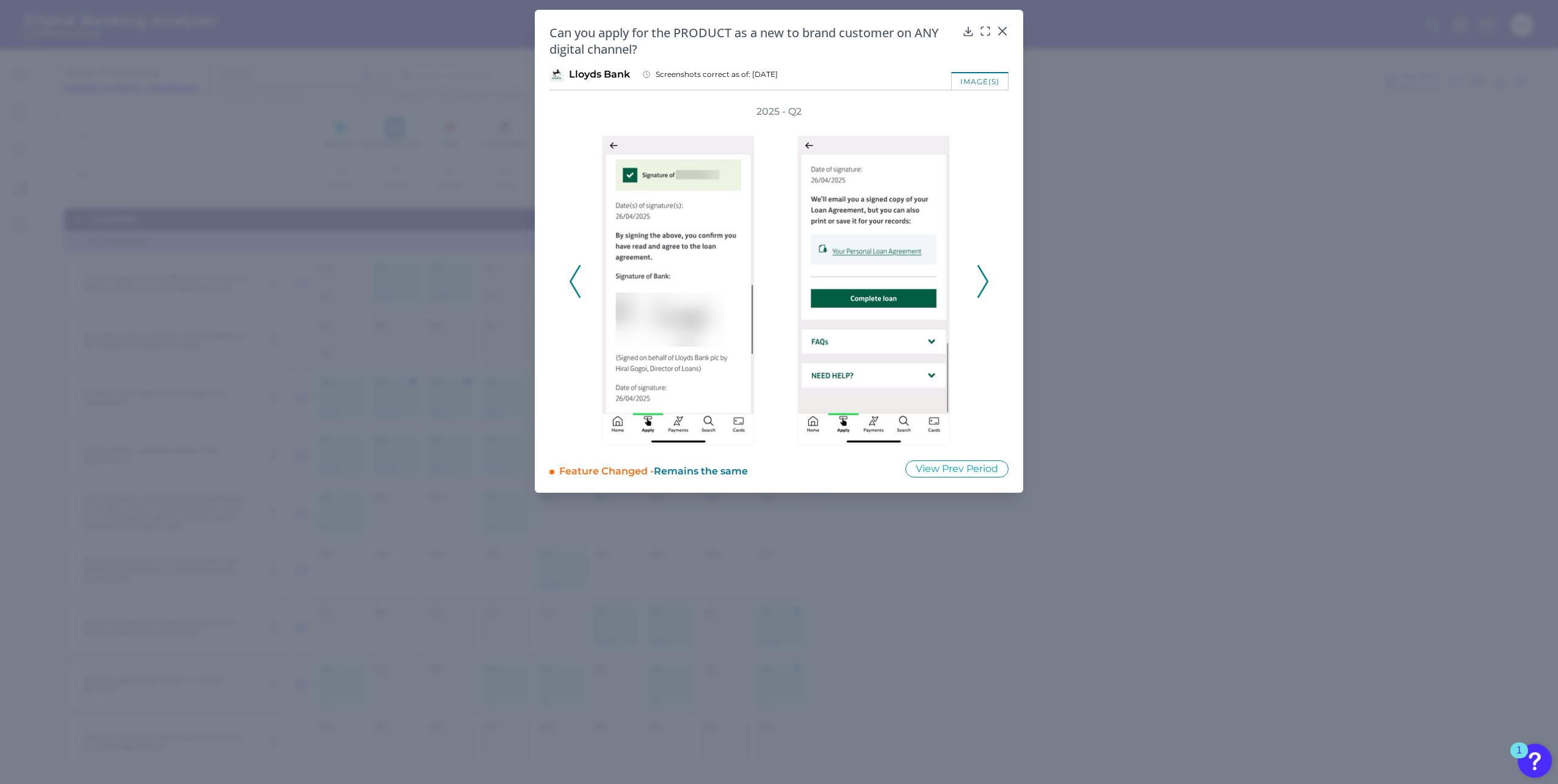
click at [988, 274] on icon at bounding box center [982, 281] width 11 height 33
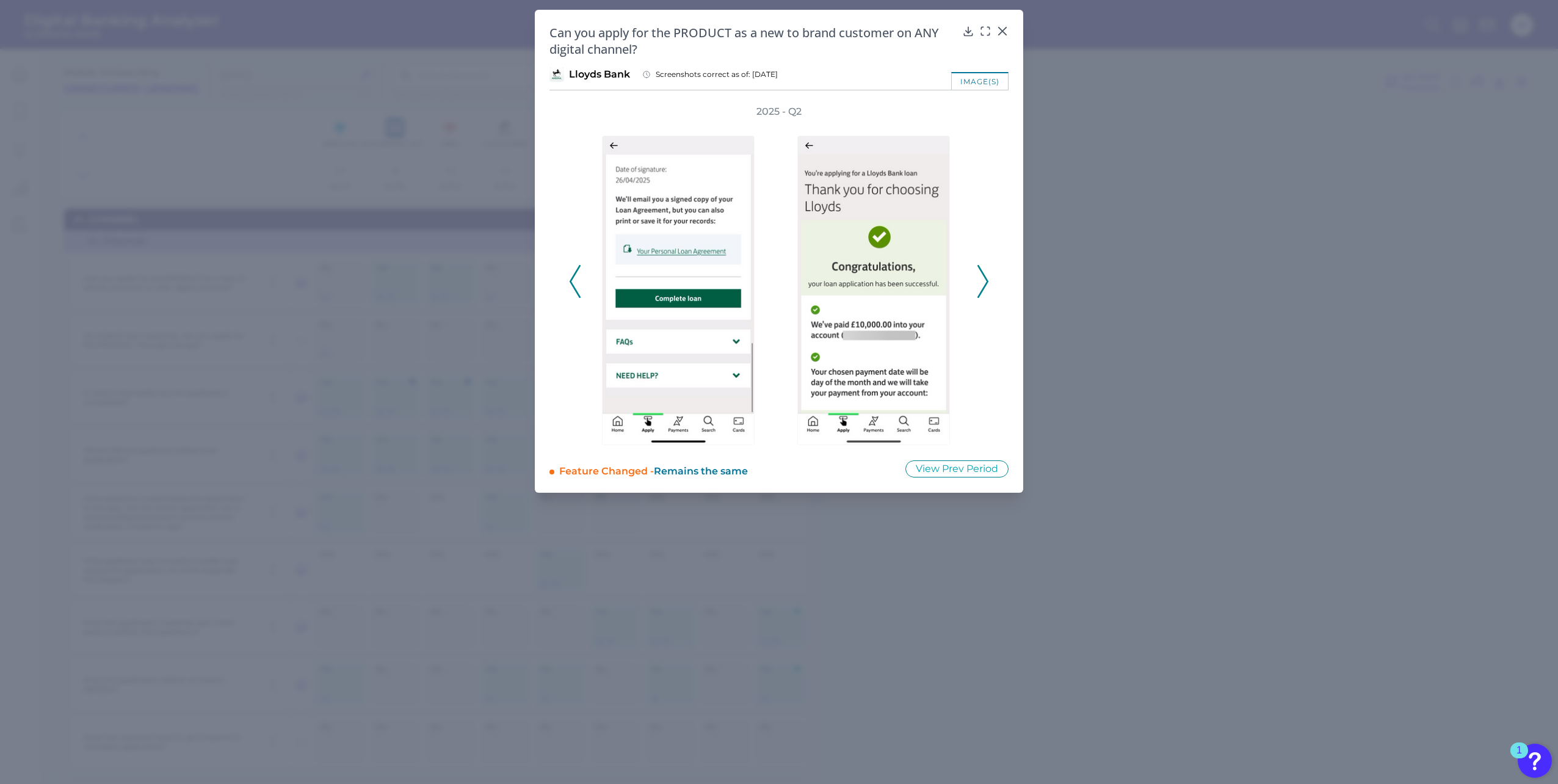
click at [988, 274] on icon at bounding box center [982, 281] width 11 height 33
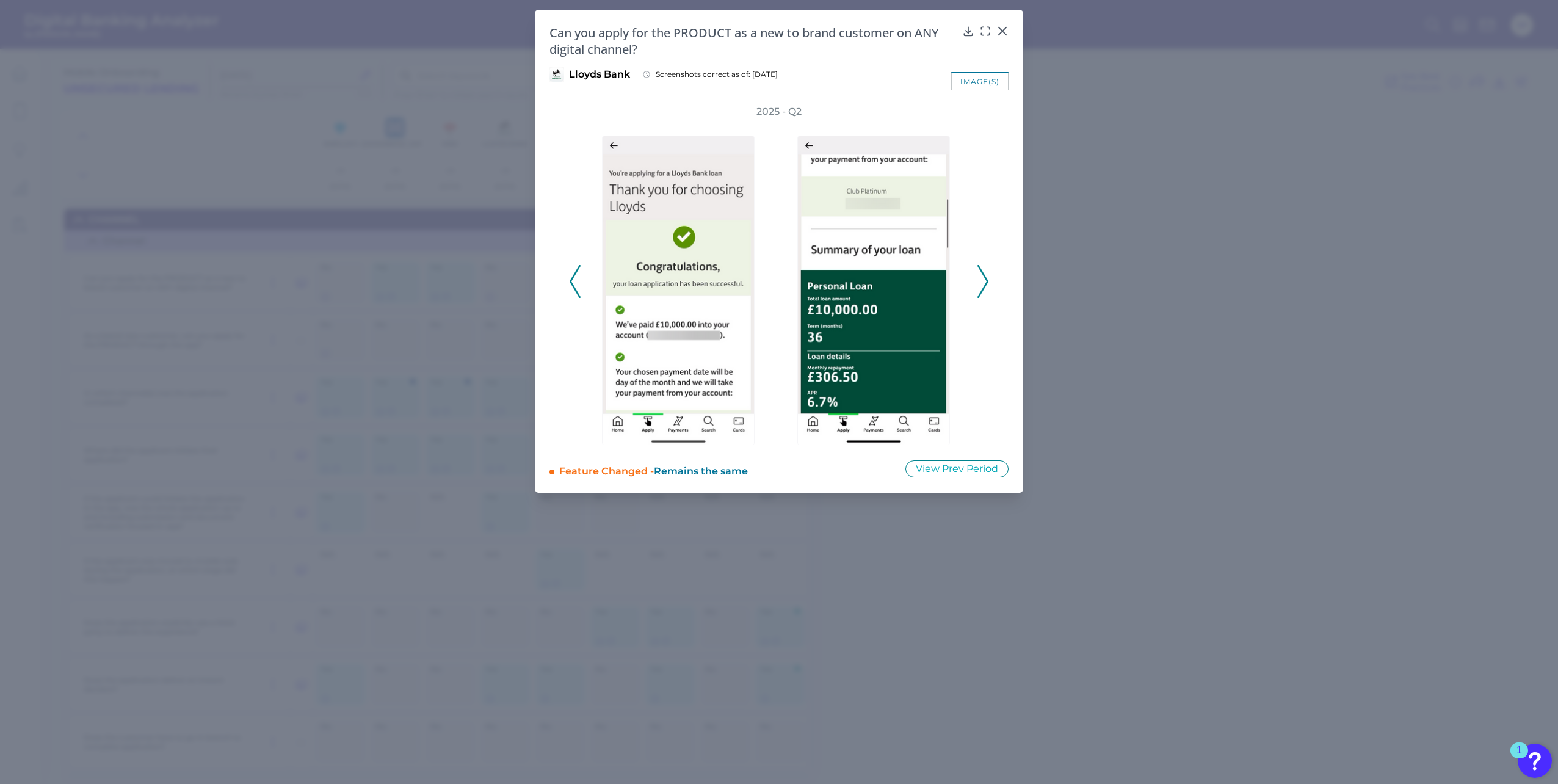
click at [988, 274] on icon at bounding box center [982, 281] width 11 height 33
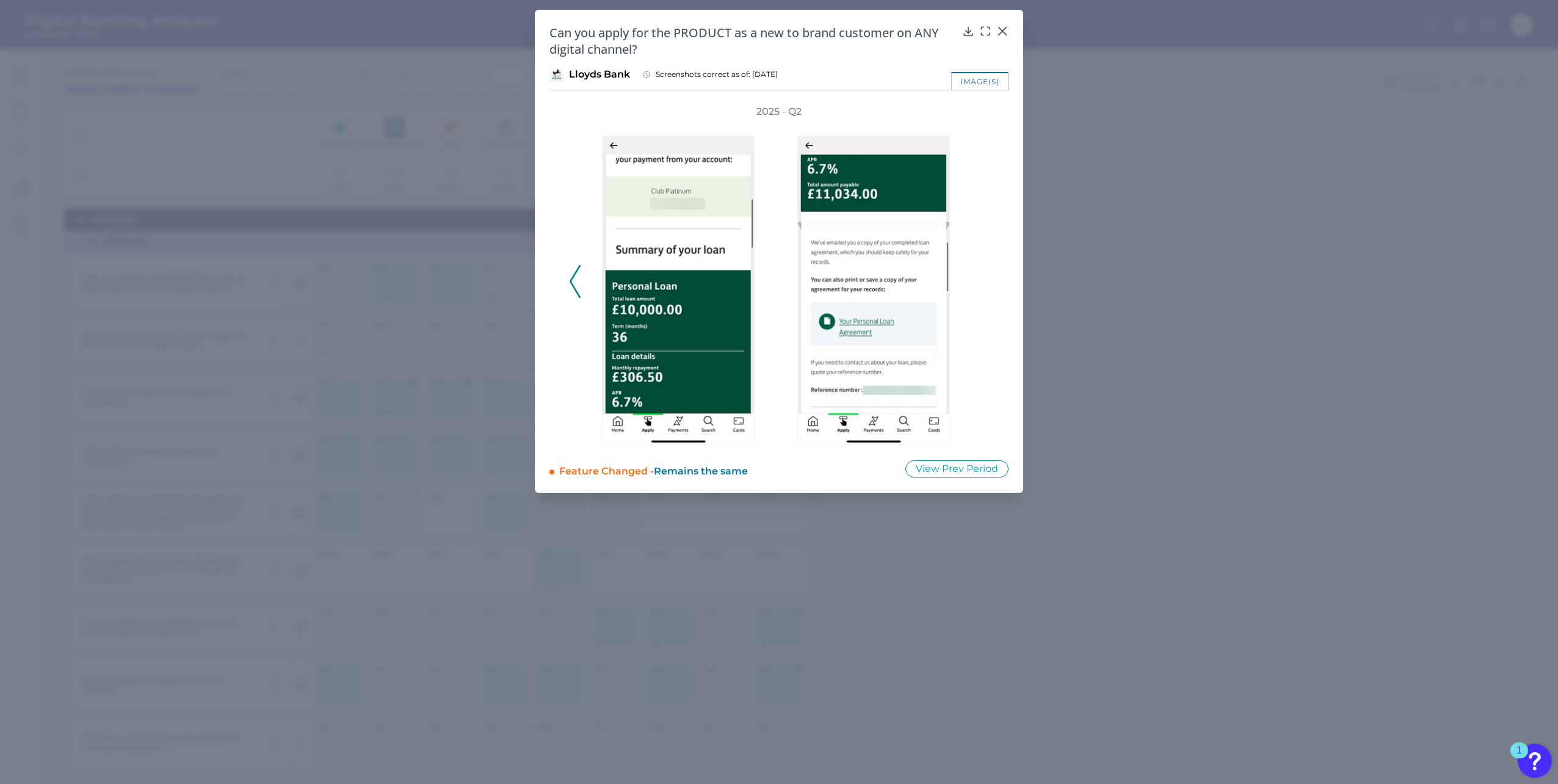
click at [988, 274] on div "2025 - Q2" at bounding box center [779, 275] width 420 height 340
click at [575, 285] on icon at bounding box center [575, 281] width 11 height 33
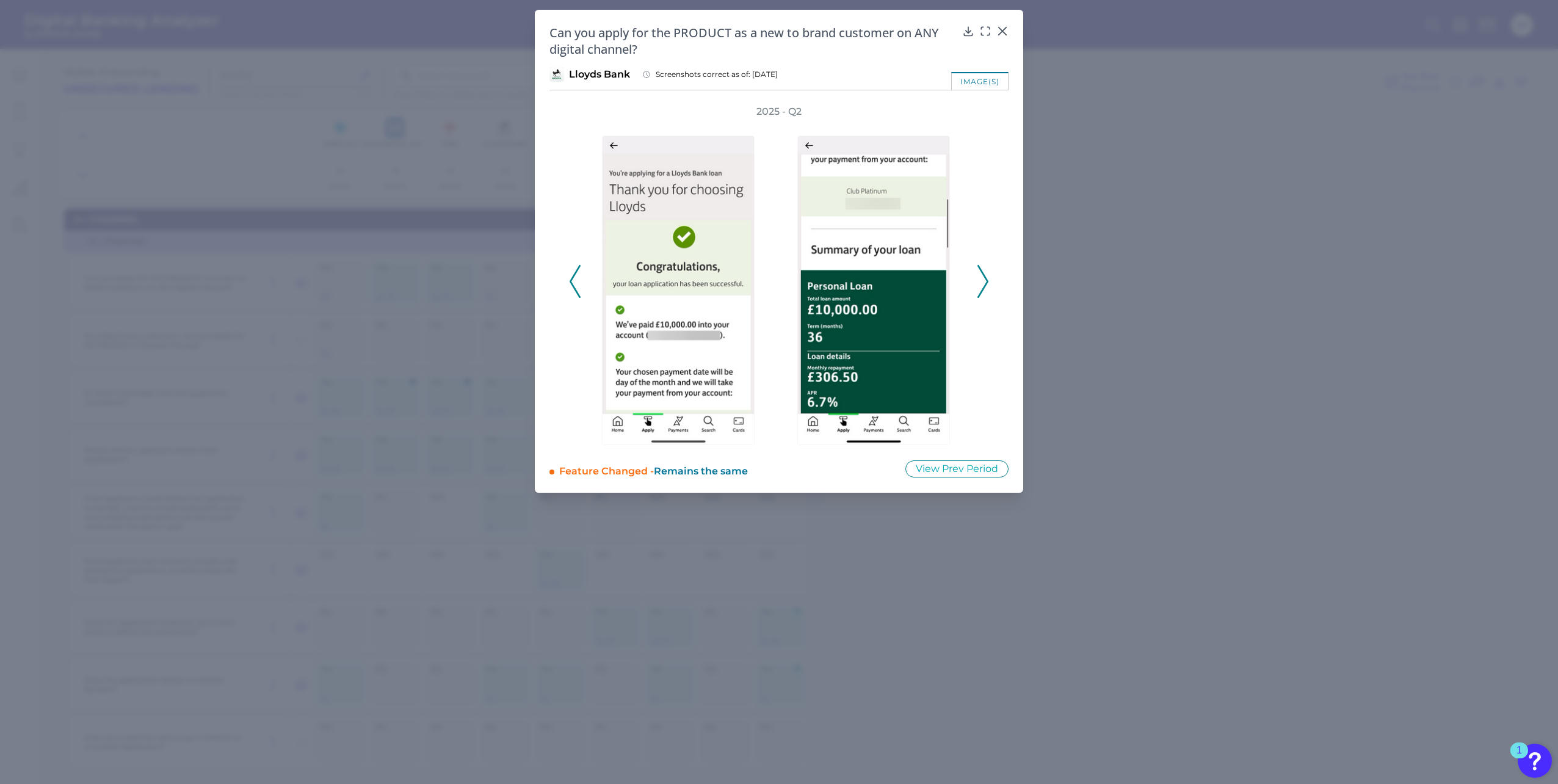
click at [576, 285] on icon at bounding box center [575, 281] width 11 height 33
click at [576, 283] on icon at bounding box center [575, 281] width 11 height 33
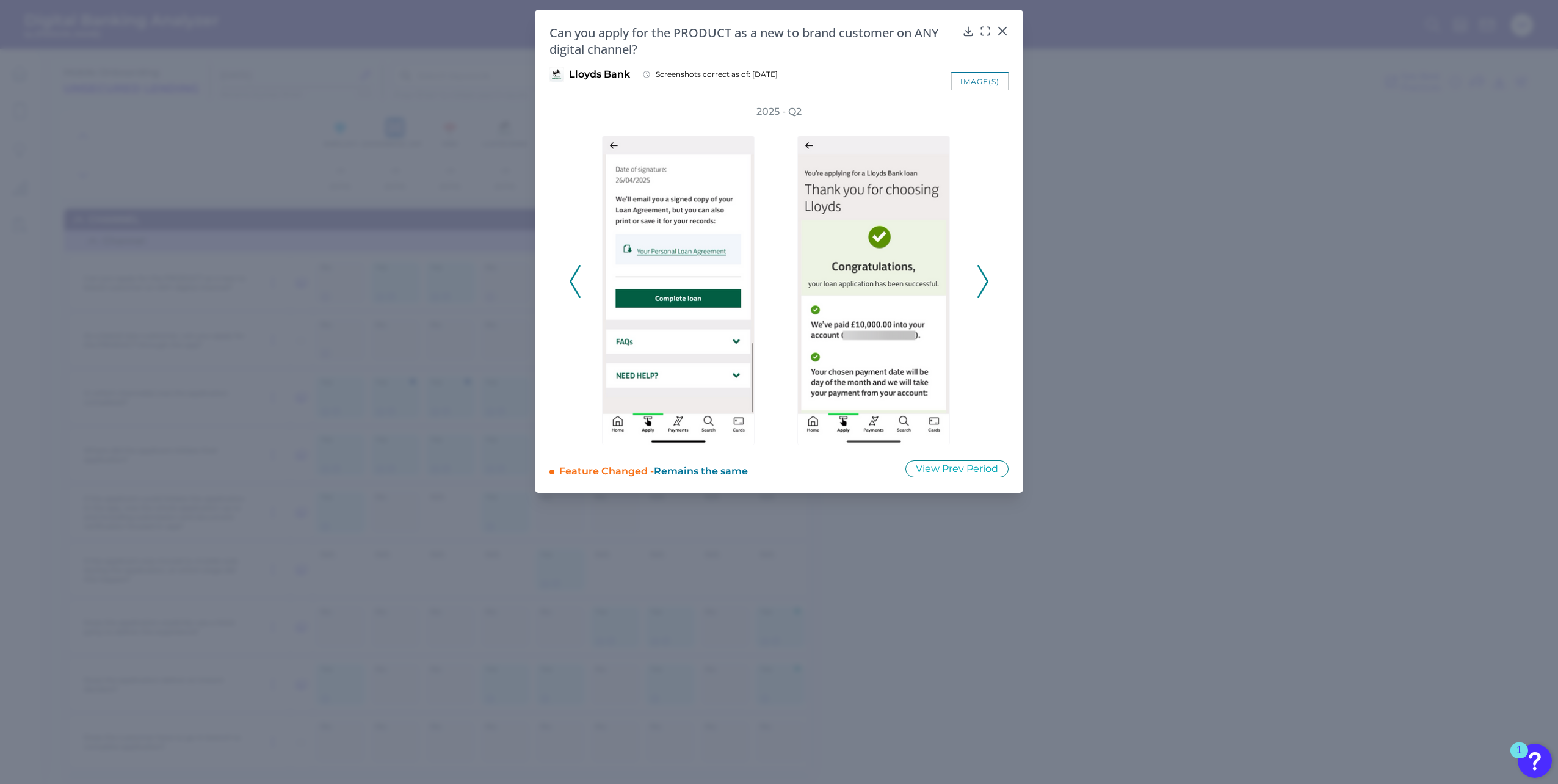
click at [576, 283] on icon at bounding box center [575, 281] width 11 height 33
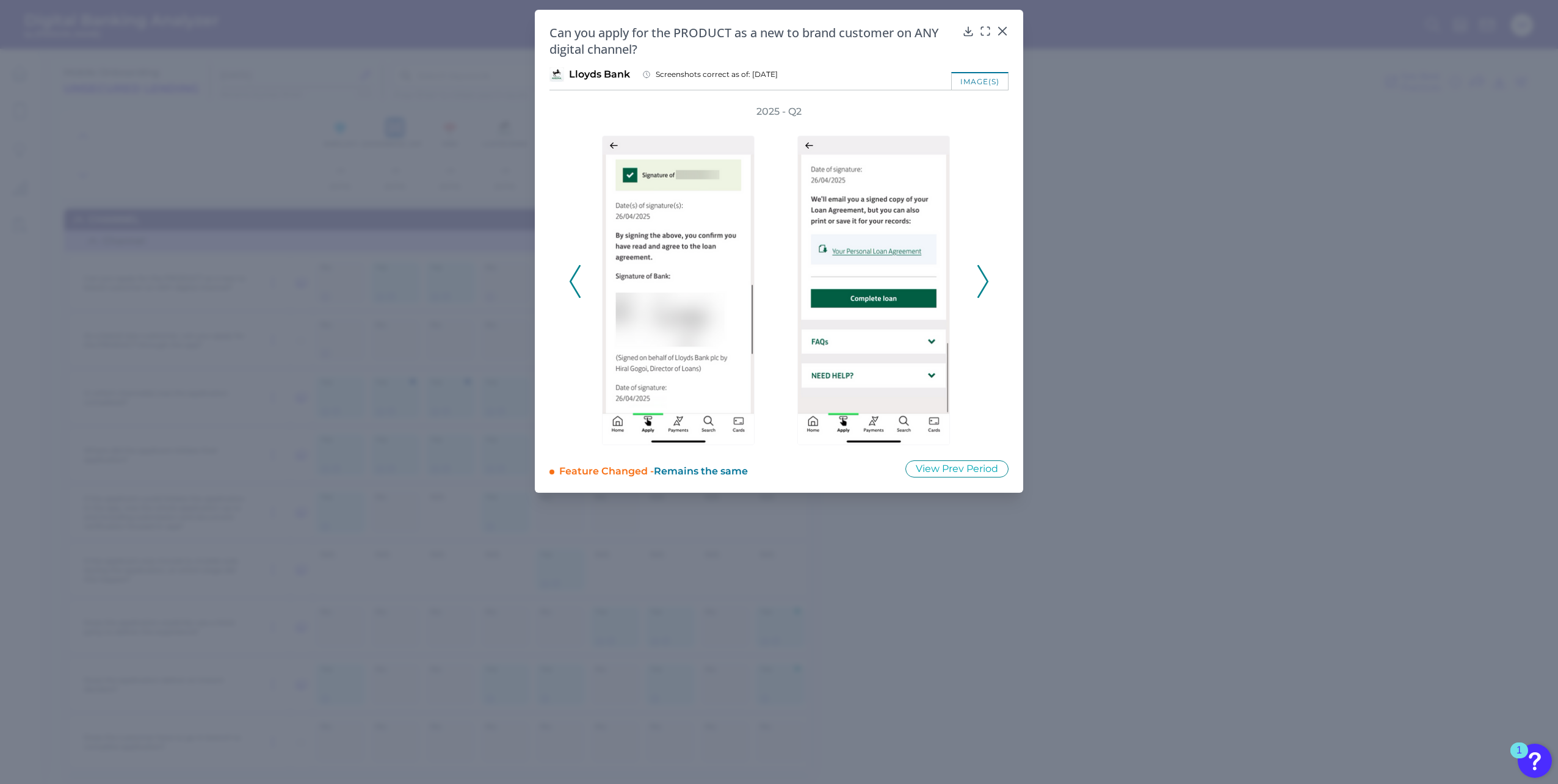
click at [576, 283] on icon at bounding box center [575, 281] width 11 height 33
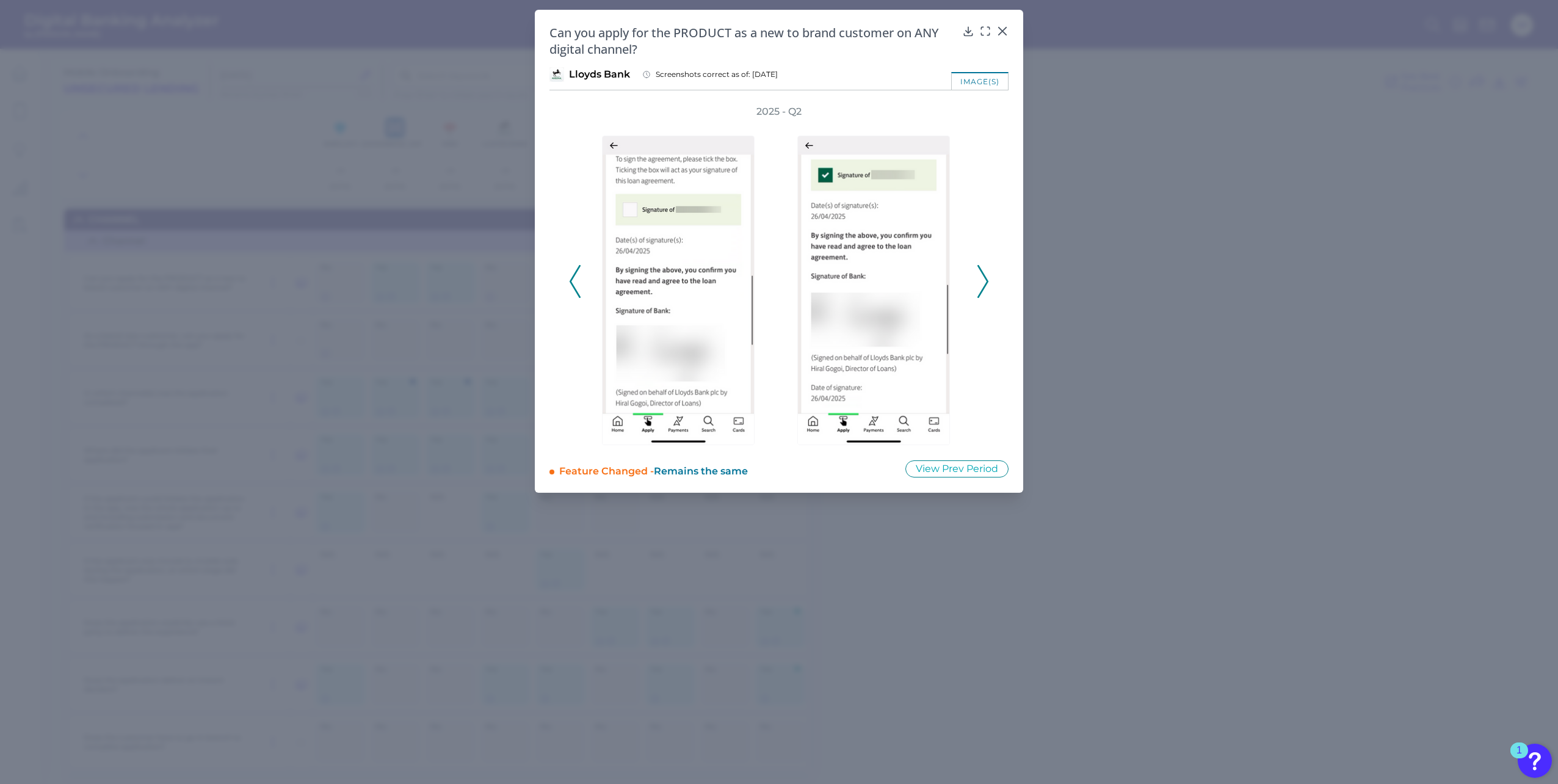
click at [576, 283] on icon at bounding box center [575, 281] width 11 height 33
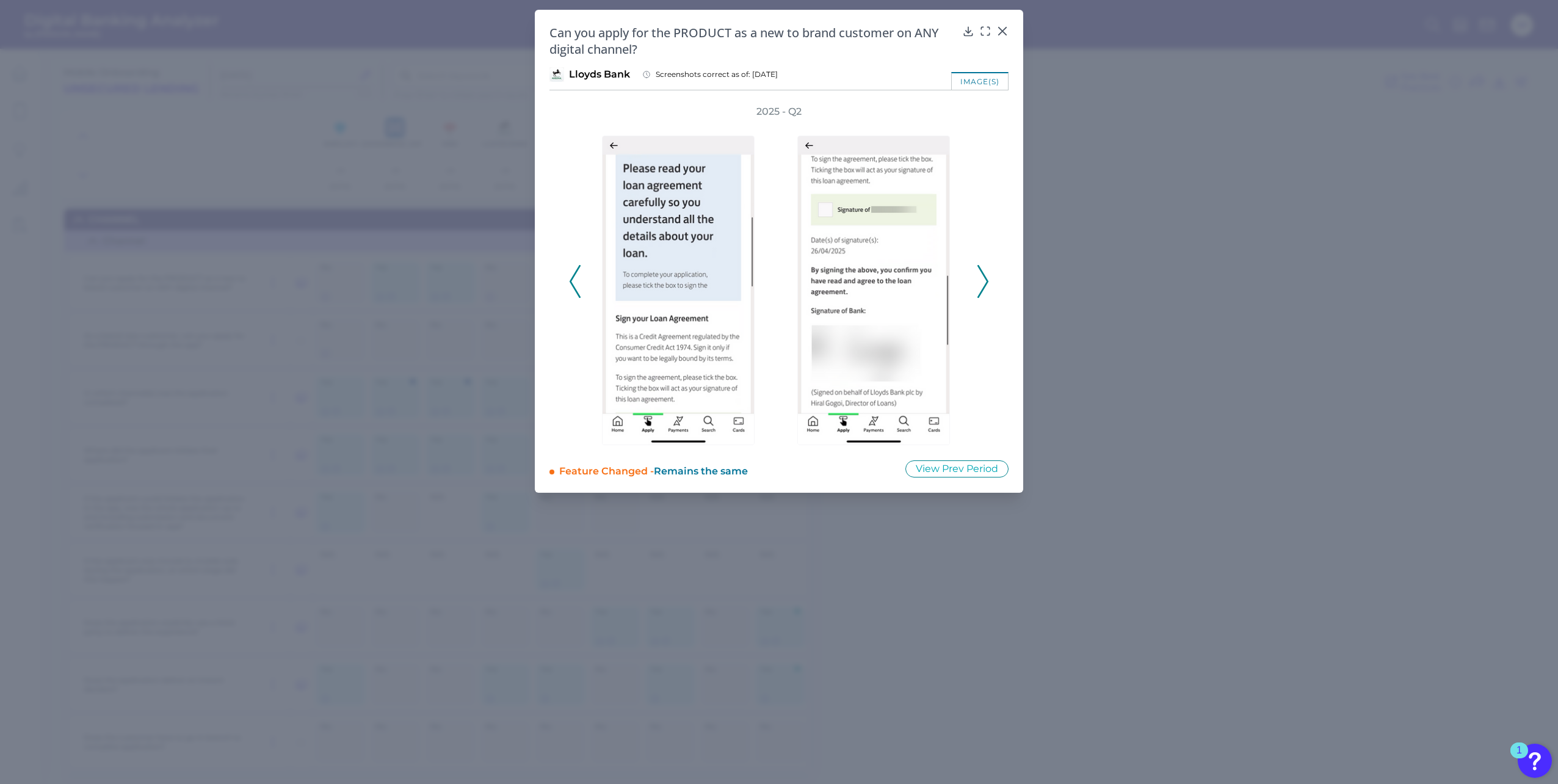
click at [576, 283] on icon at bounding box center [575, 281] width 11 height 33
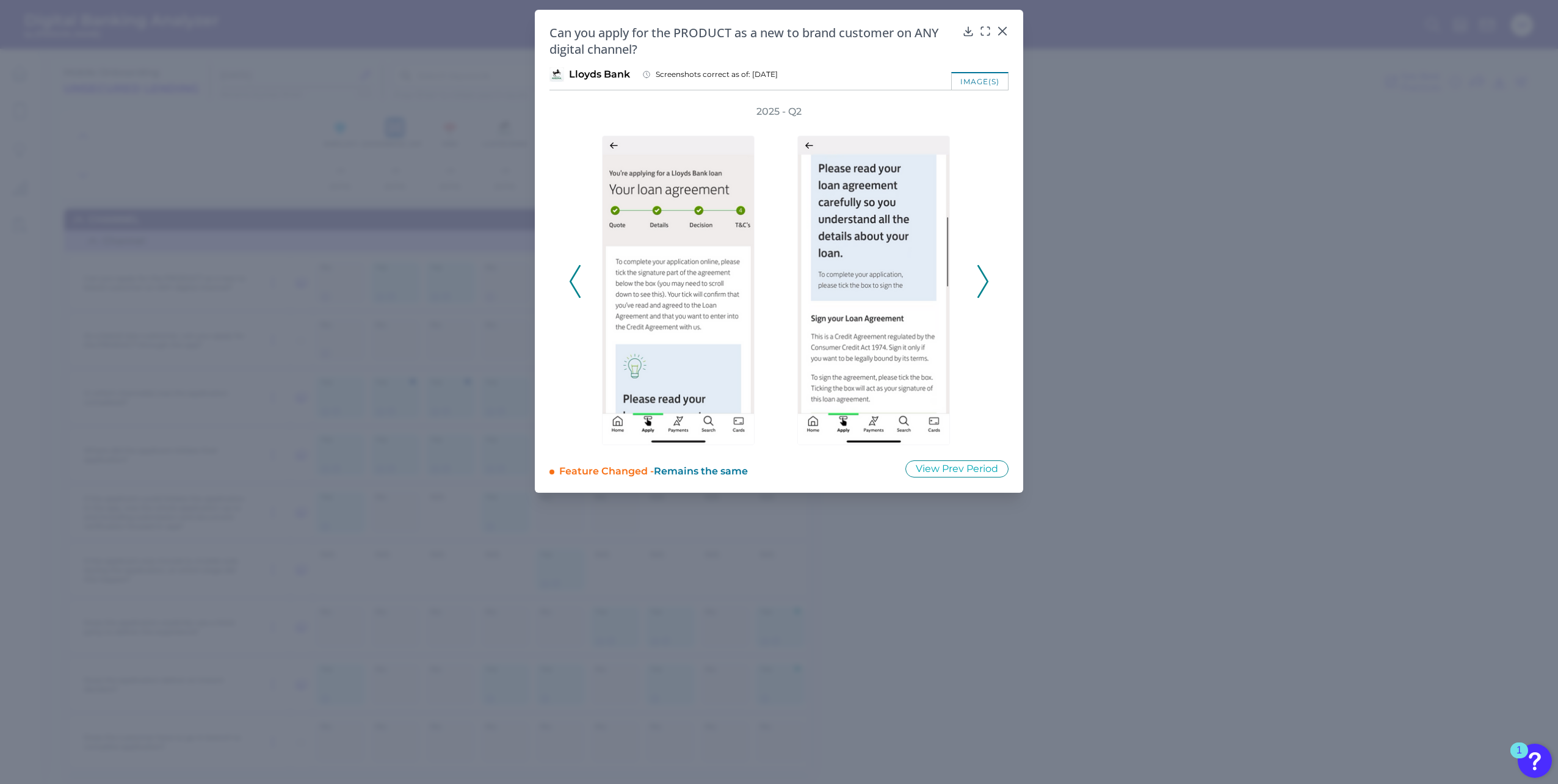
click at [578, 283] on icon at bounding box center [575, 281] width 11 height 33
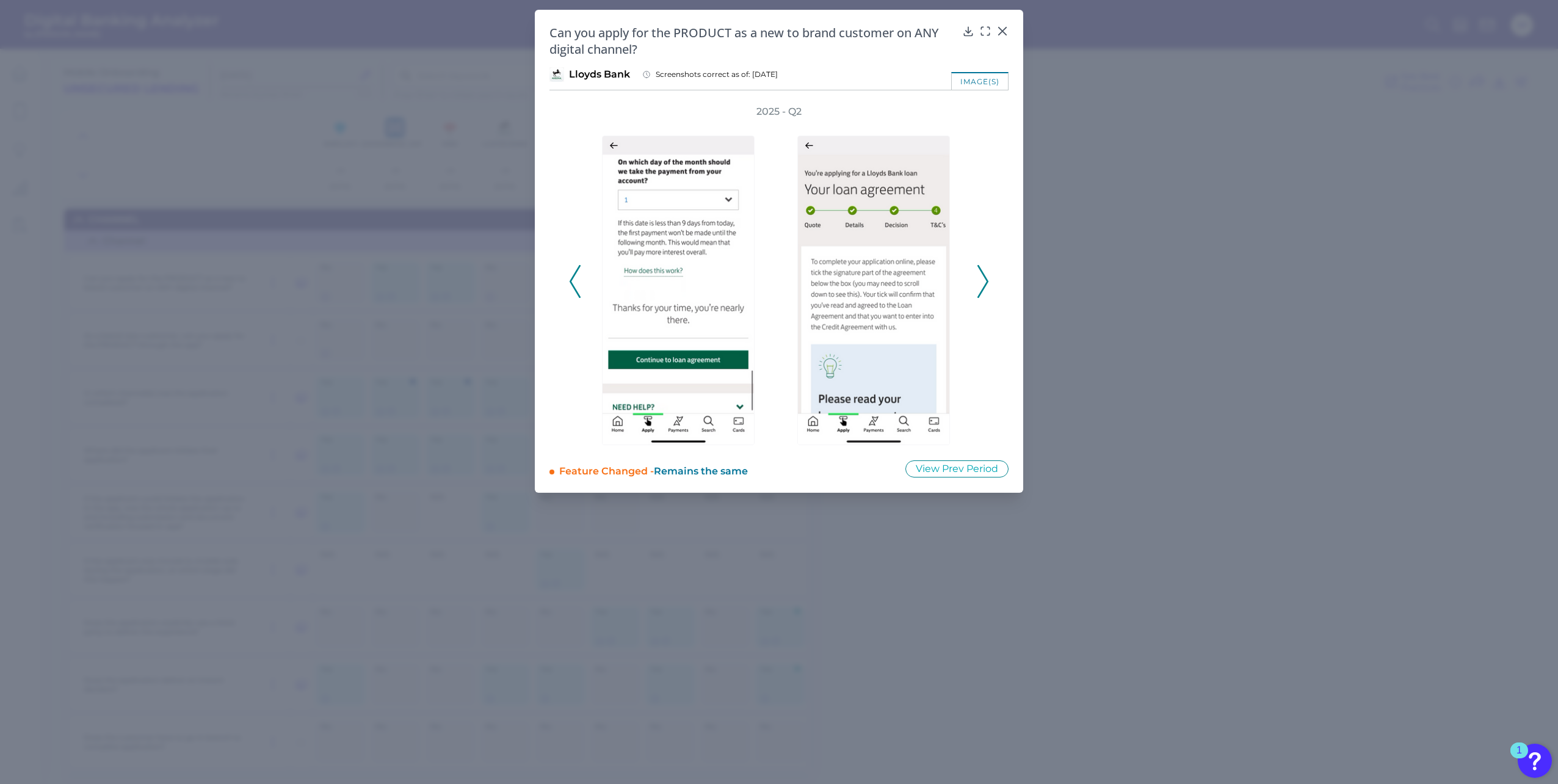
click at [579, 283] on icon at bounding box center [575, 281] width 11 height 33
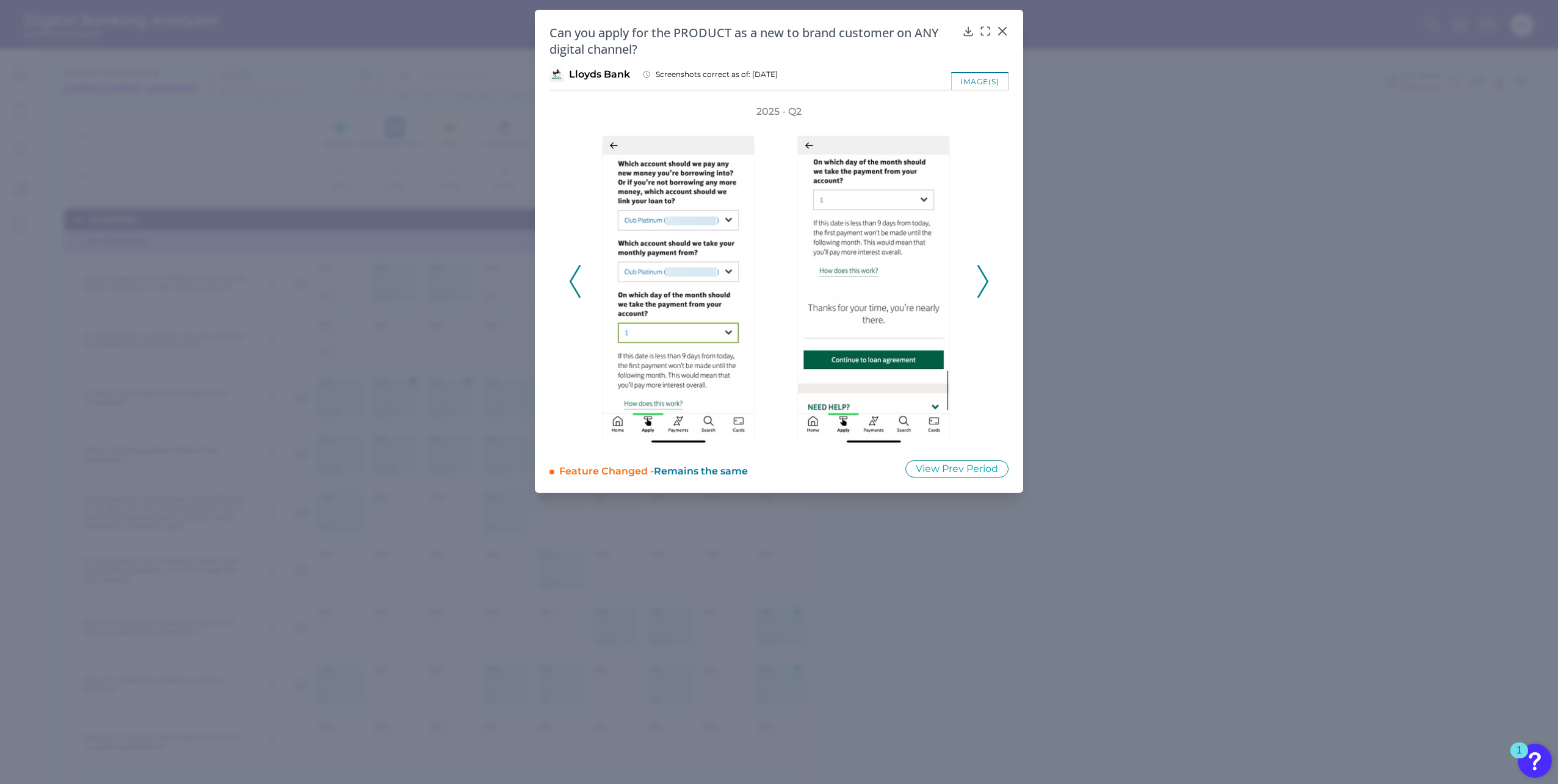
click at [580, 283] on icon at bounding box center [575, 281] width 11 height 33
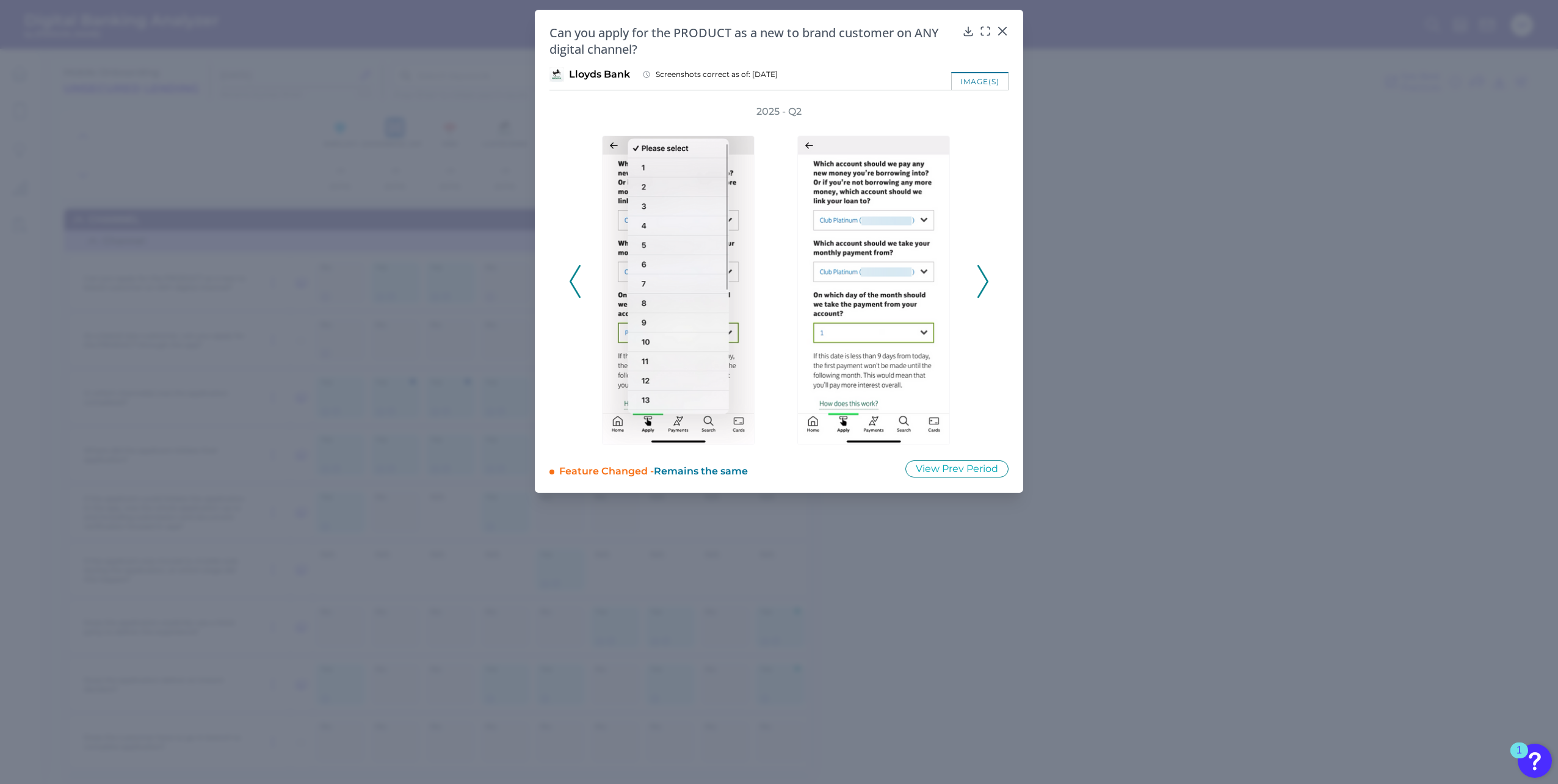
click at [580, 283] on icon at bounding box center [575, 281] width 11 height 33
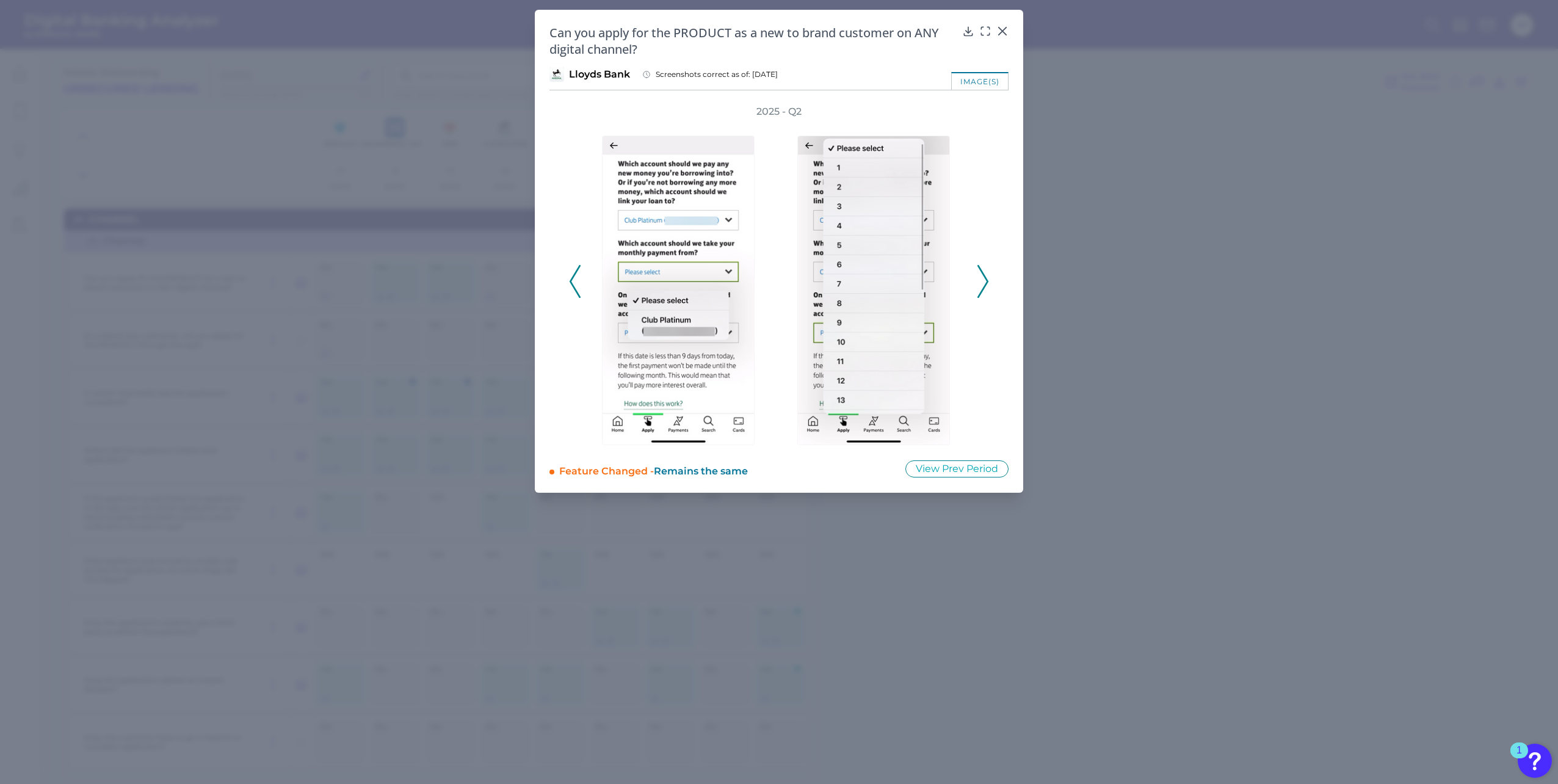
click at [581, 283] on button at bounding box center [575, 281] width 12 height 33
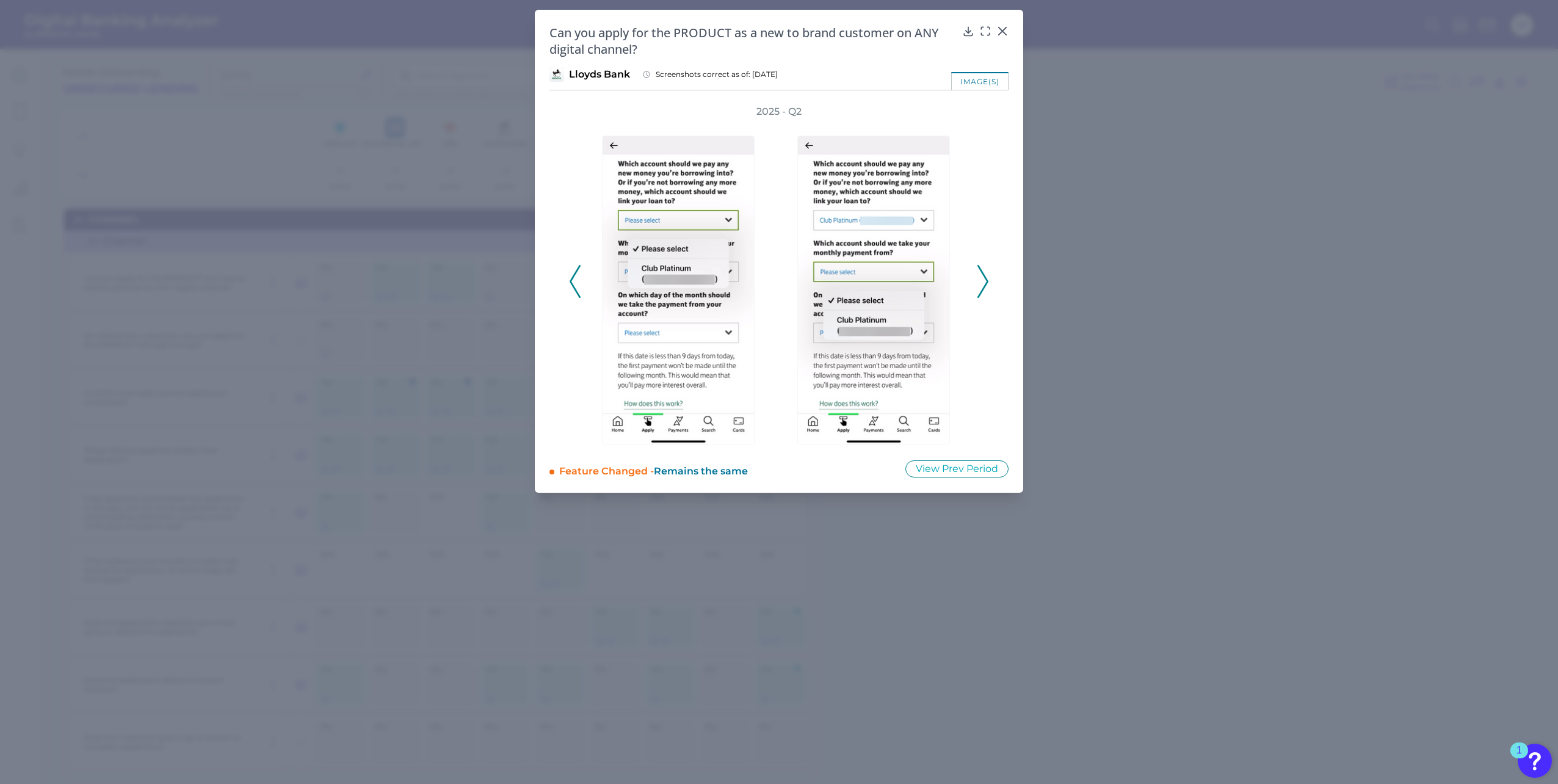
click at [581, 282] on button at bounding box center [575, 281] width 12 height 33
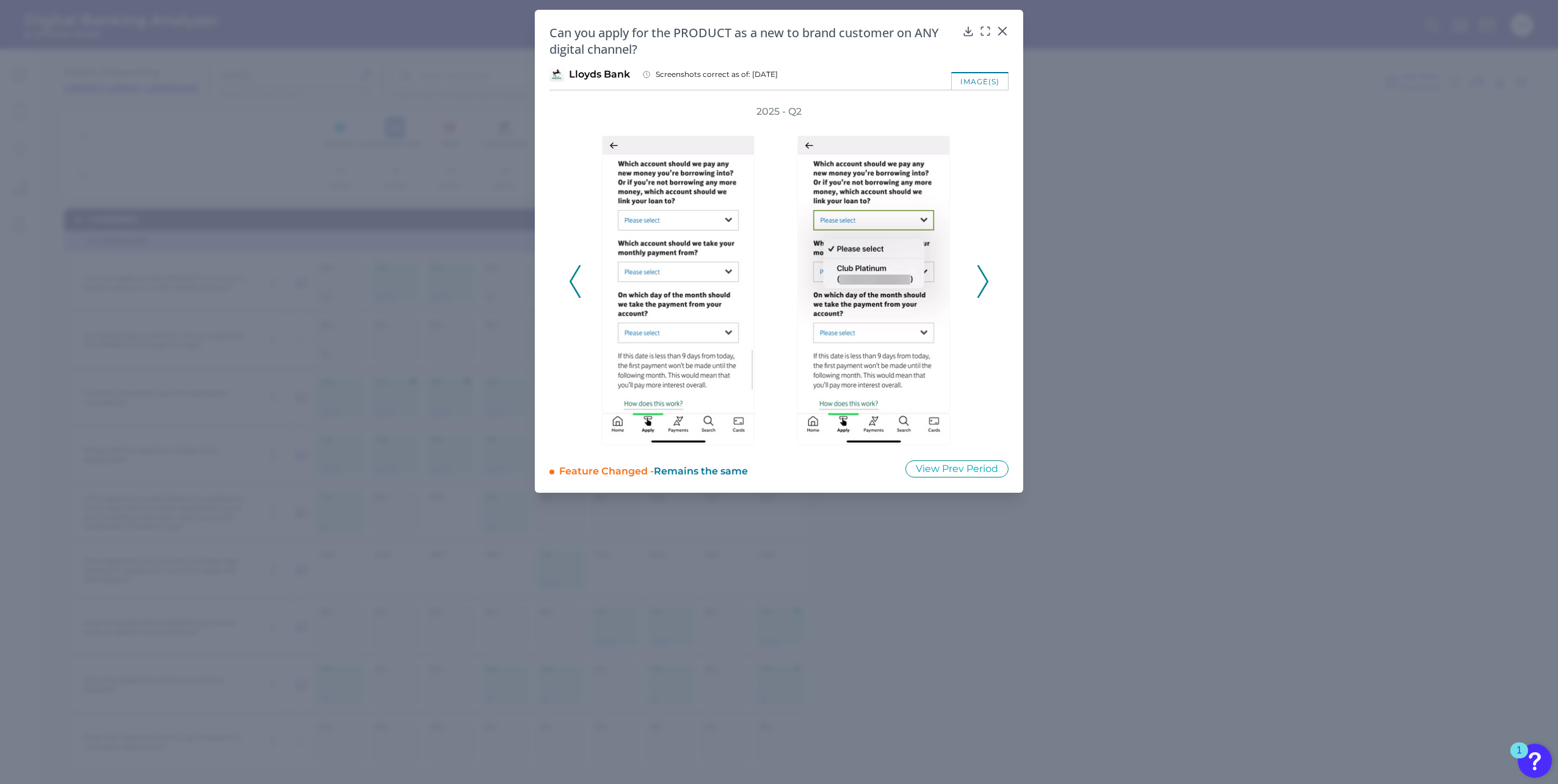
click at [581, 282] on button at bounding box center [575, 281] width 12 height 33
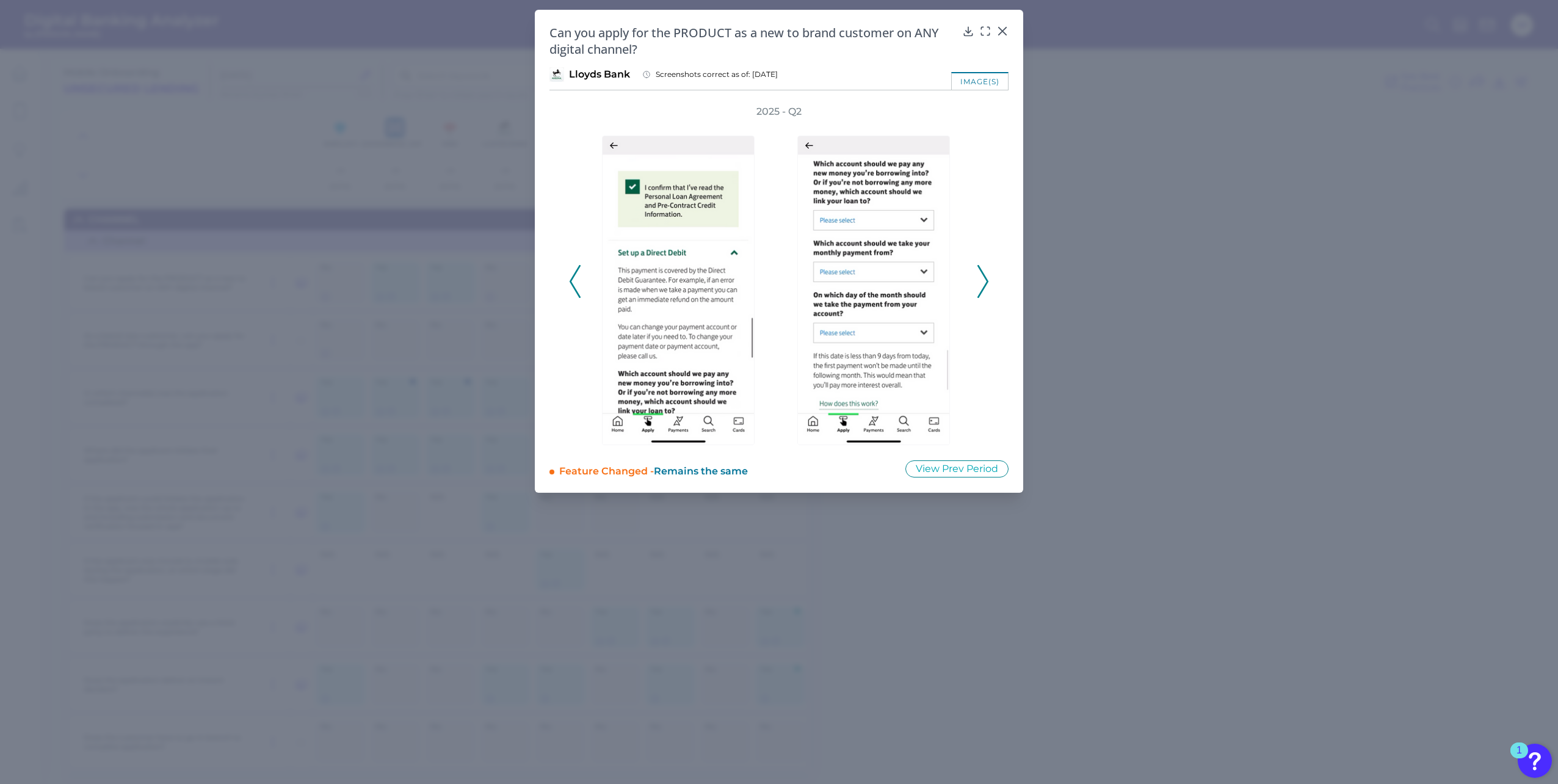
click at [581, 282] on button at bounding box center [575, 281] width 12 height 33
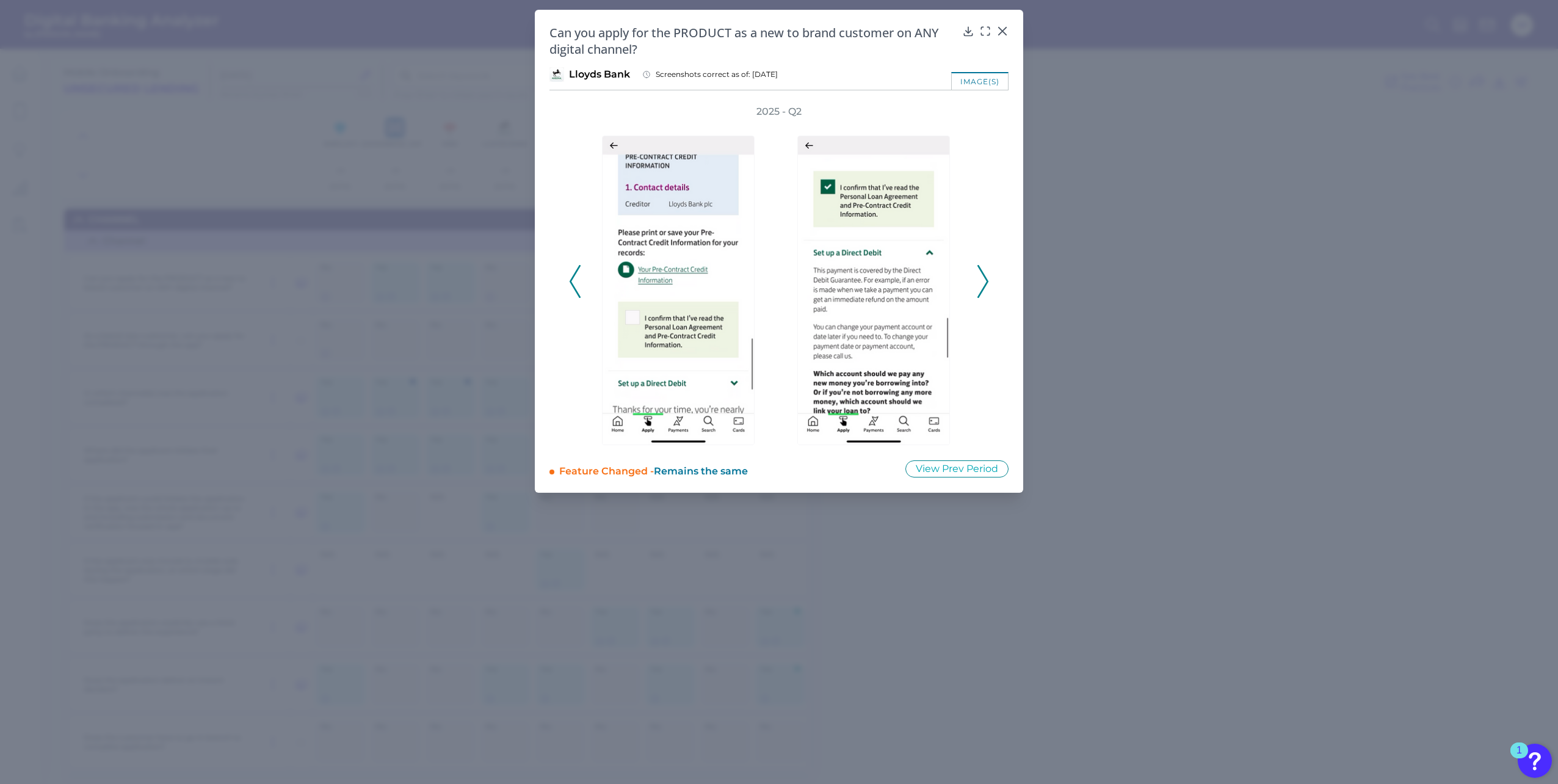
click at [581, 281] on button at bounding box center [575, 281] width 12 height 33
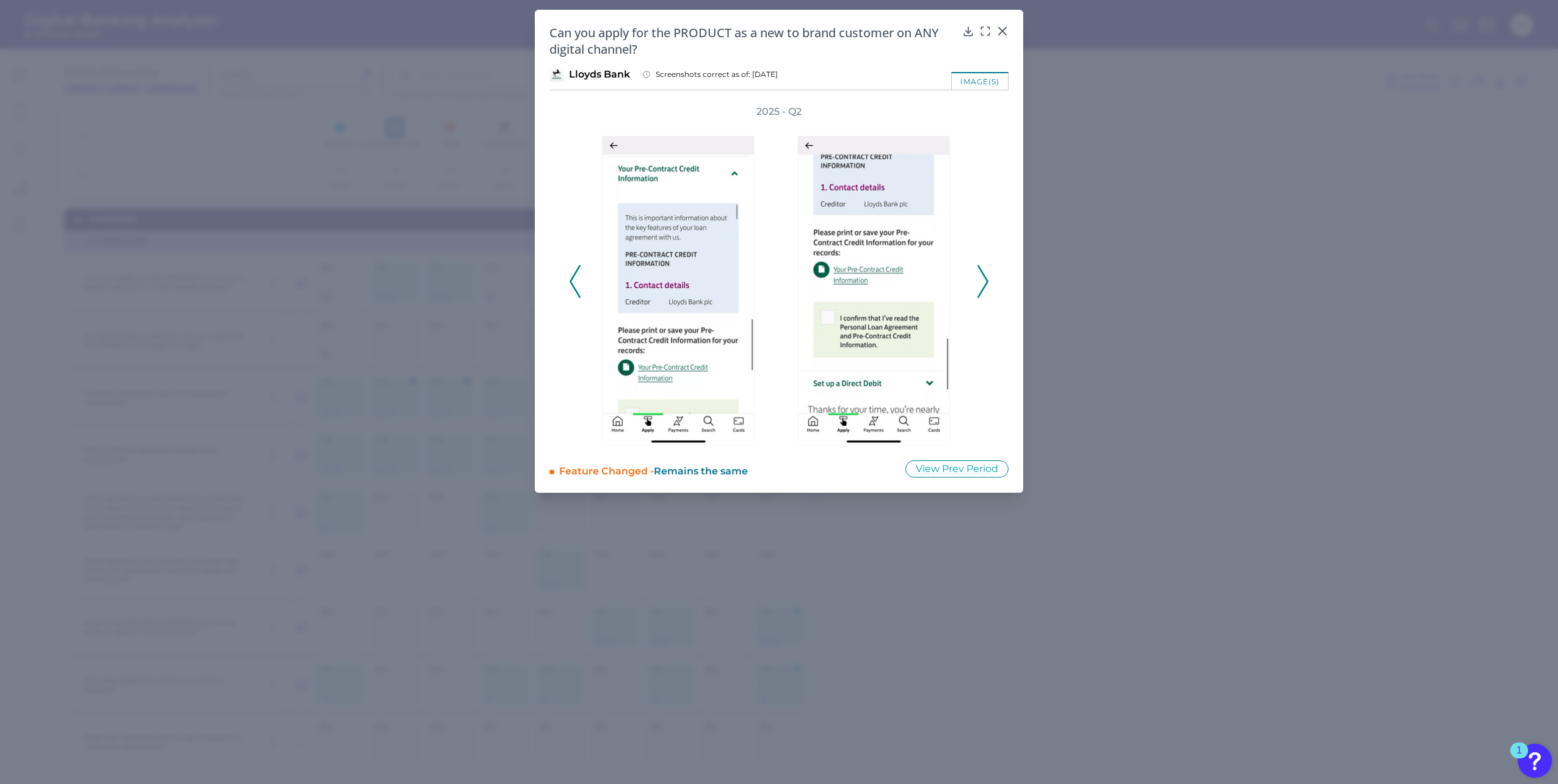
click at [581, 279] on div "2025 - Q2" at bounding box center [779, 275] width 420 height 340
click at [576, 275] on icon at bounding box center [575, 281] width 11 height 33
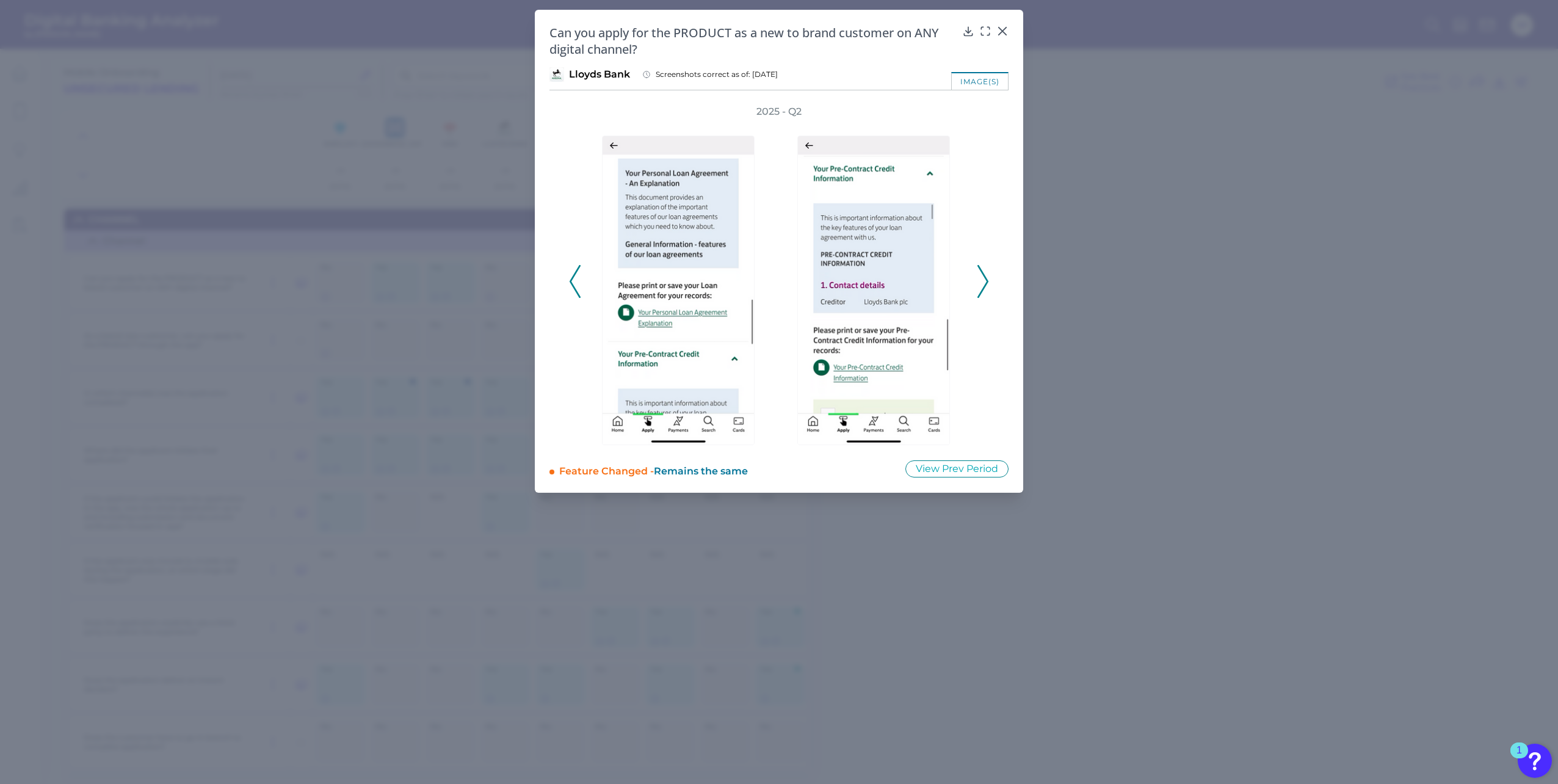
click at [576, 275] on icon at bounding box center [575, 281] width 11 height 33
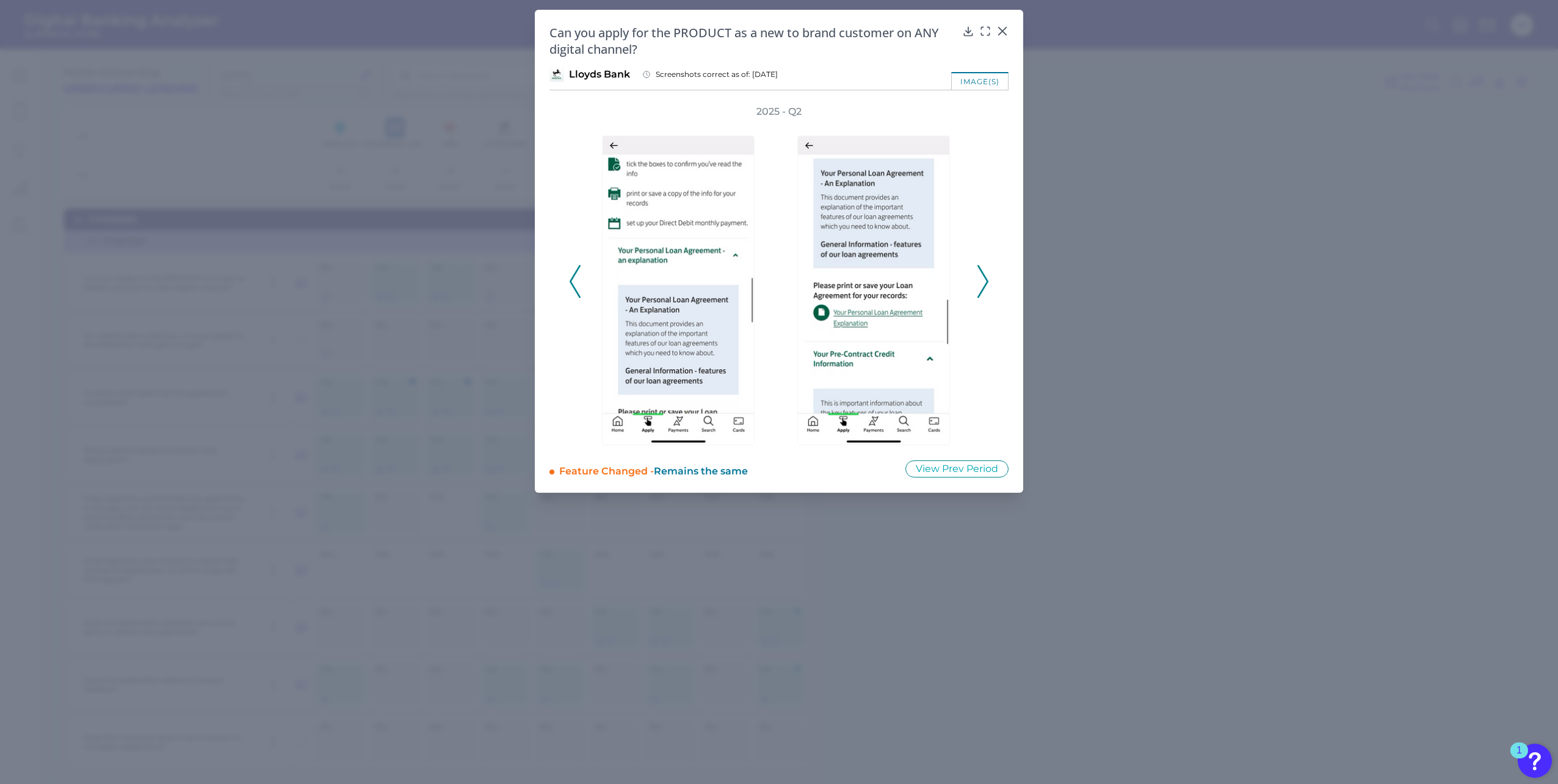
click at [573, 274] on icon at bounding box center [575, 281] width 11 height 33
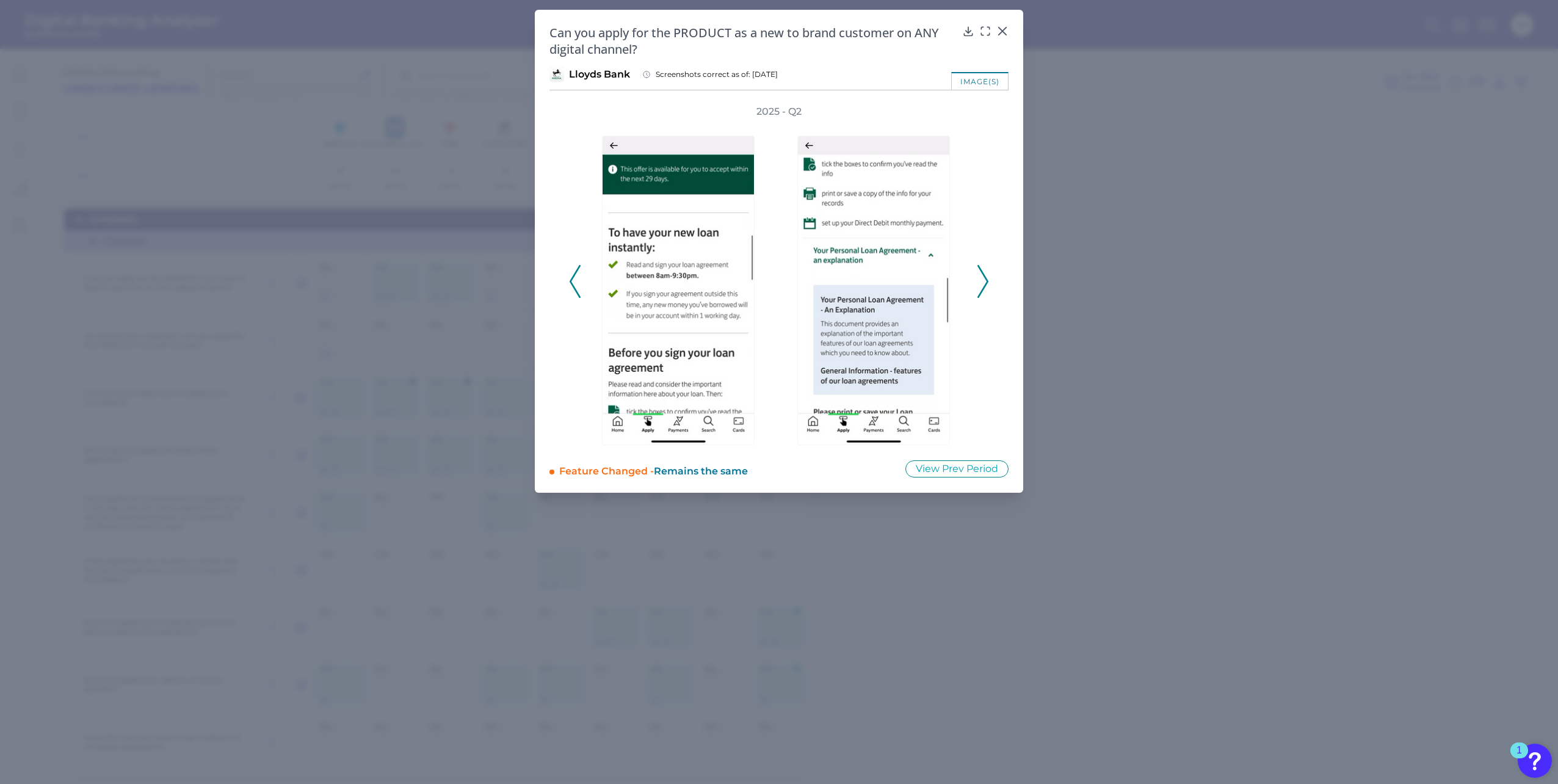
click at [573, 274] on icon at bounding box center [575, 281] width 11 height 33
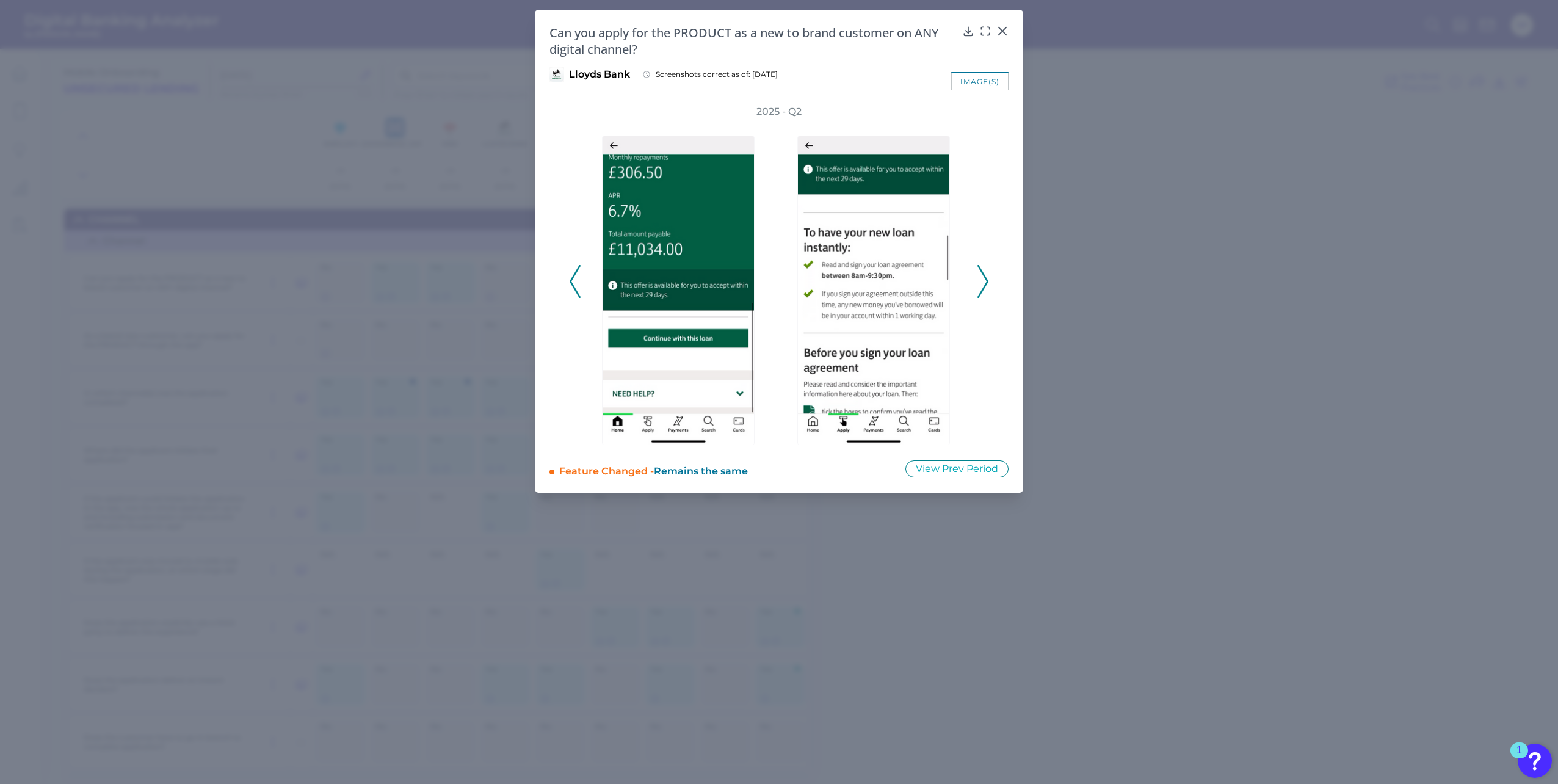
click at [573, 274] on icon at bounding box center [575, 281] width 11 height 33
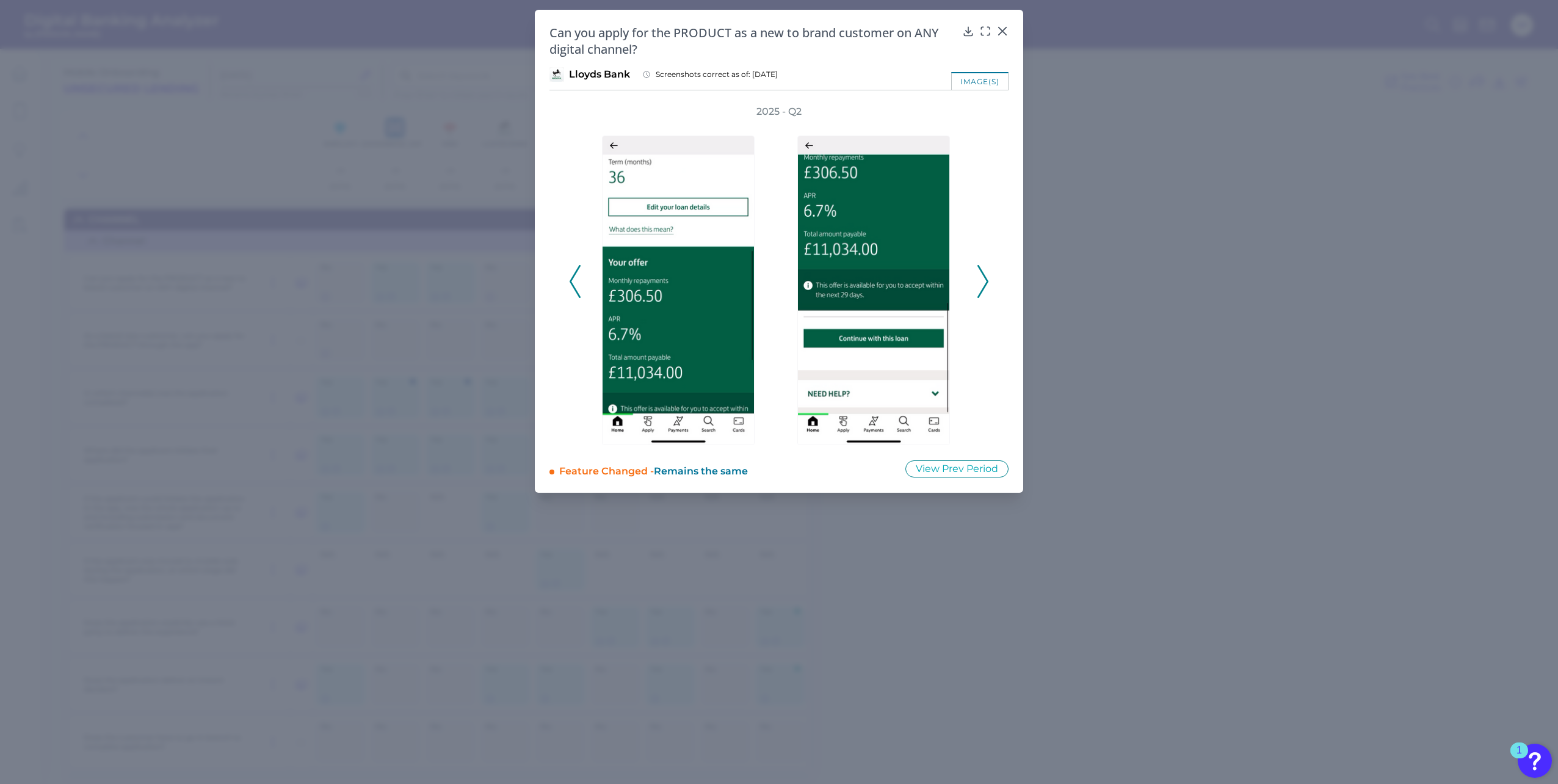
click at [573, 274] on icon at bounding box center [575, 281] width 11 height 33
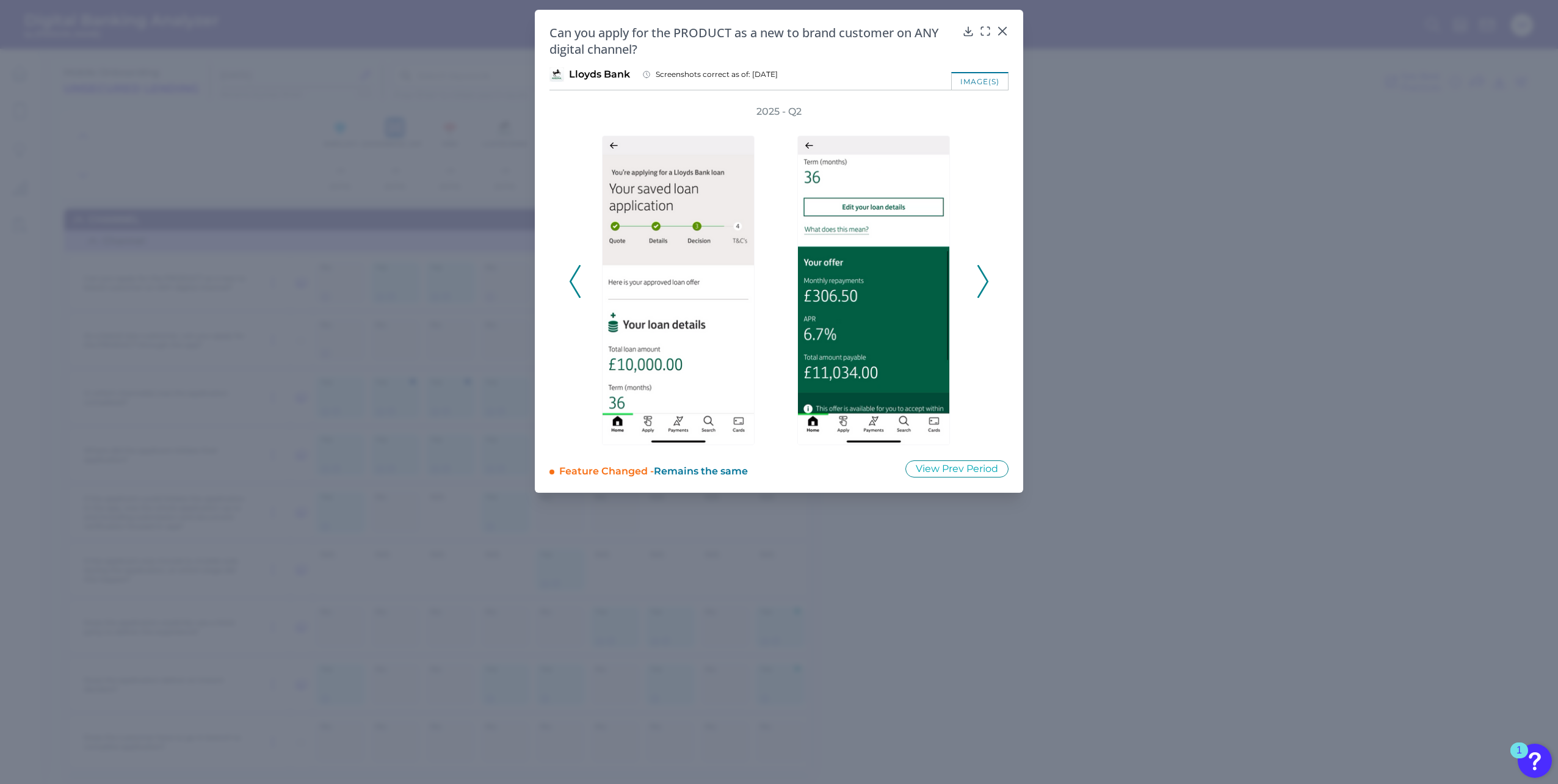
click at [573, 274] on icon at bounding box center [575, 281] width 11 height 33
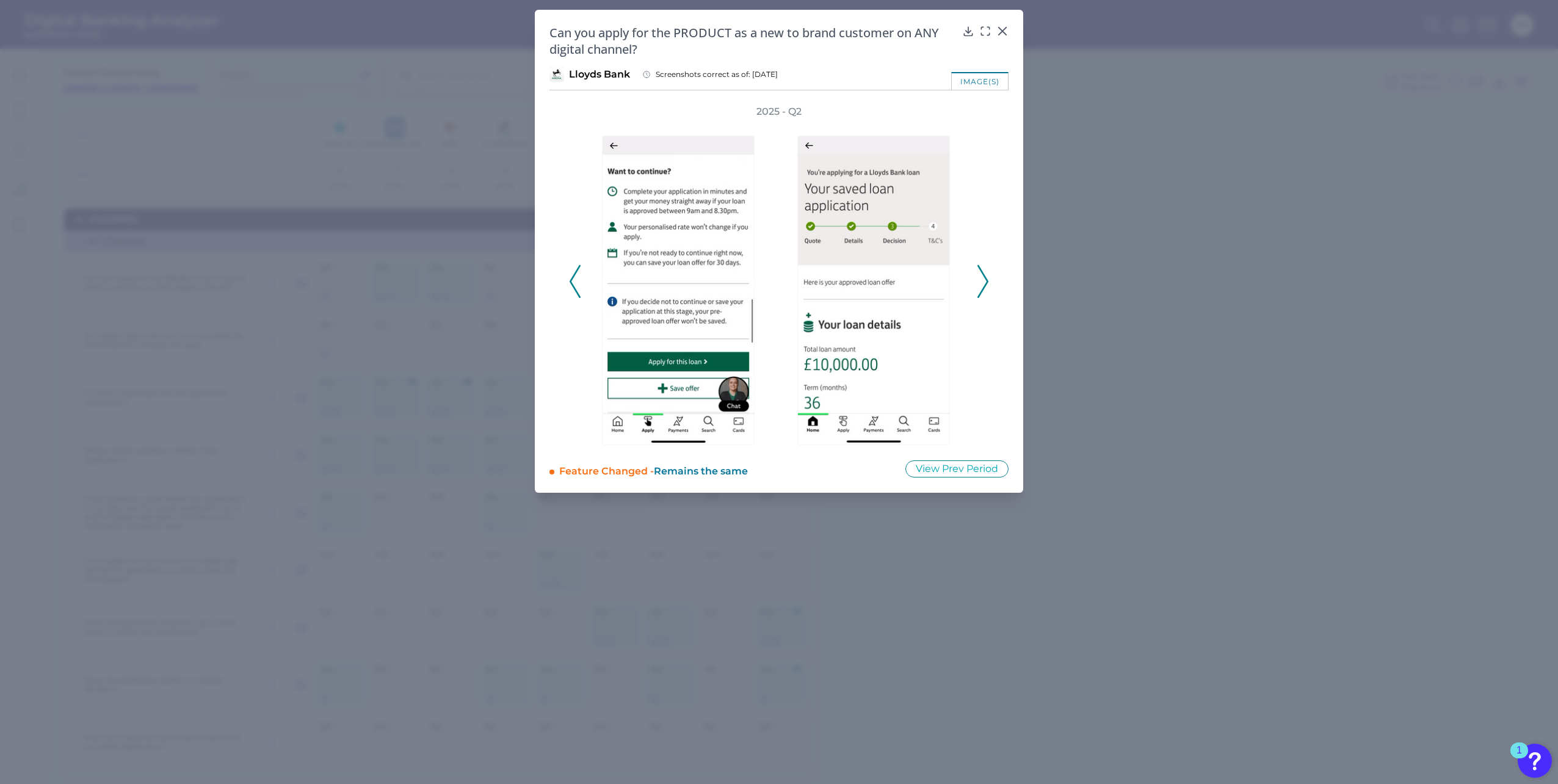
click at [573, 274] on icon at bounding box center [575, 281] width 11 height 33
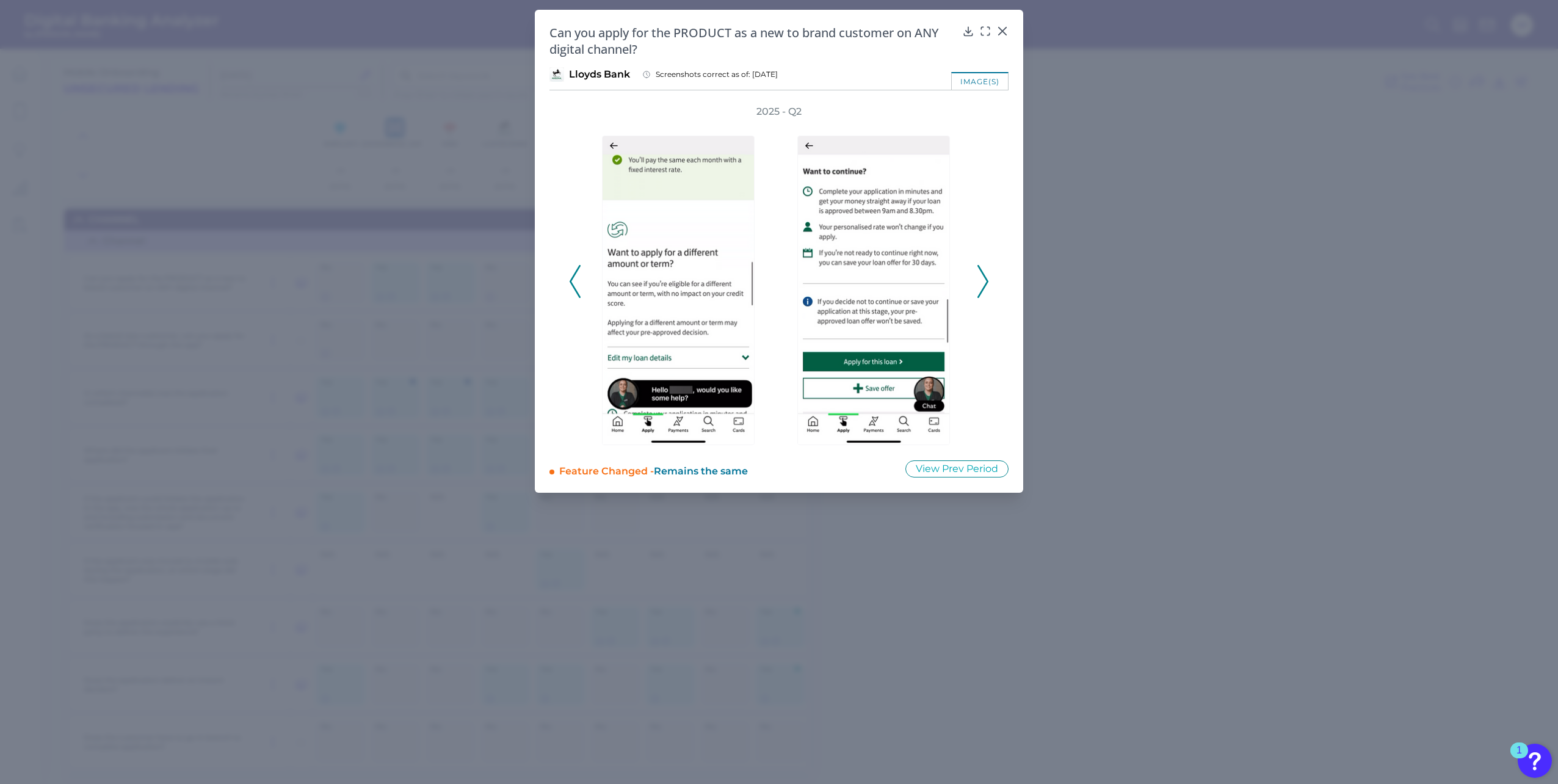
click at [573, 274] on icon at bounding box center [575, 281] width 11 height 33
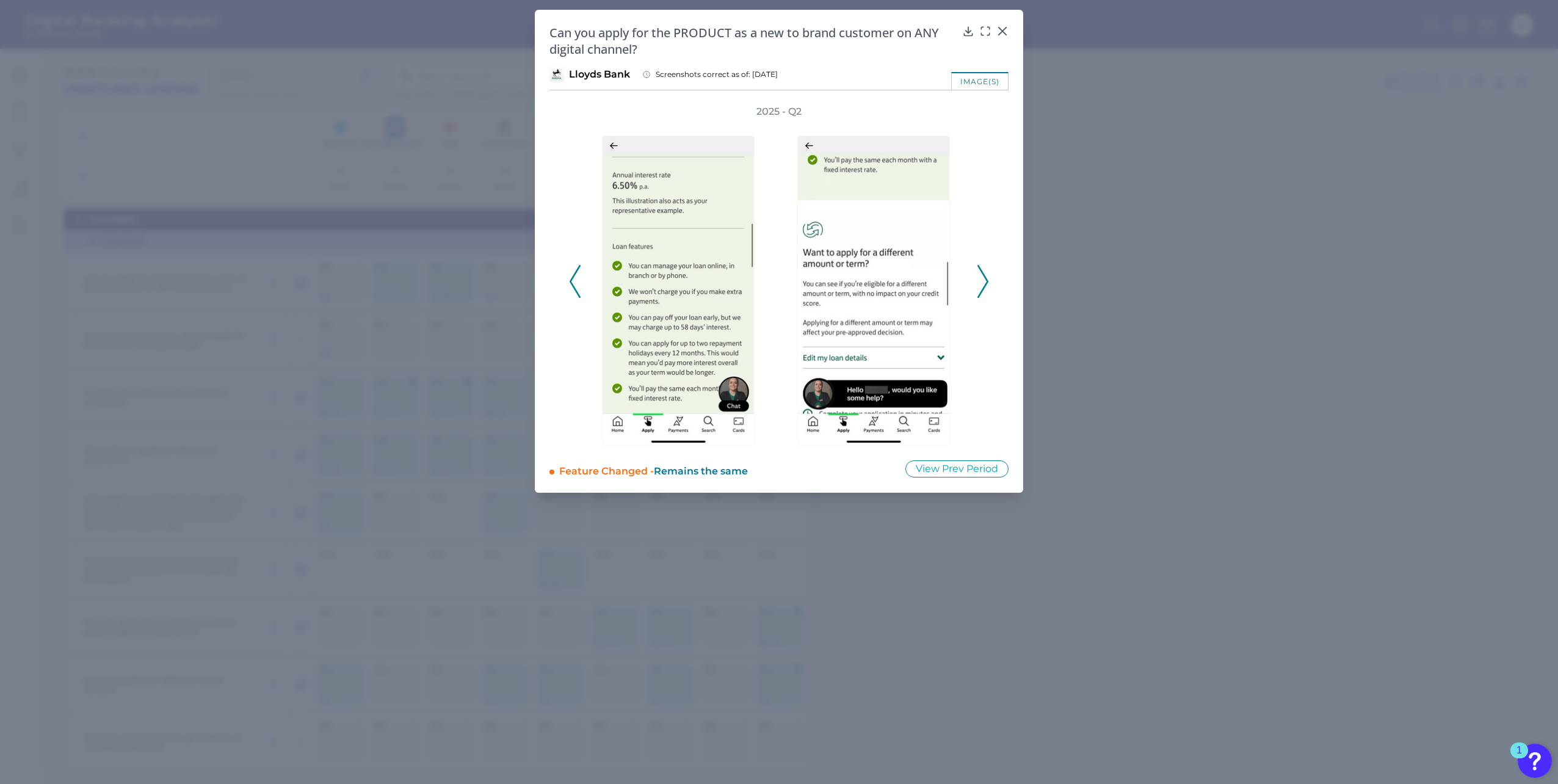
click at [573, 274] on icon at bounding box center [575, 281] width 11 height 33
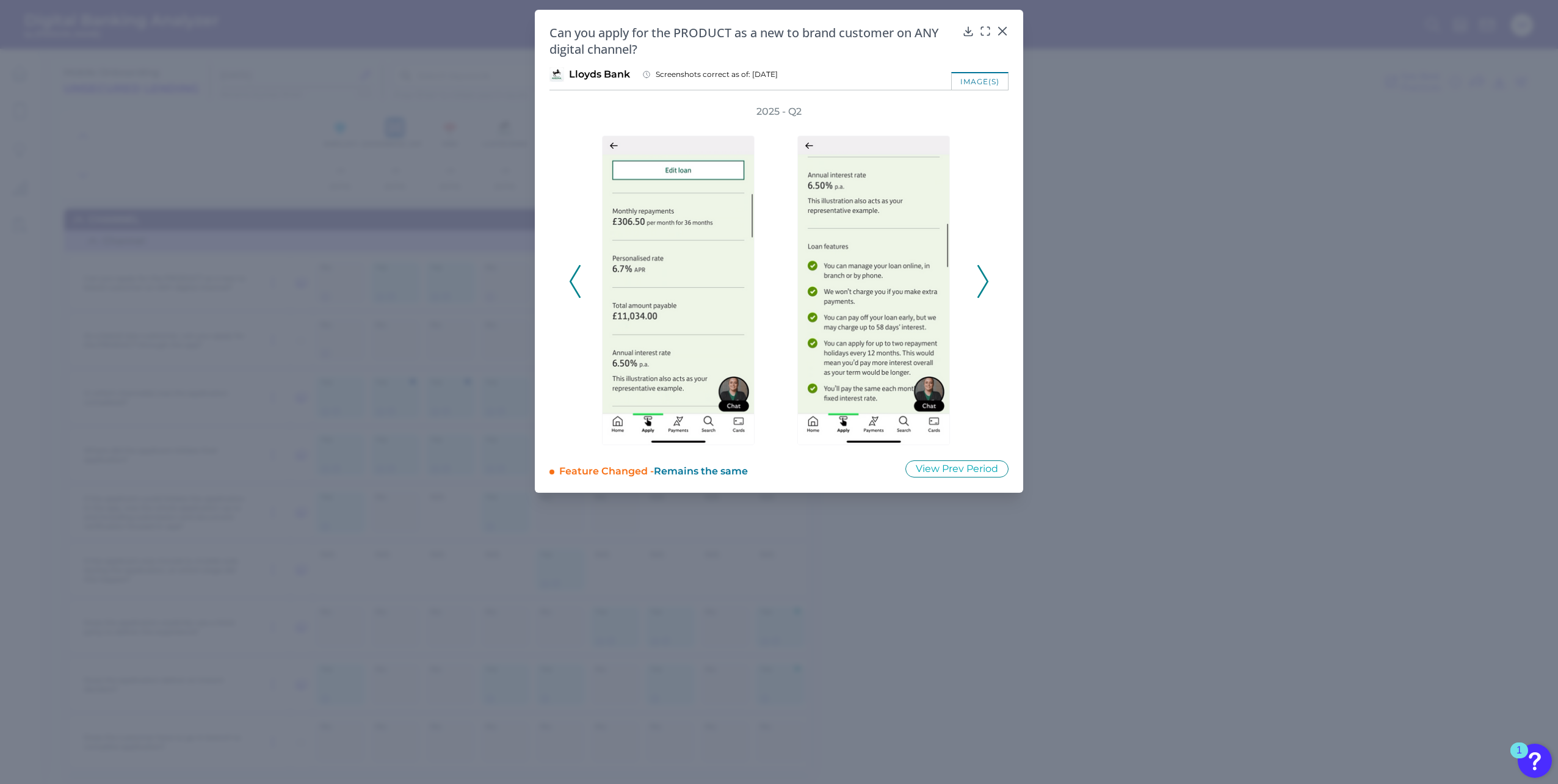
click at [573, 274] on icon at bounding box center [575, 281] width 11 height 33
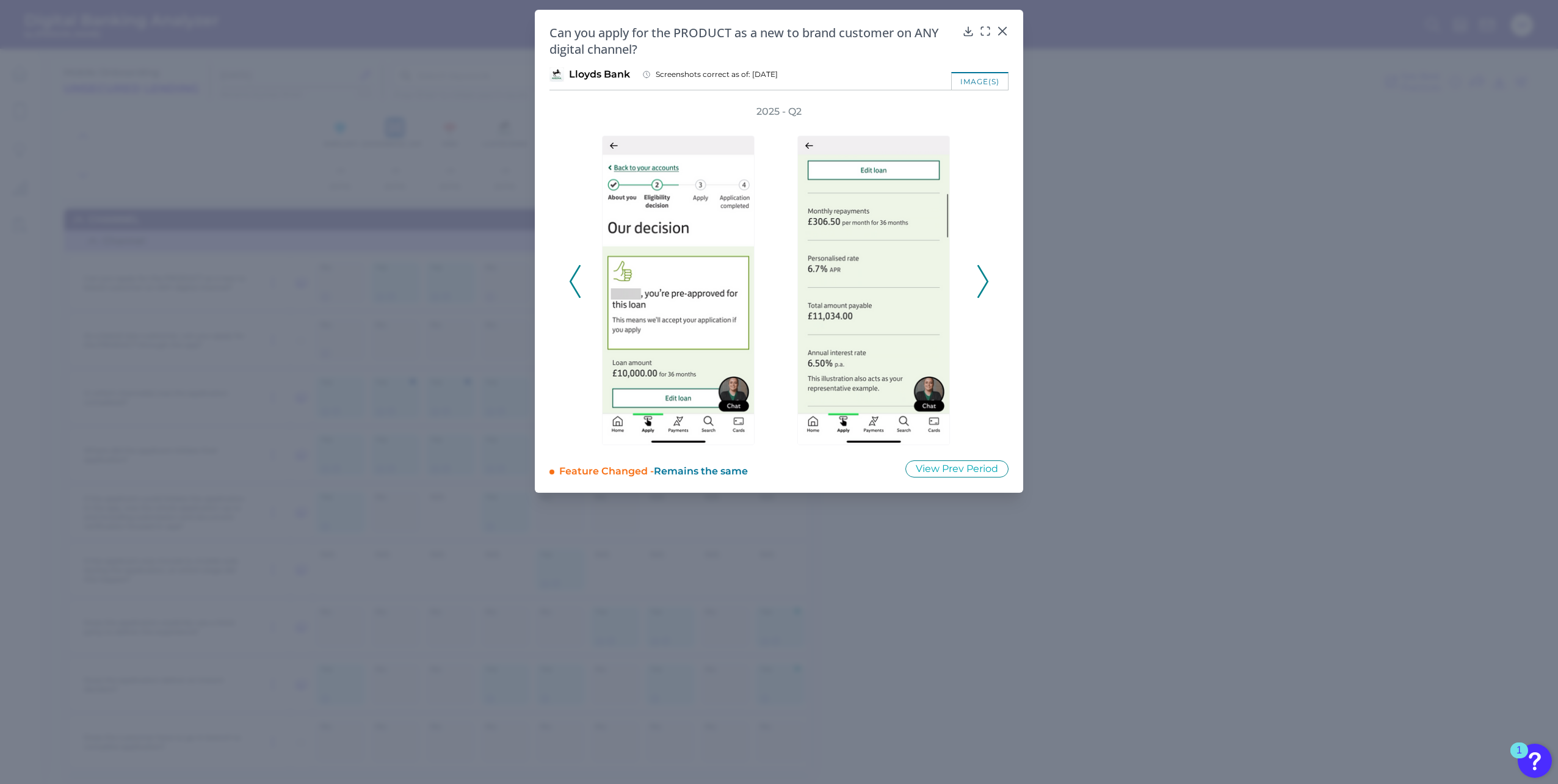
click at [576, 273] on polyline at bounding box center [575, 281] width 9 height 31
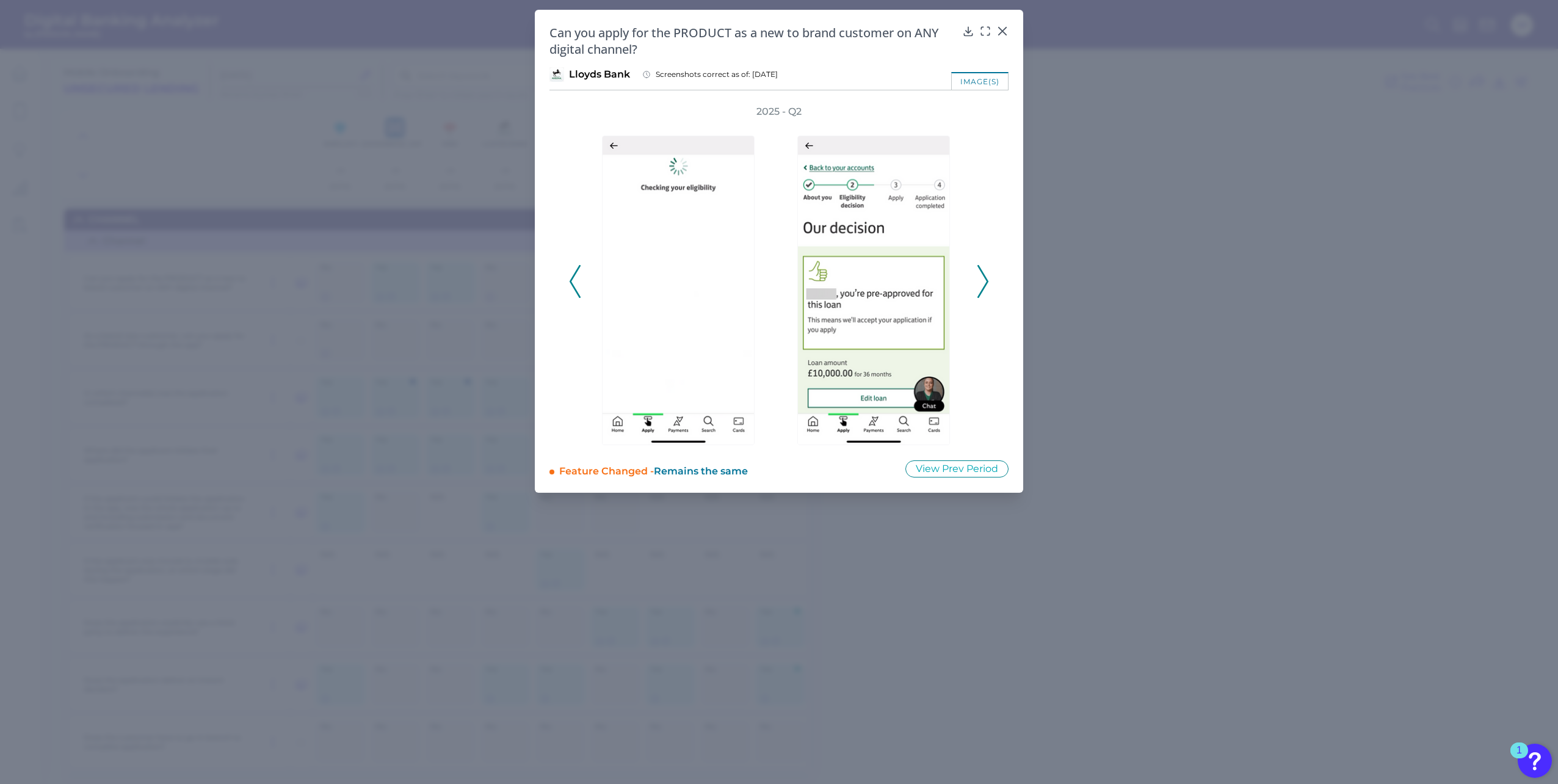
click at [576, 273] on polyline at bounding box center [575, 281] width 9 height 31
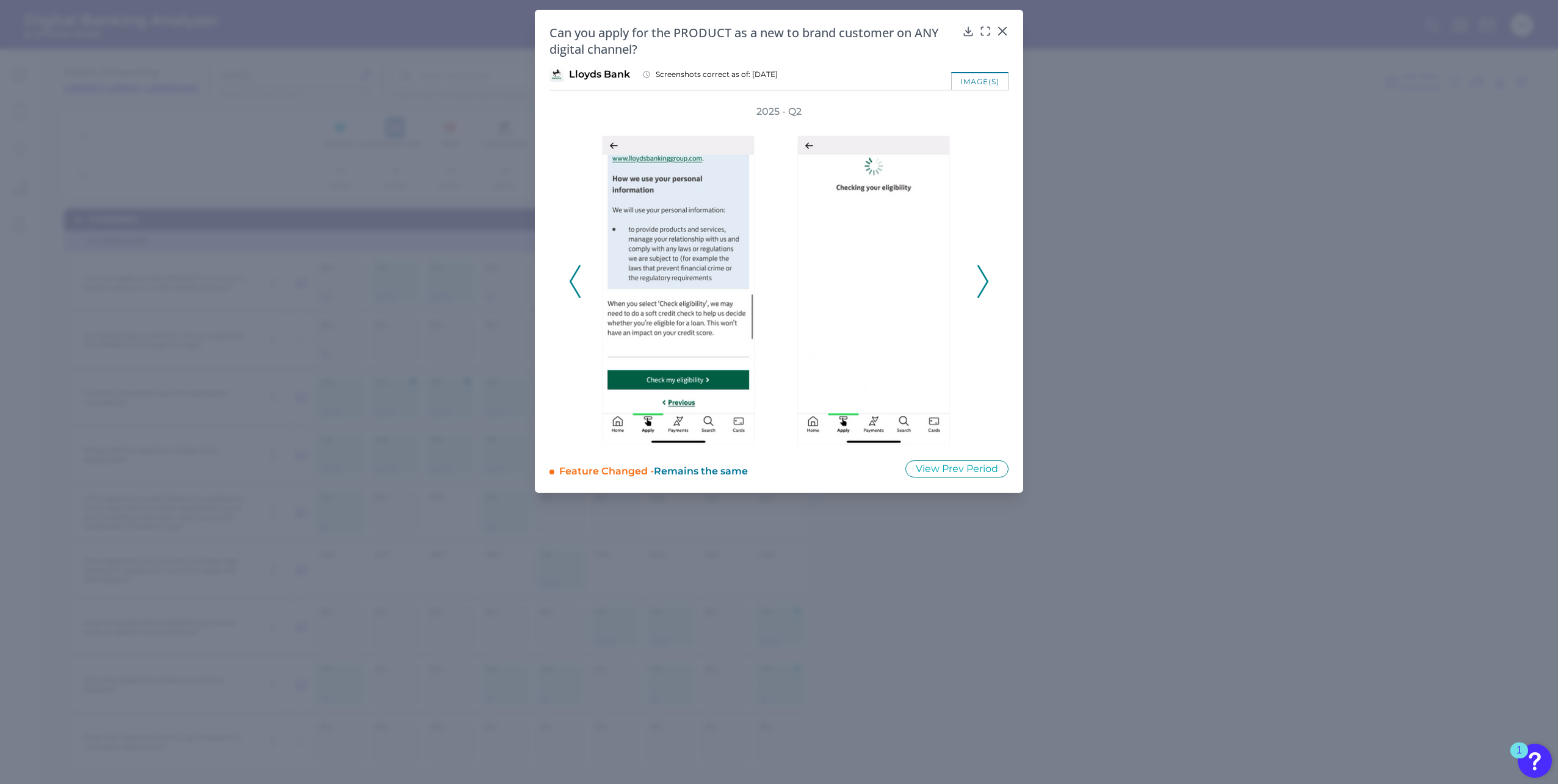
click at [576, 273] on polyline at bounding box center [575, 281] width 9 height 31
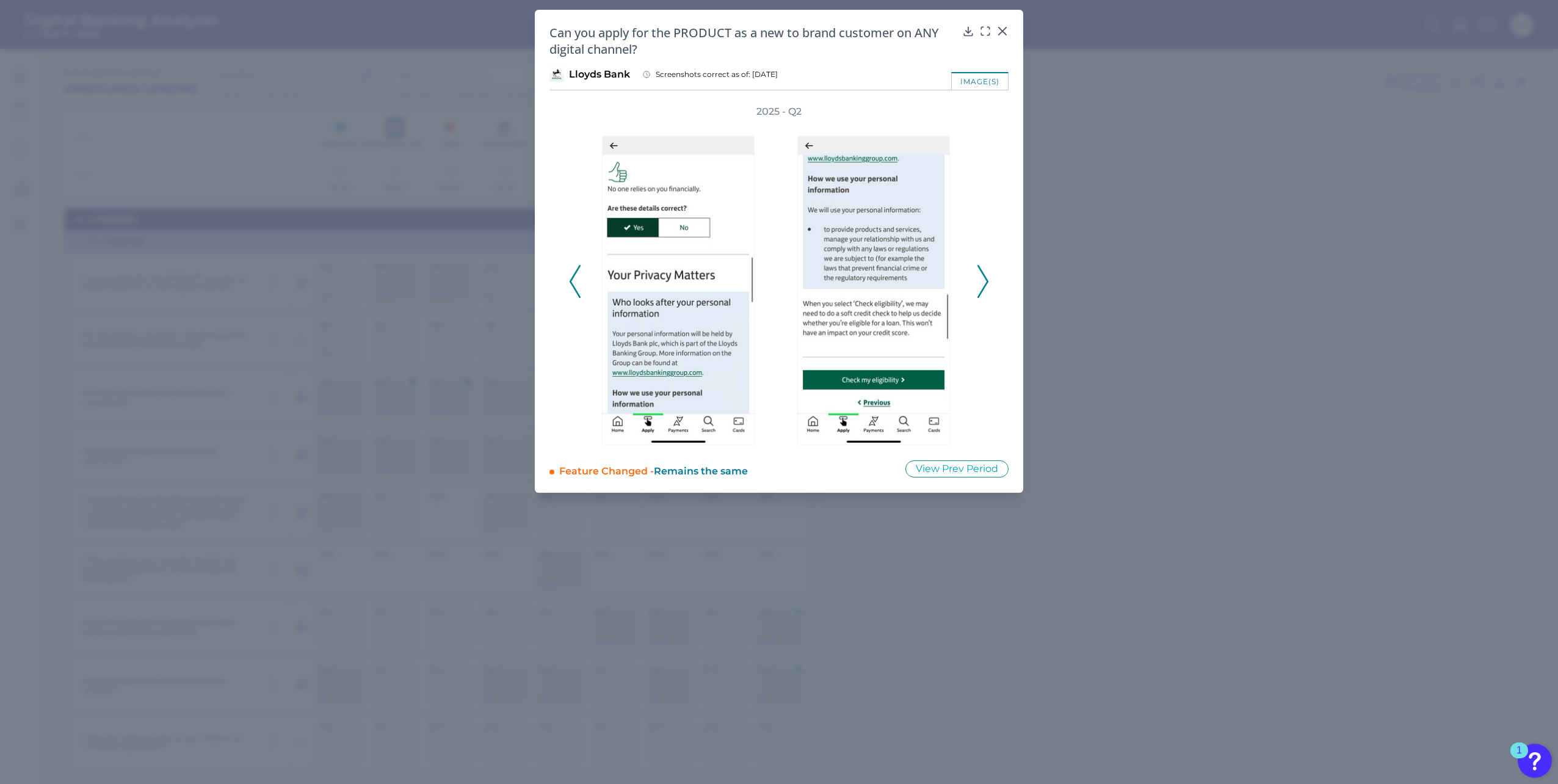
click at [576, 273] on polyline at bounding box center [575, 281] width 9 height 31
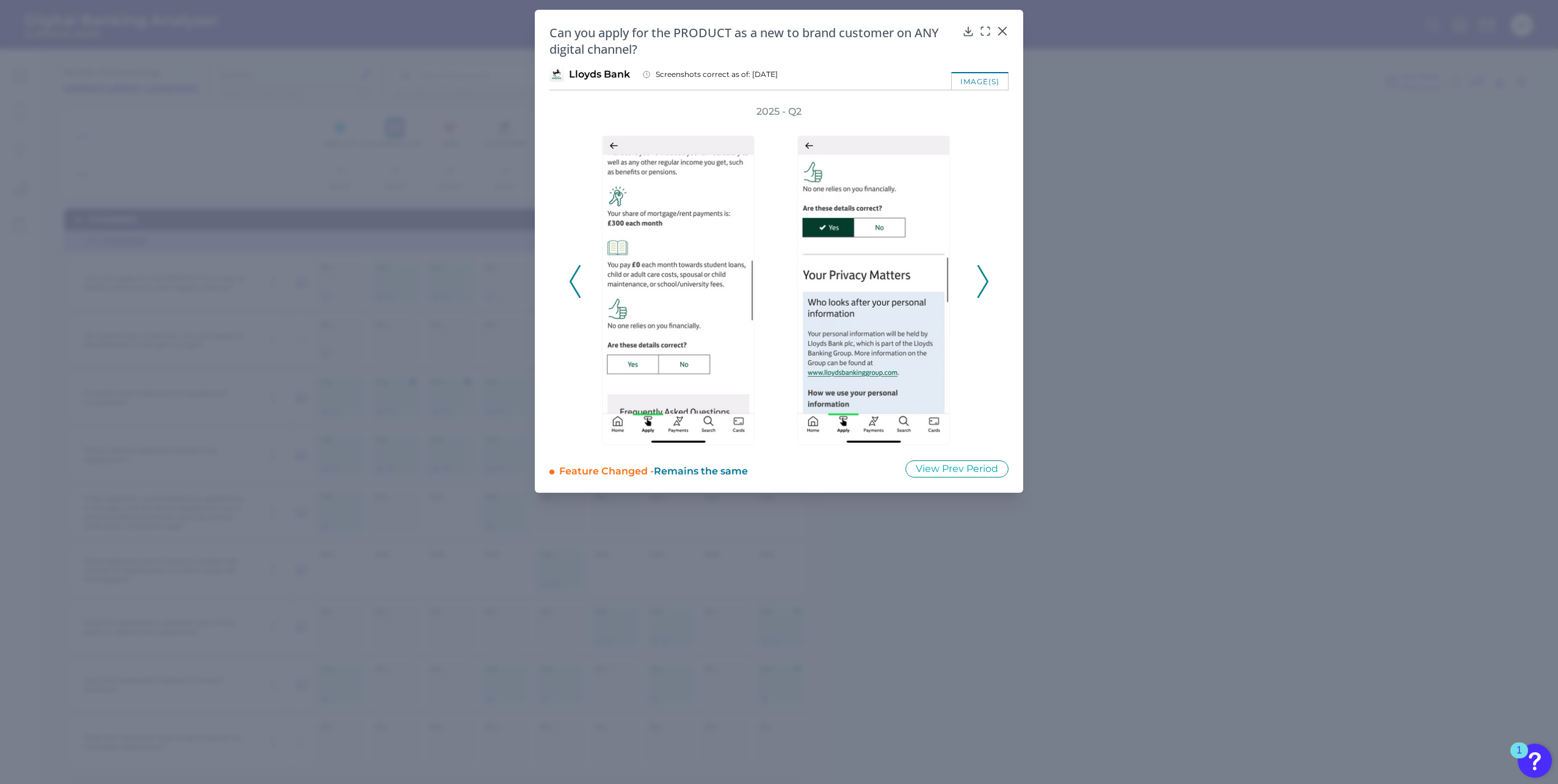
click at [576, 273] on polyline at bounding box center [575, 281] width 9 height 31
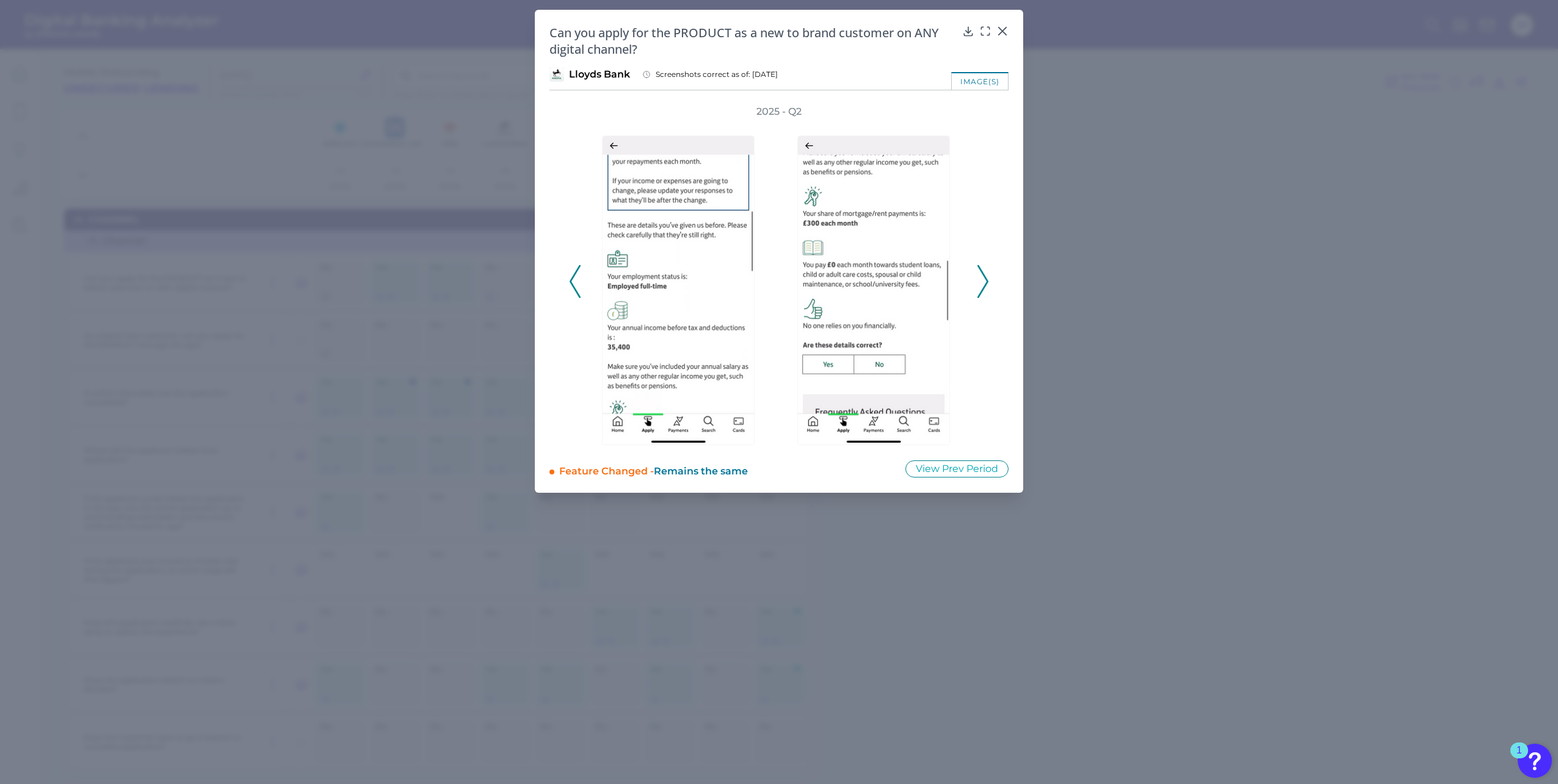
click at [576, 273] on polyline at bounding box center [575, 281] width 9 height 31
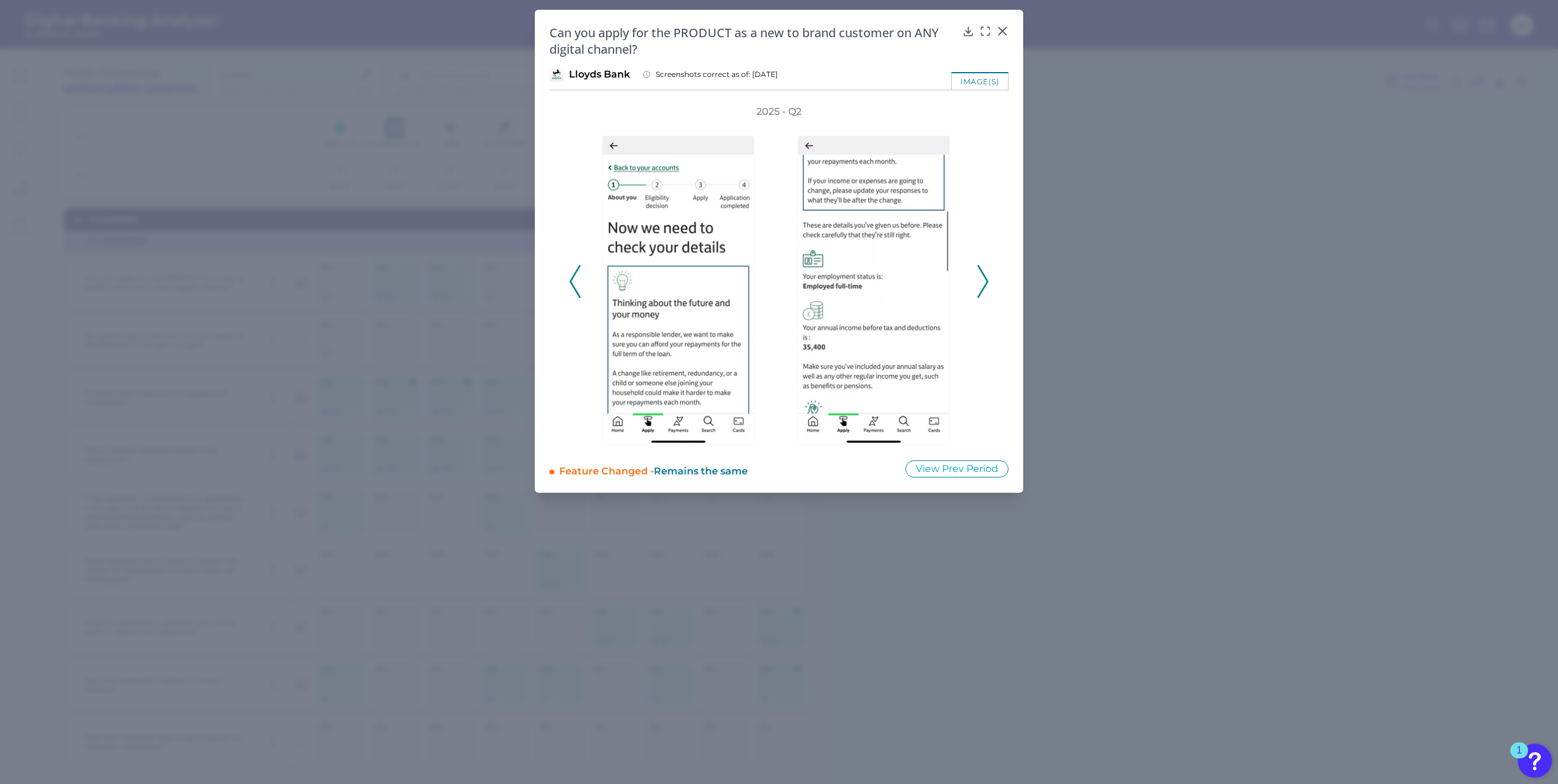
click at [576, 273] on polyline at bounding box center [575, 281] width 9 height 31
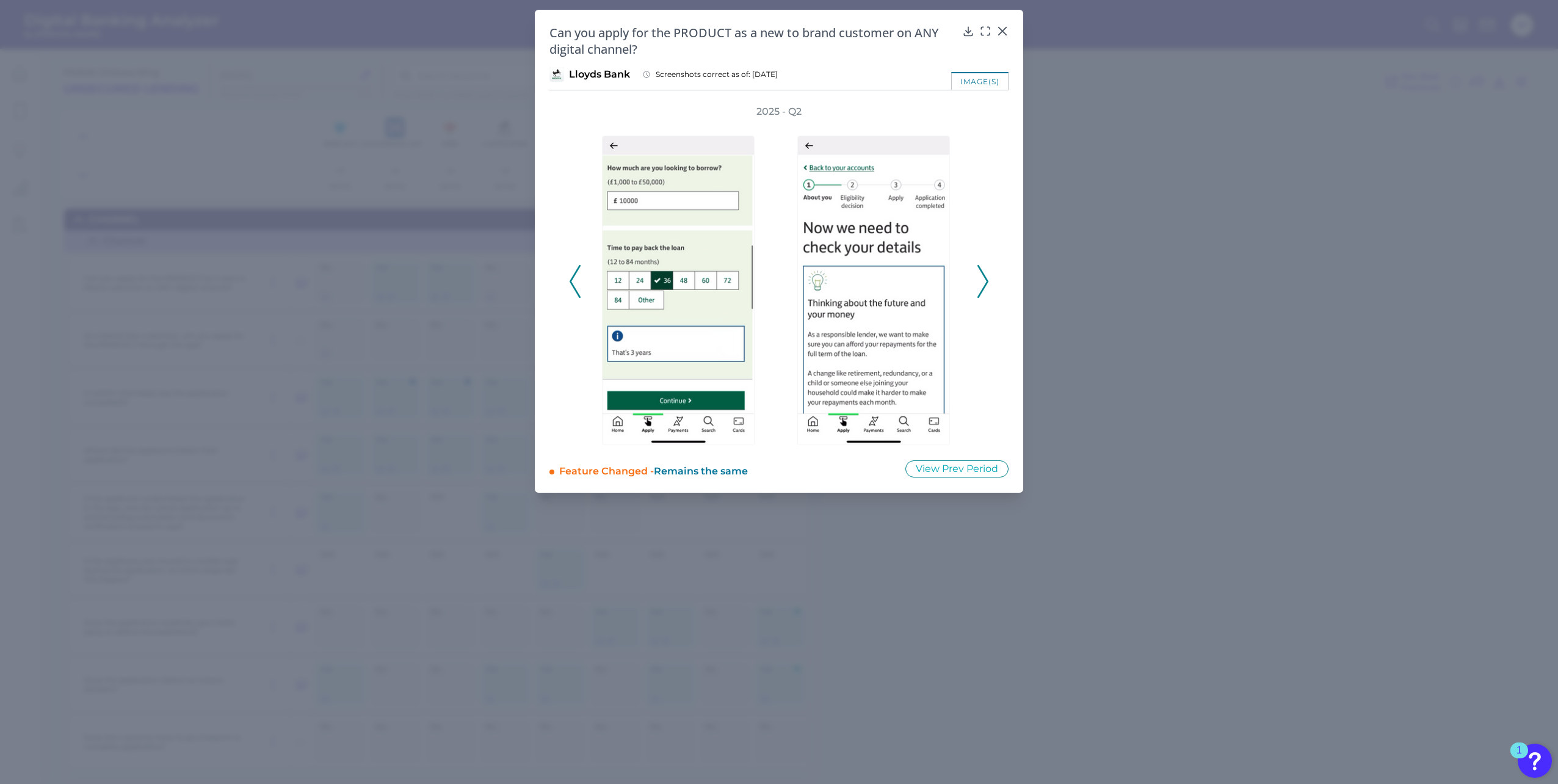
click at [576, 273] on polyline at bounding box center [575, 281] width 9 height 31
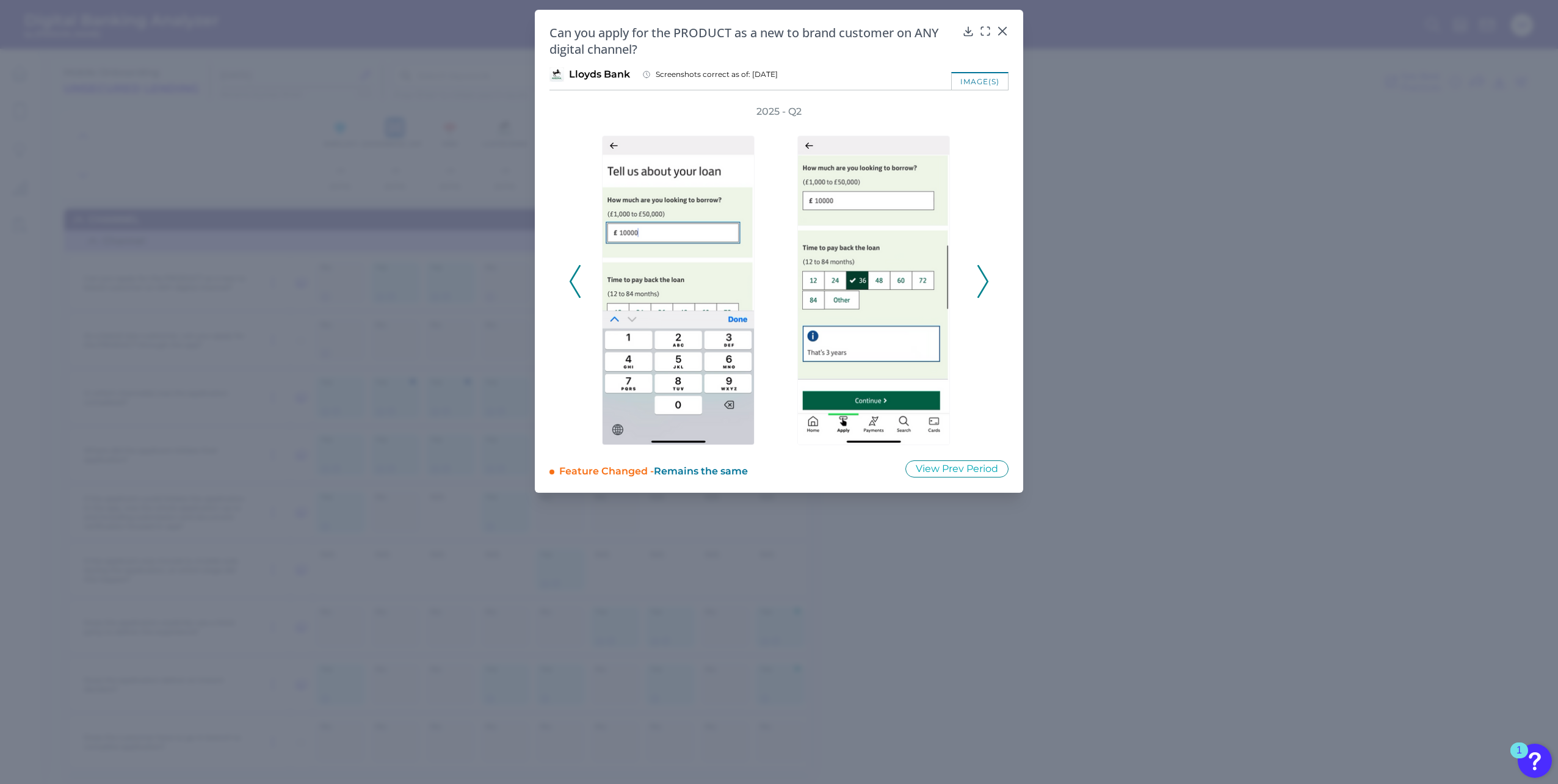
click at [576, 273] on polyline at bounding box center [575, 281] width 9 height 31
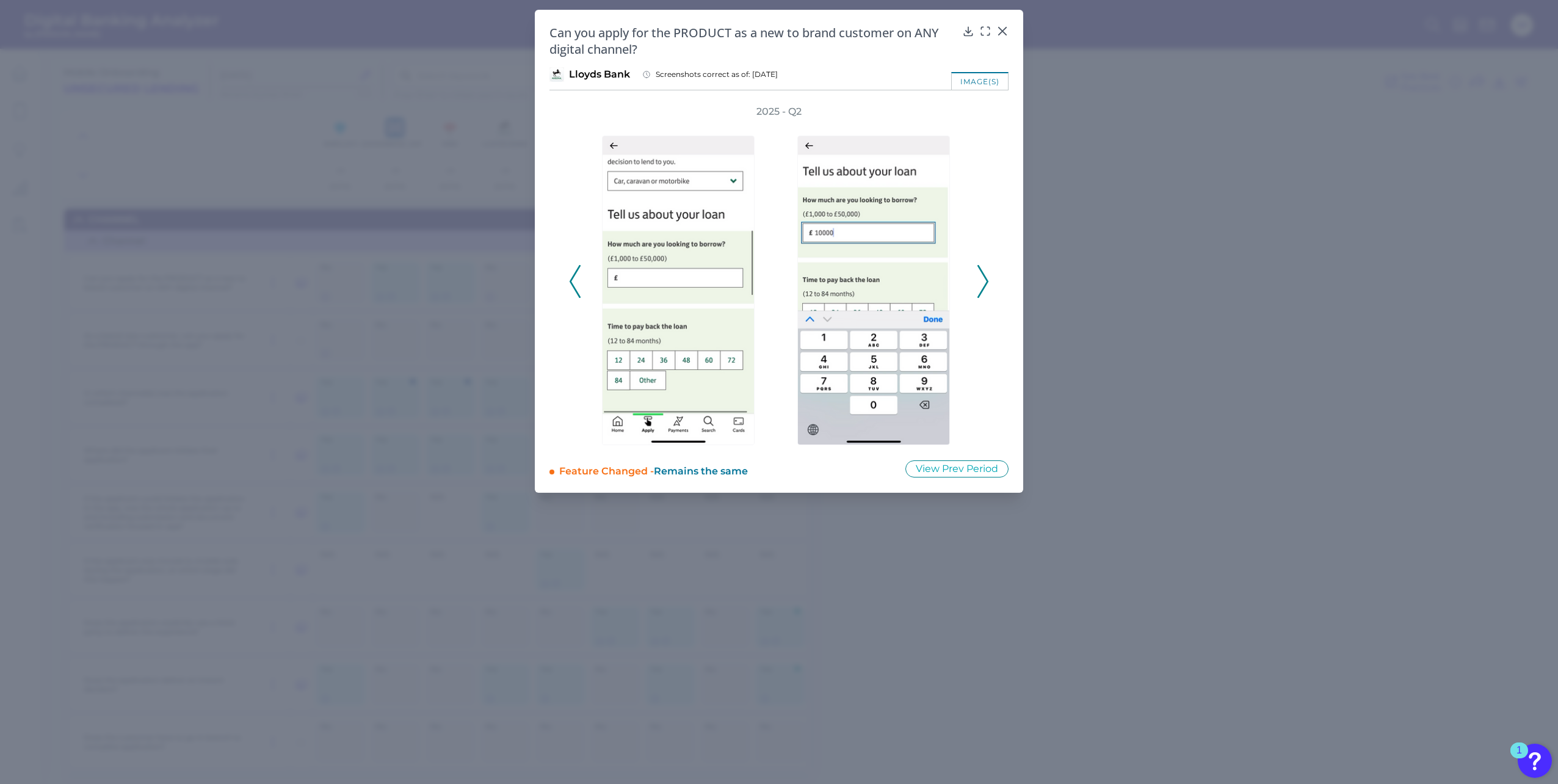
click at [576, 273] on polyline at bounding box center [575, 281] width 9 height 31
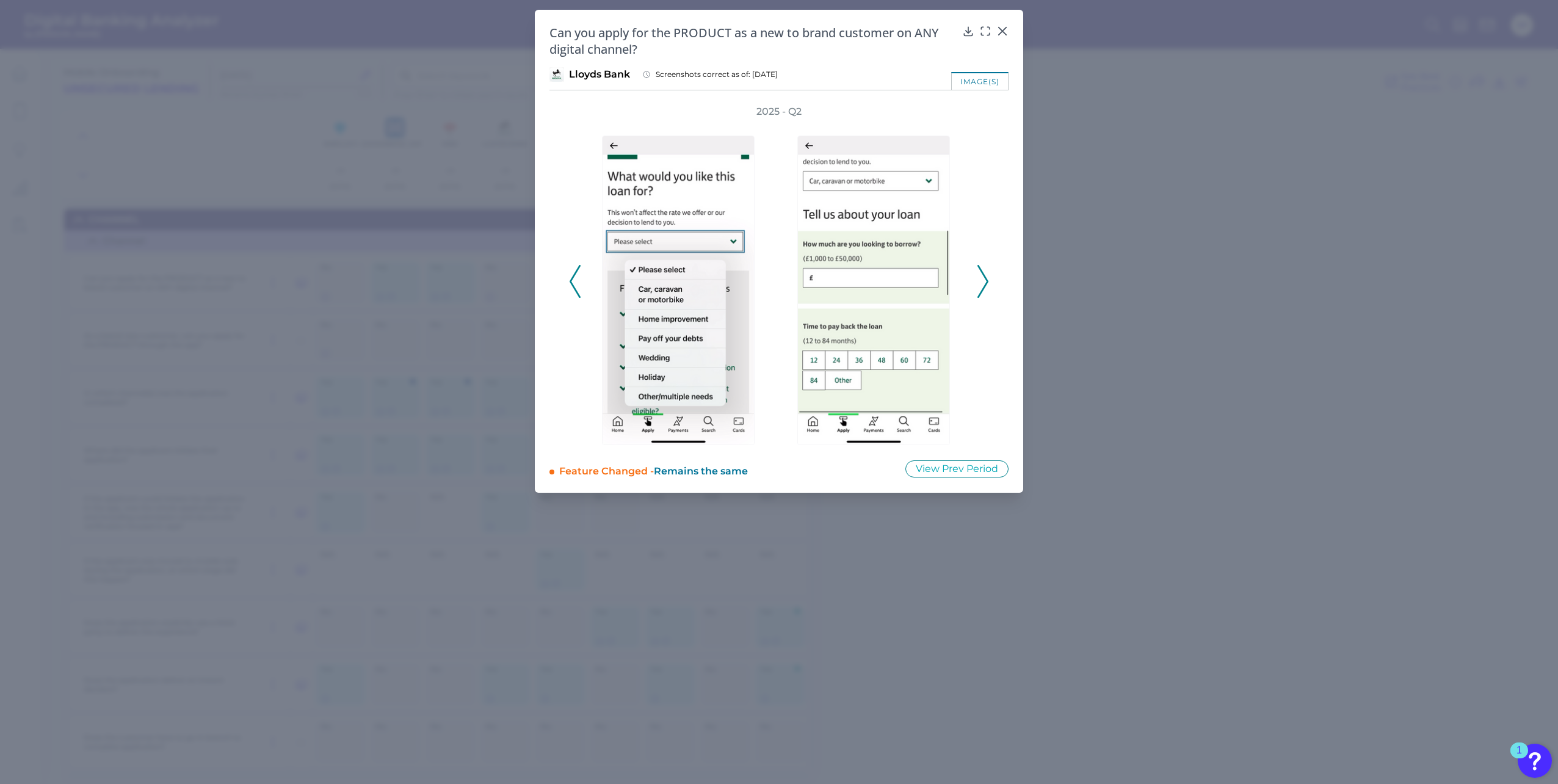
click at [576, 273] on polyline at bounding box center [575, 281] width 9 height 31
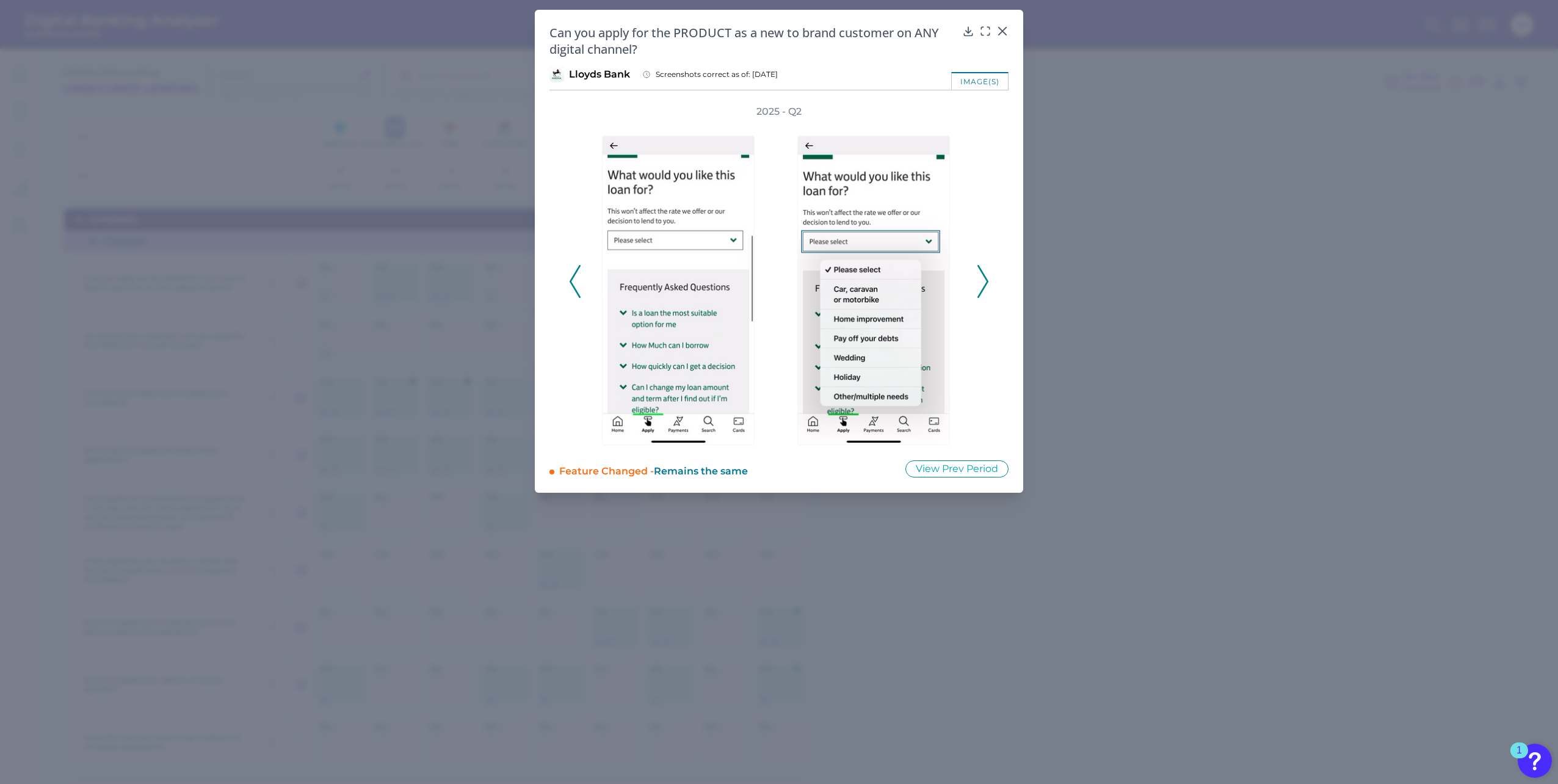
click at [576, 273] on polyline at bounding box center [575, 281] width 9 height 31
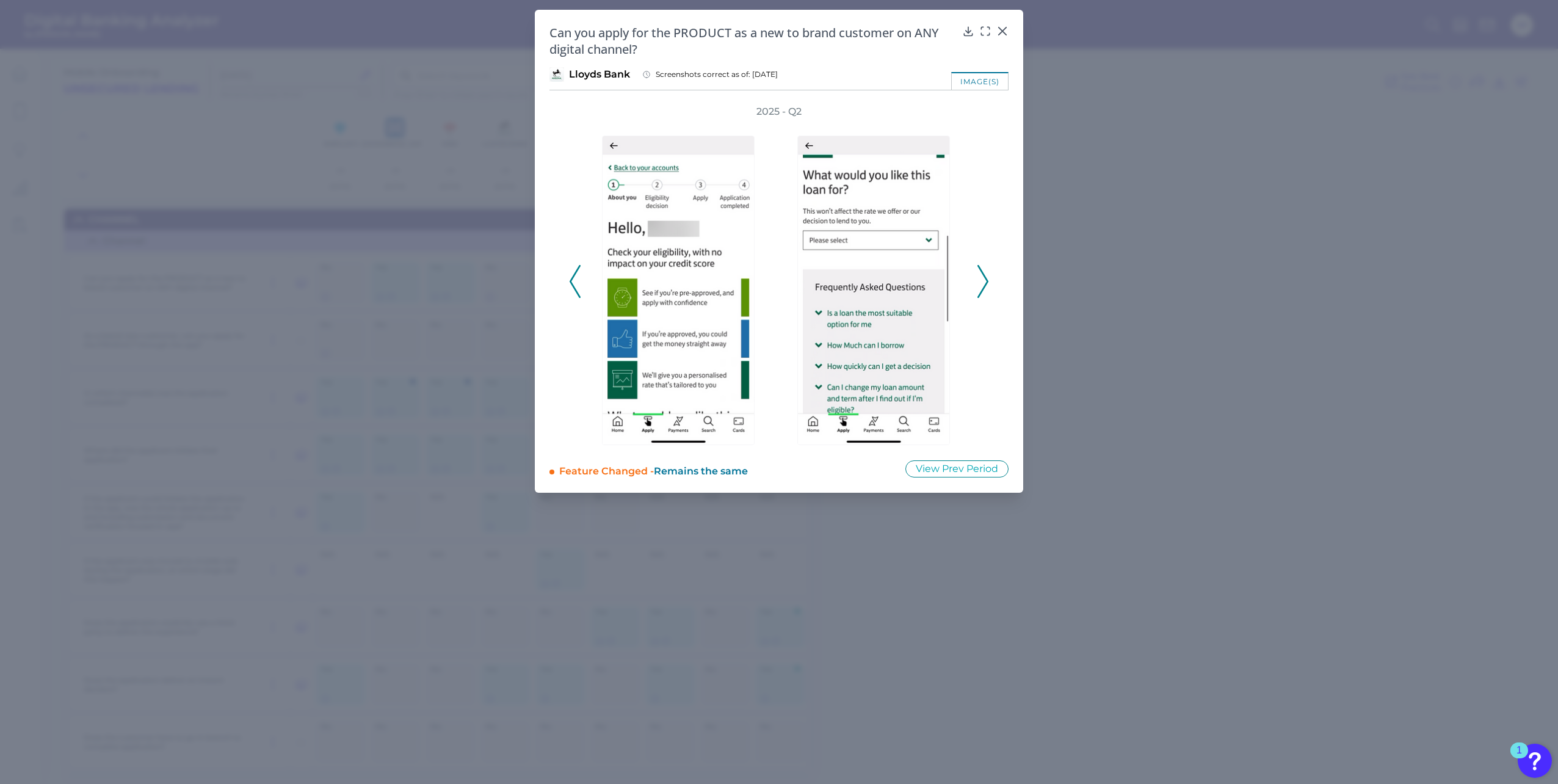
click at [576, 273] on polyline at bounding box center [575, 281] width 9 height 31
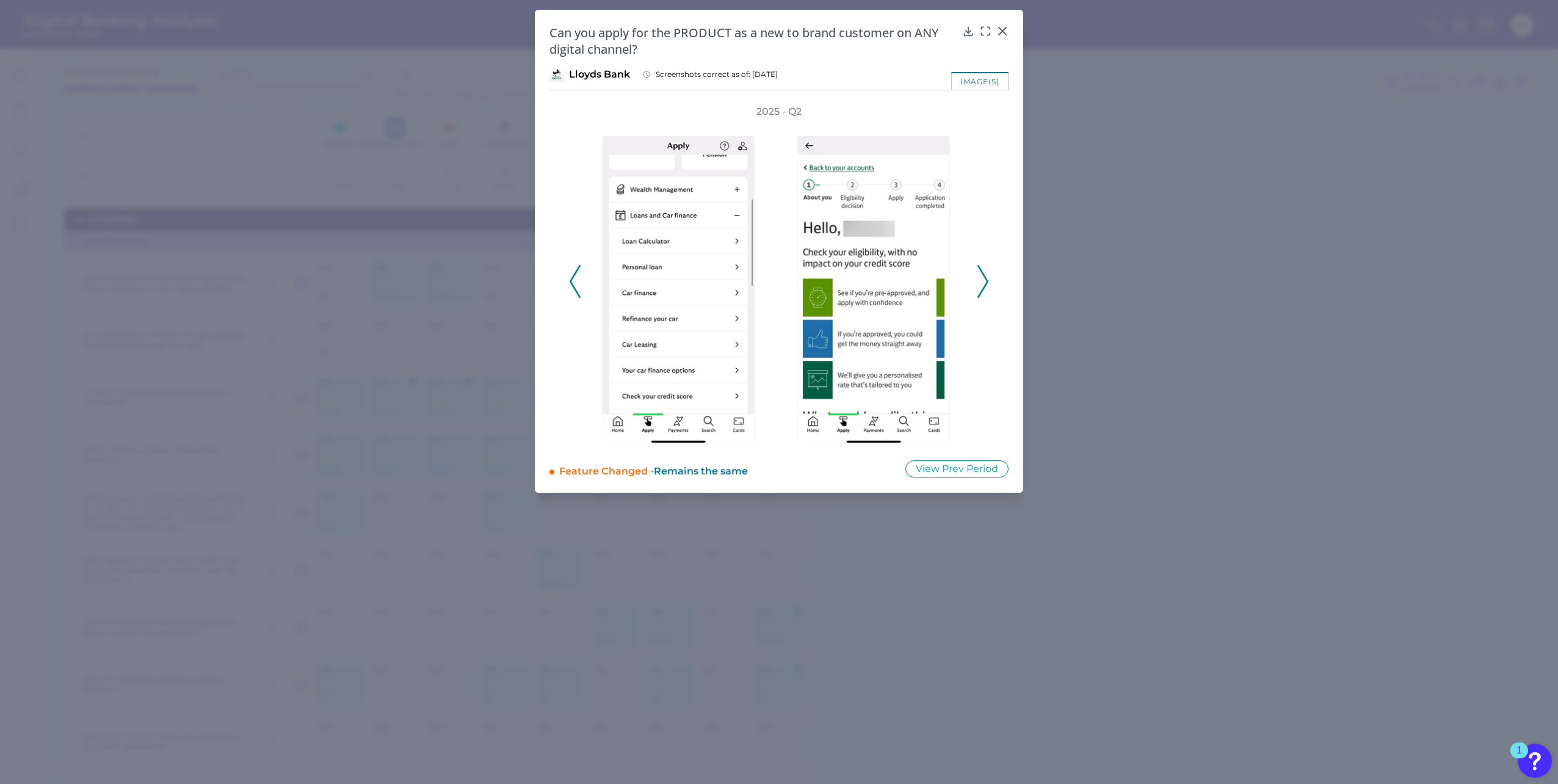
click at [576, 273] on polyline at bounding box center [575, 281] width 9 height 31
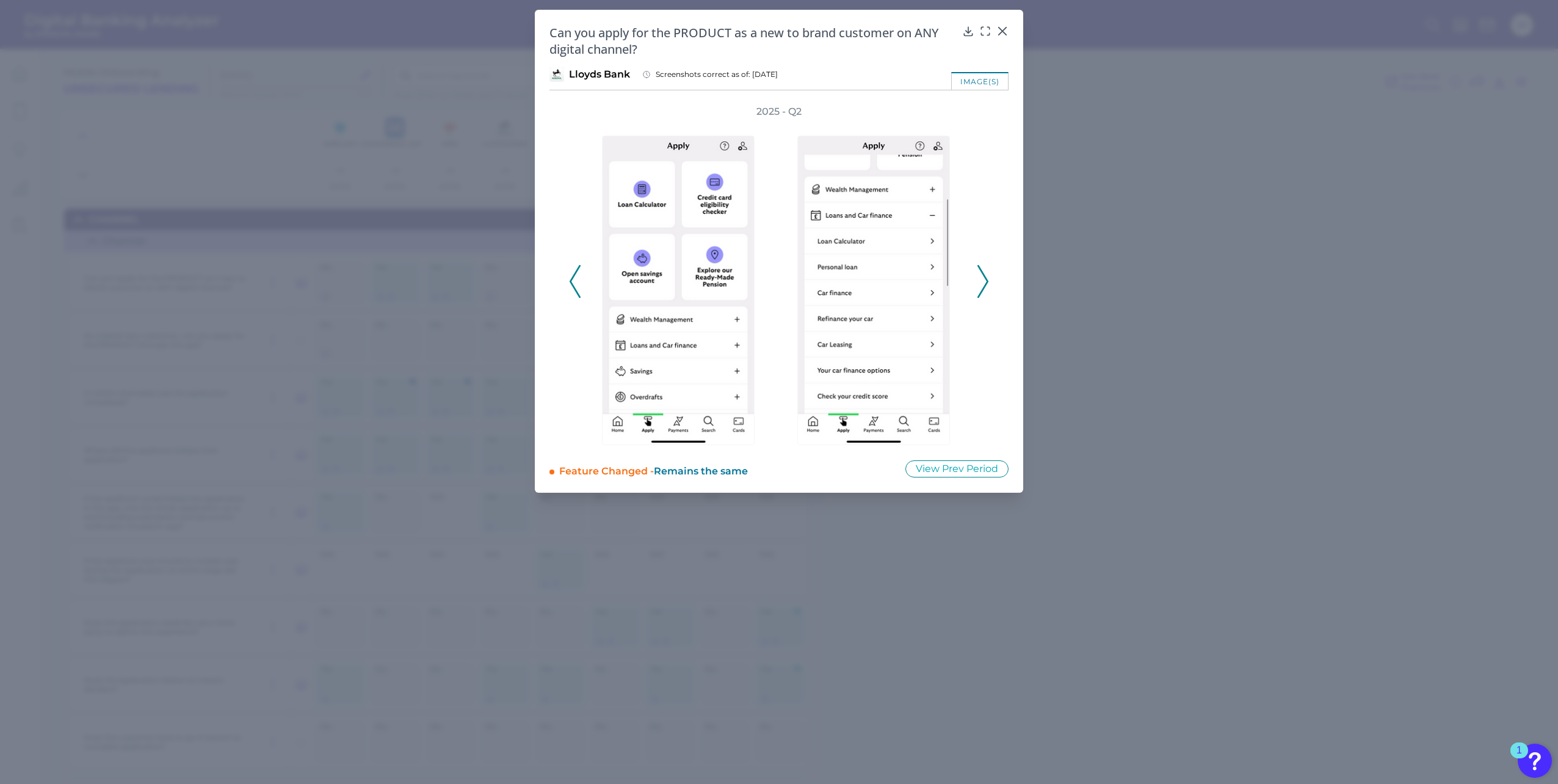
click at [576, 273] on polyline at bounding box center [575, 281] width 9 height 31
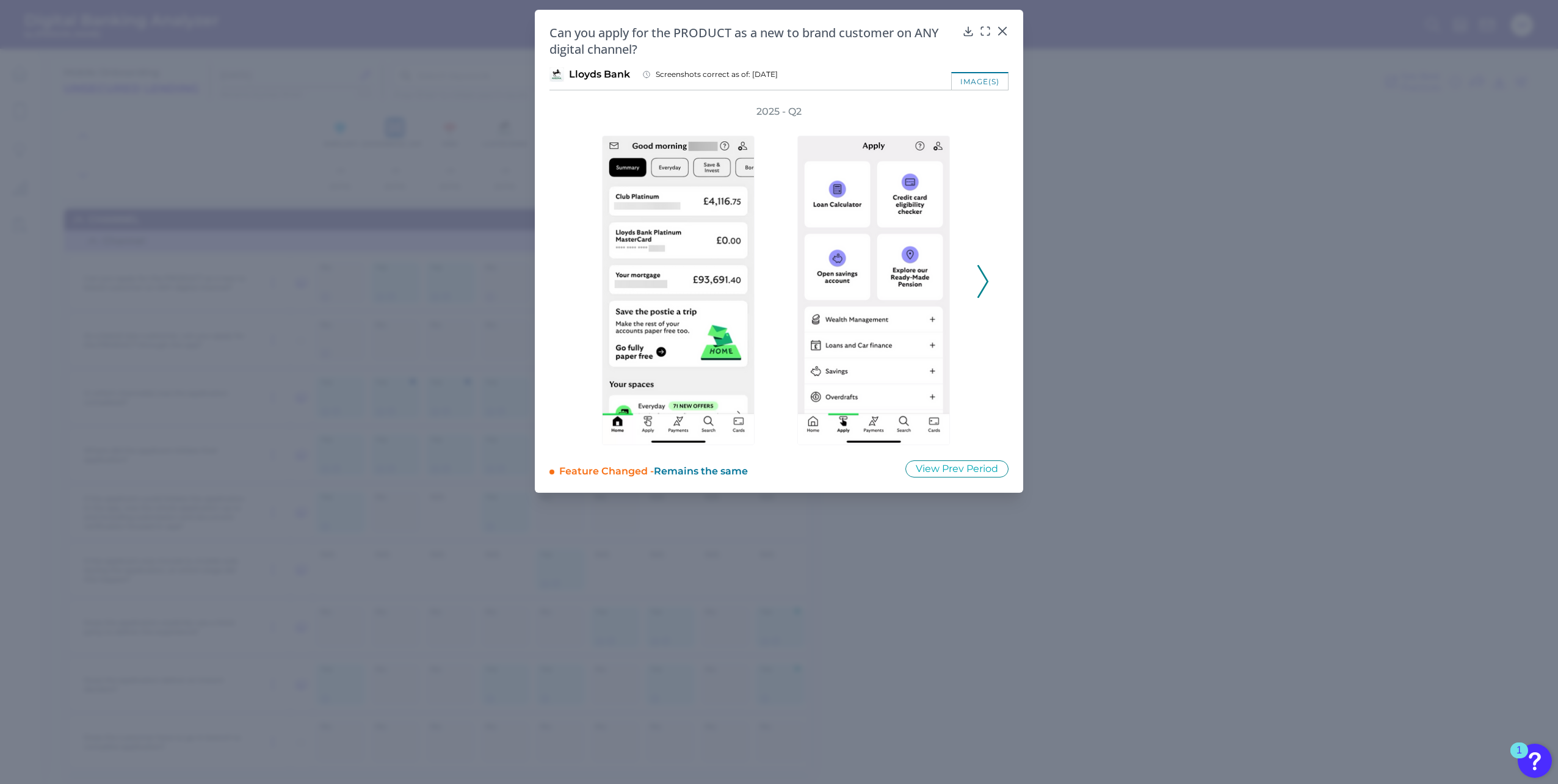
click at [576, 273] on div "2025 - Q2" at bounding box center [779, 275] width 420 height 340
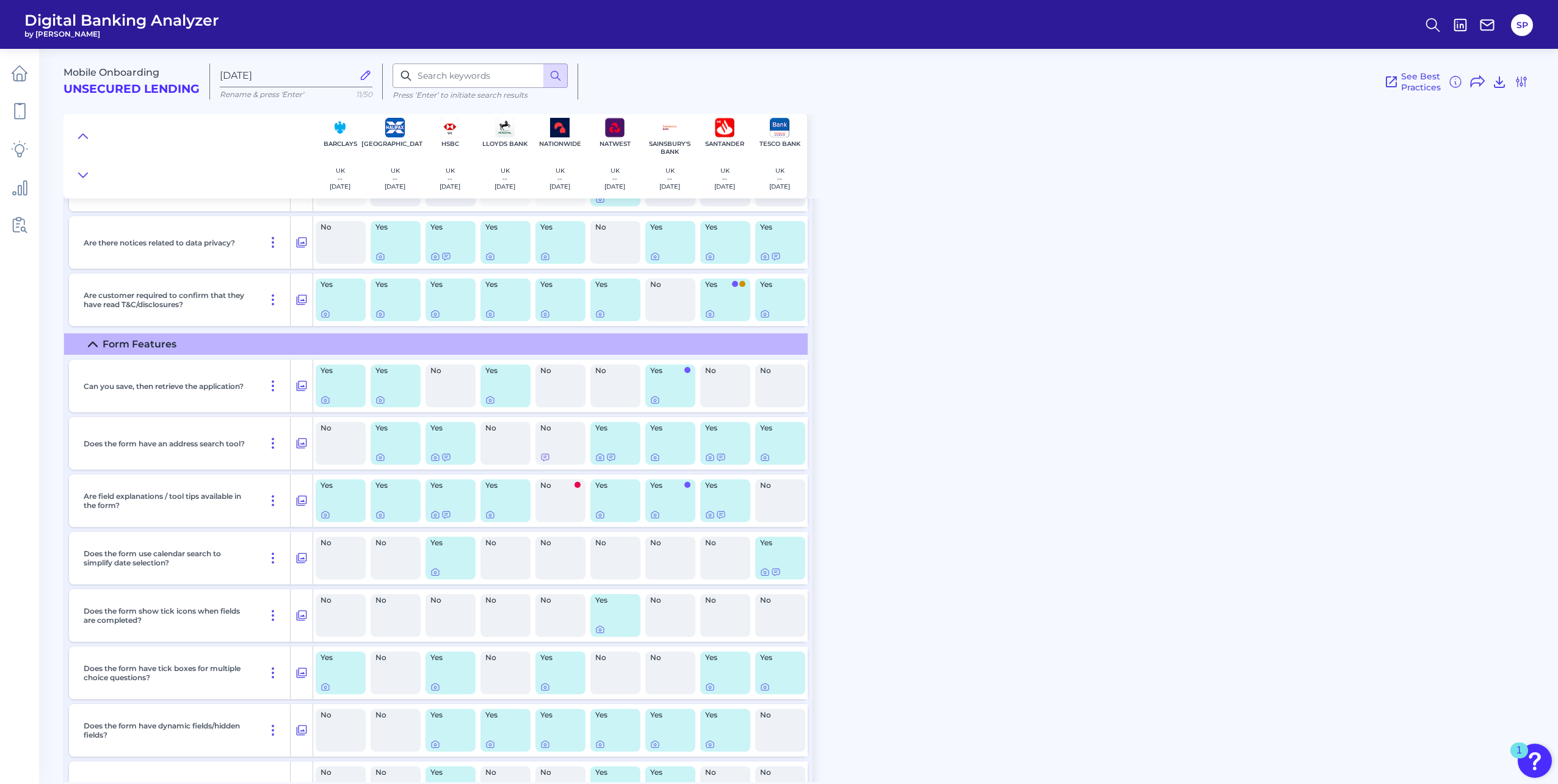
scroll to position [3784, 0]
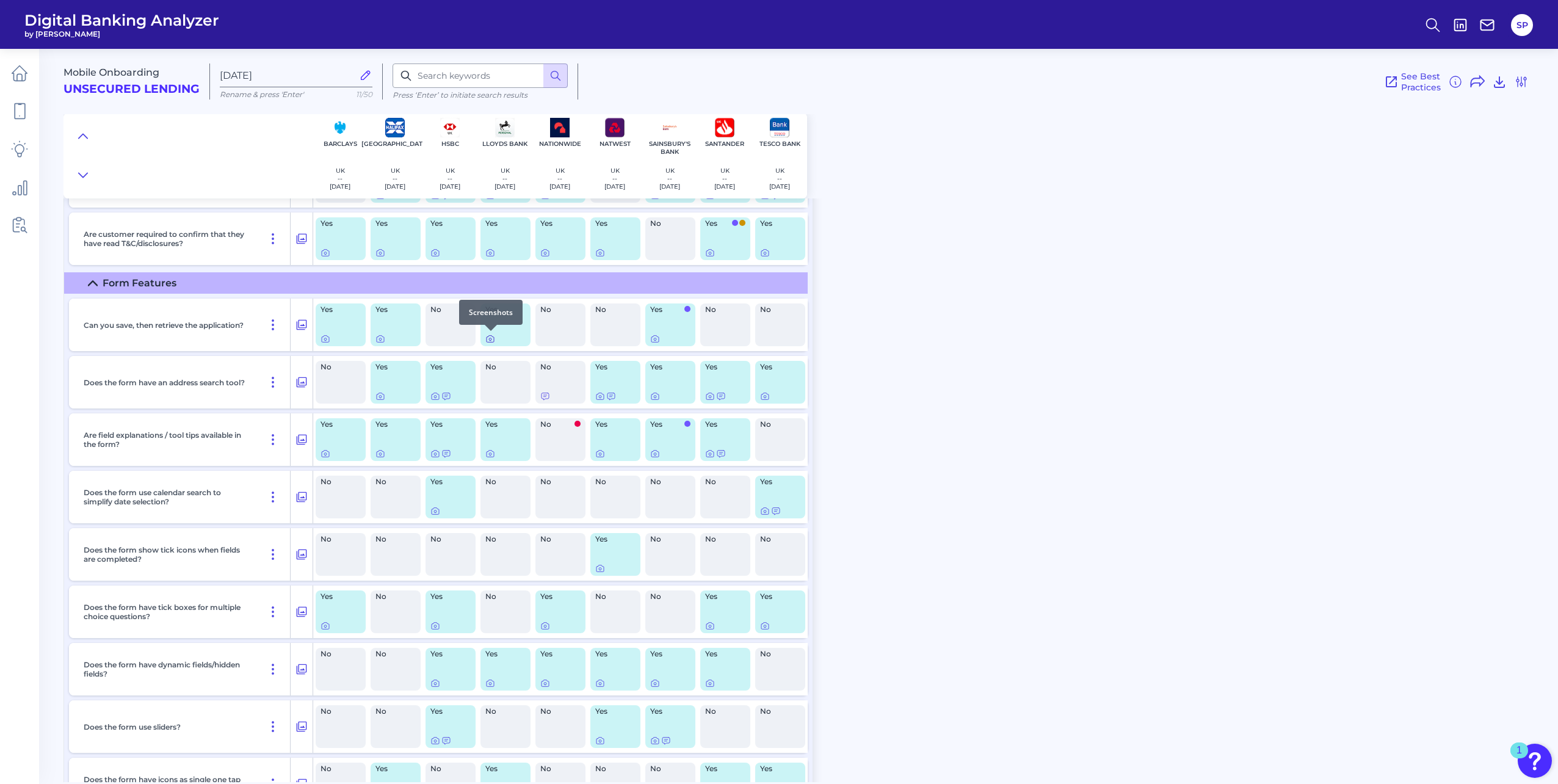
click at [489, 342] on icon at bounding box center [490, 338] width 10 height 10
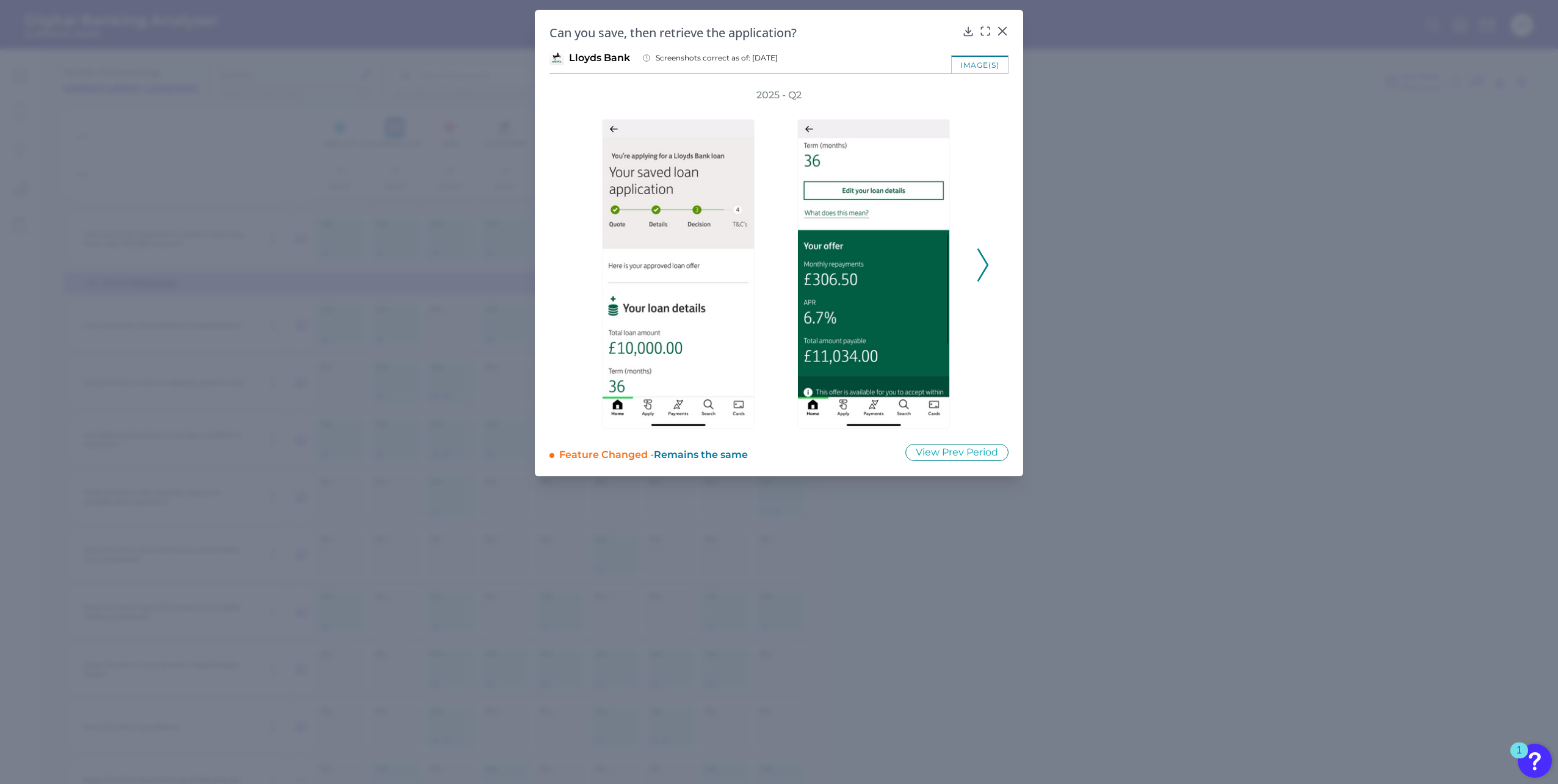
click at [984, 259] on polyline at bounding box center [982, 265] width 9 height 31
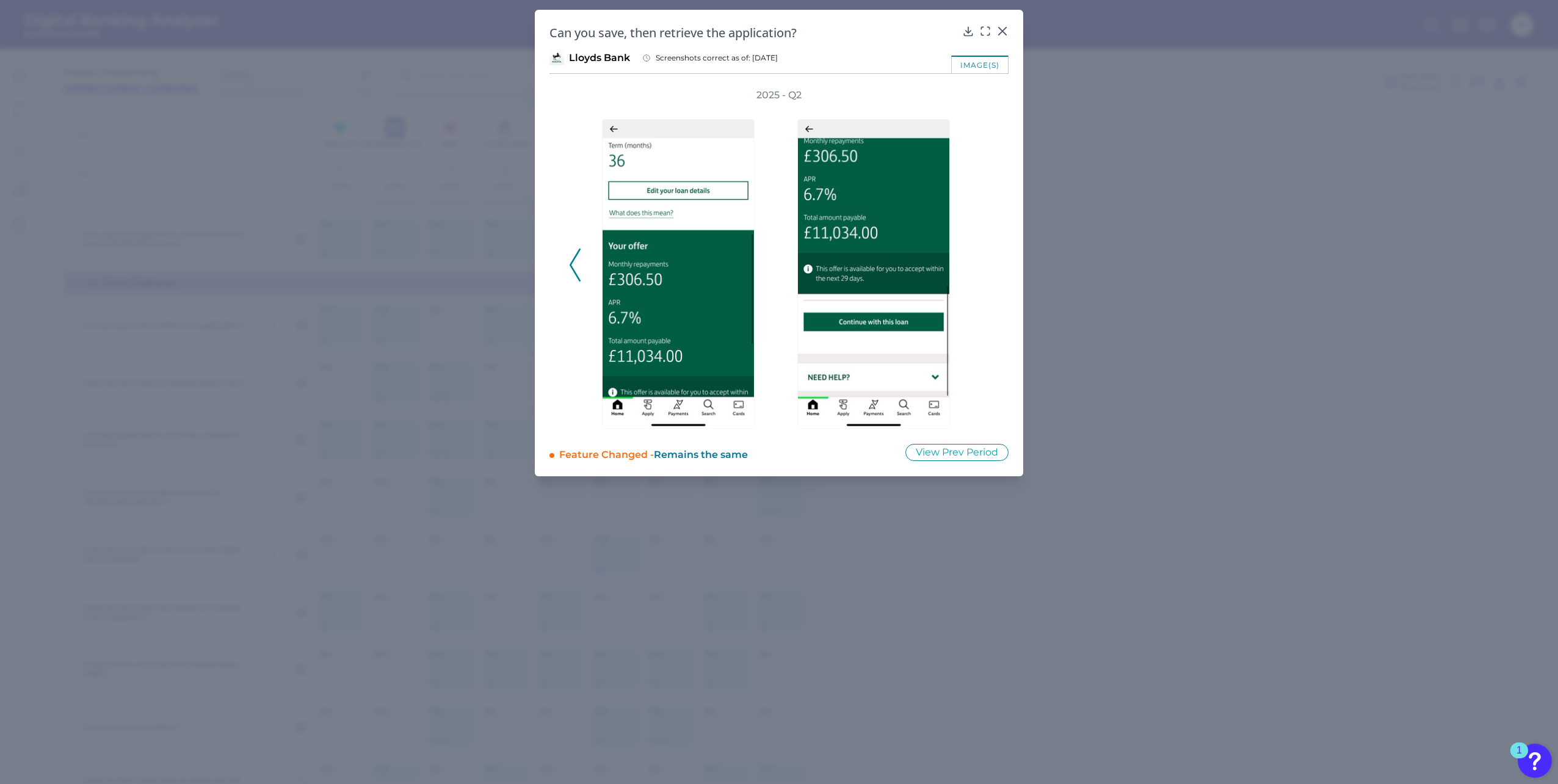
click at [984, 259] on div "2025 - Q2" at bounding box center [779, 258] width 420 height 340
click at [571, 268] on polyline at bounding box center [575, 265] width 9 height 31
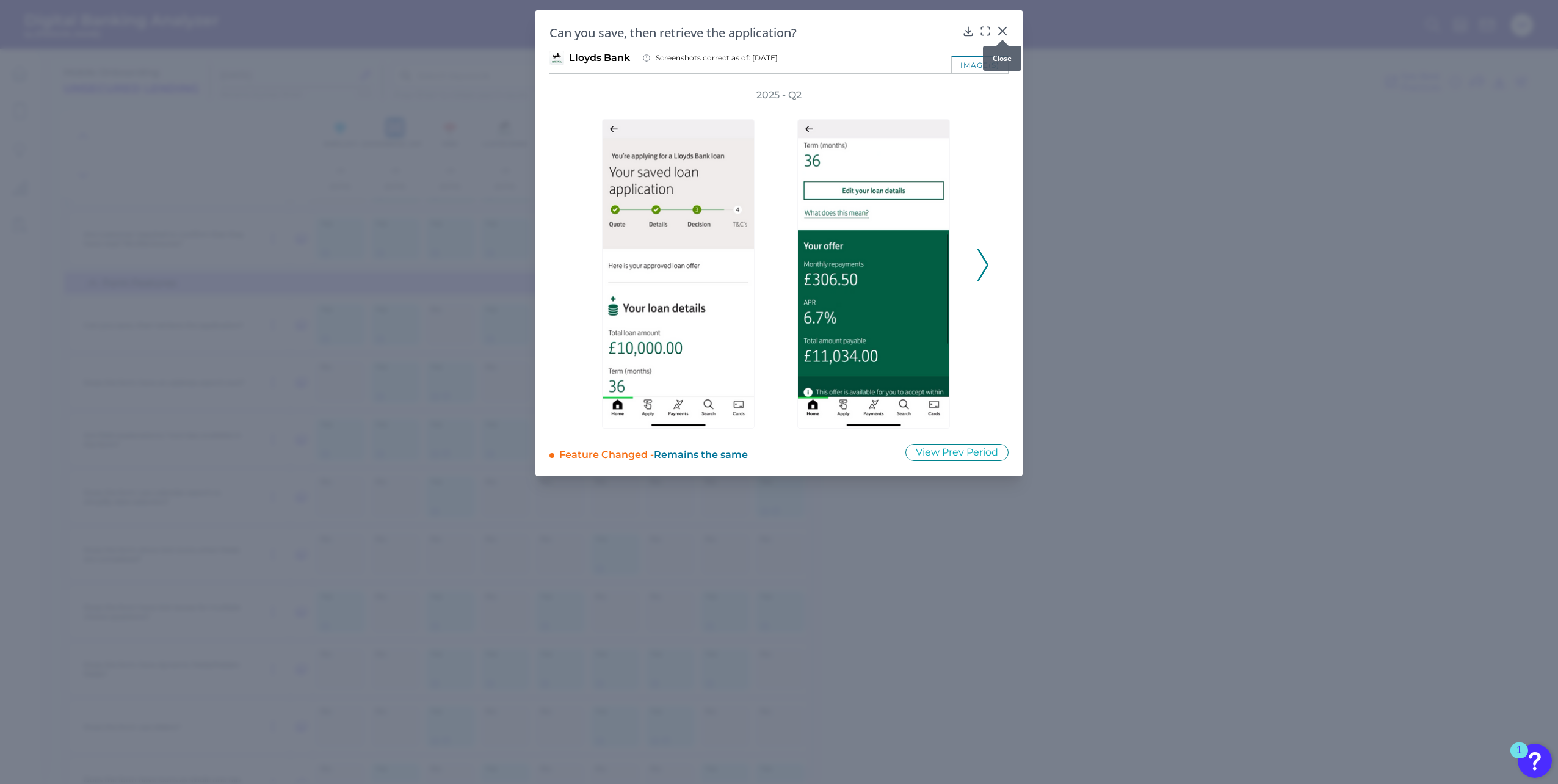
click at [1002, 36] on div at bounding box center [1002, 39] width 12 height 12
click at [1006, 33] on icon at bounding box center [1002, 31] width 12 height 12
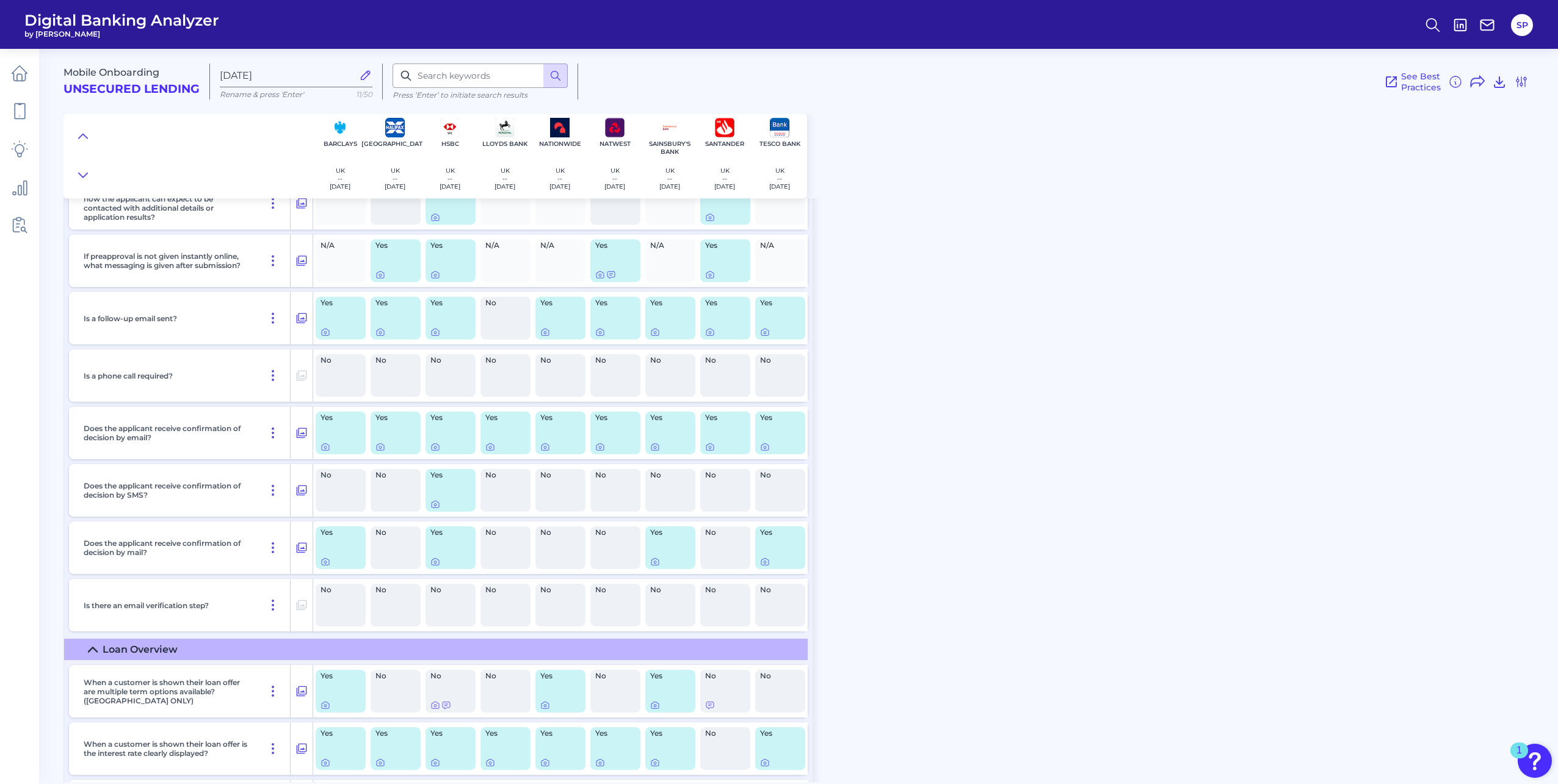
scroll to position [6958, 0]
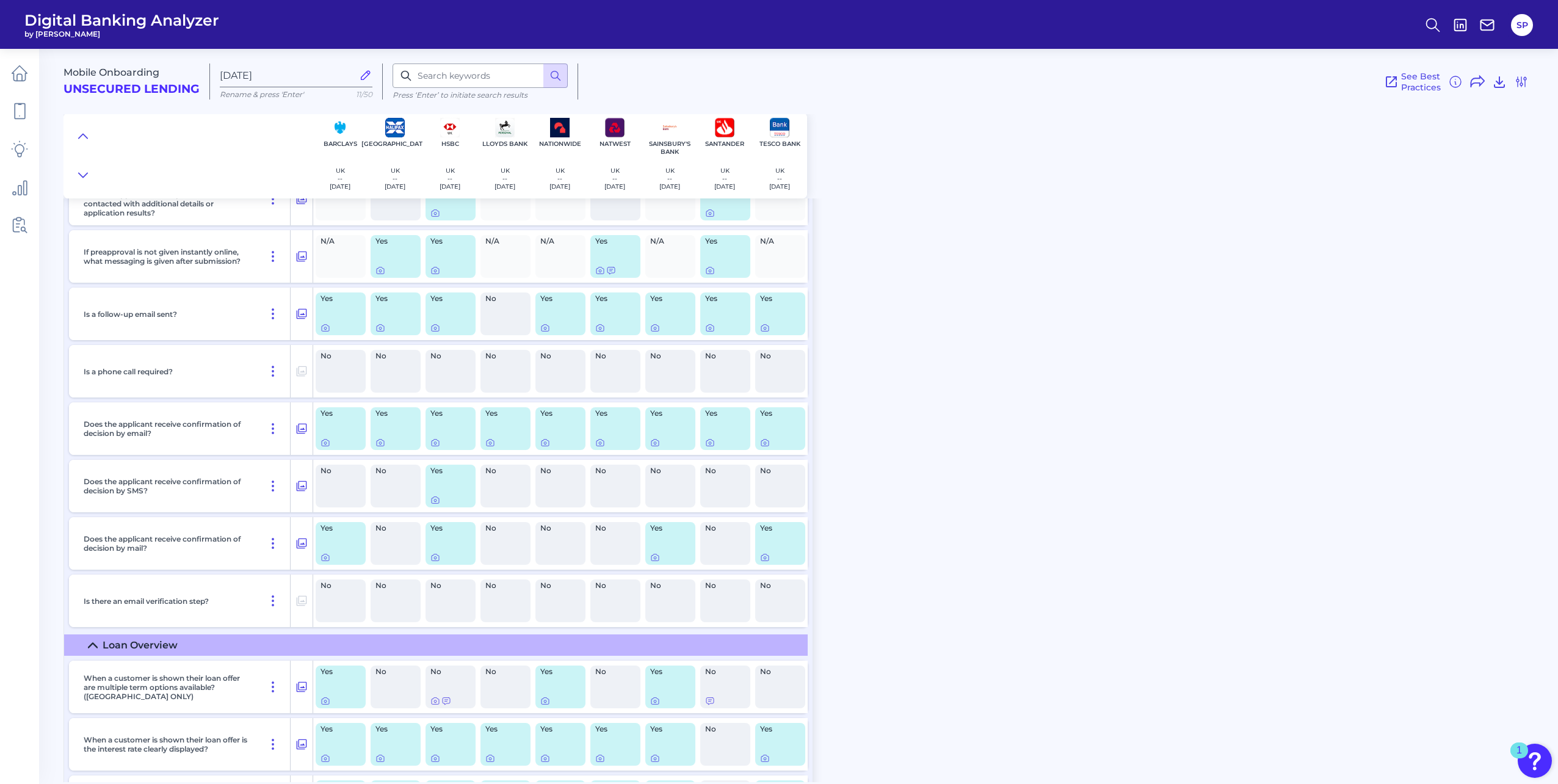
click at [493, 448] on div "Yes" at bounding box center [505, 428] width 50 height 42
click at [491, 445] on icon at bounding box center [490, 442] width 10 height 10
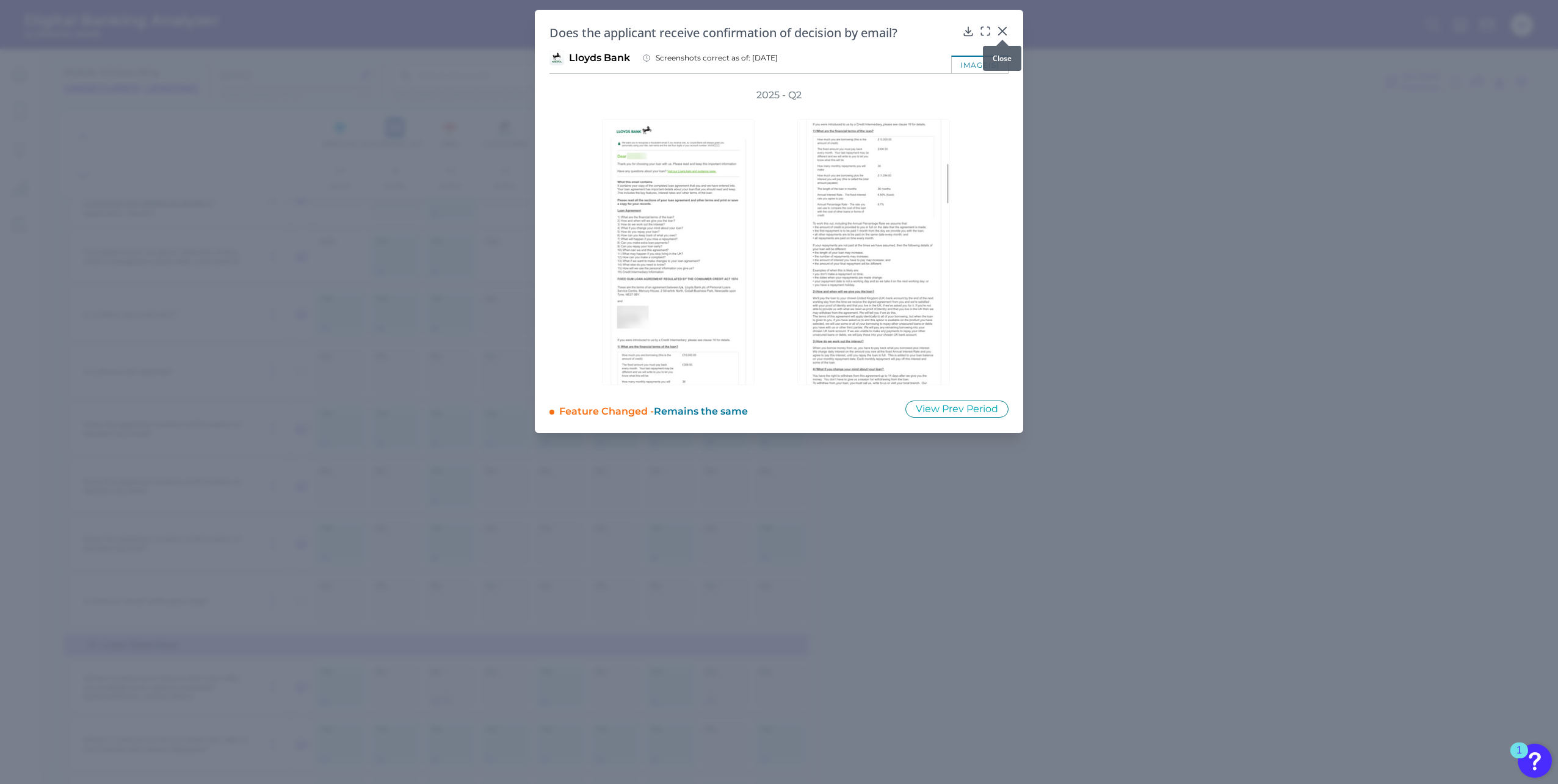
click at [1000, 25] on icon at bounding box center [1002, 31] width 12 height 12
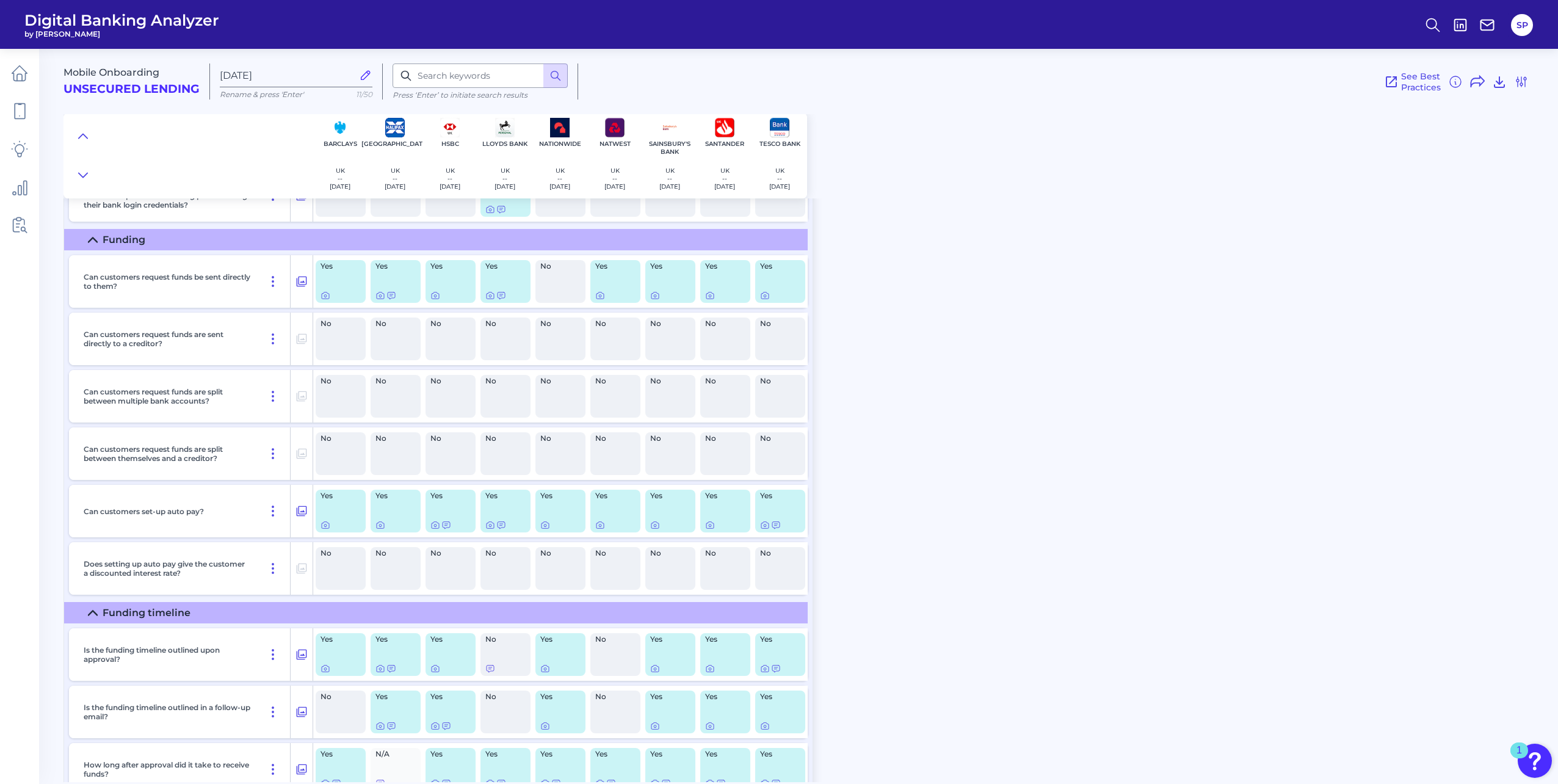
scroll to position [10328, 0]
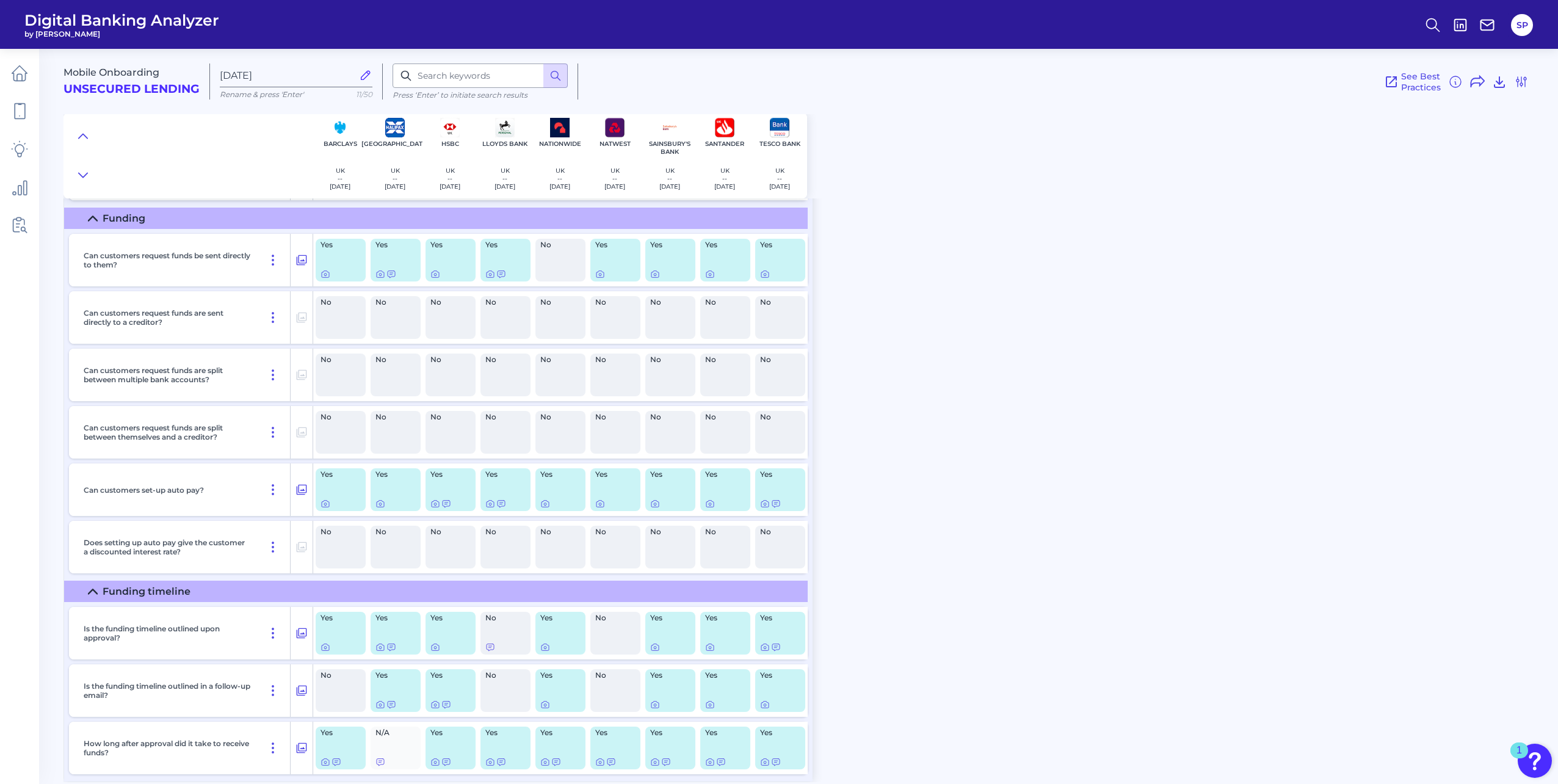
click at [1050, 471] on div "Mobile Onboarding Unsecured Lending [DATE] Rename & press 'Enter' 11/50 Press ‘…" at bounding box center [810, 410] width 1495 height 742
